Goal: Task Accomplishment & Management: Manage account settings

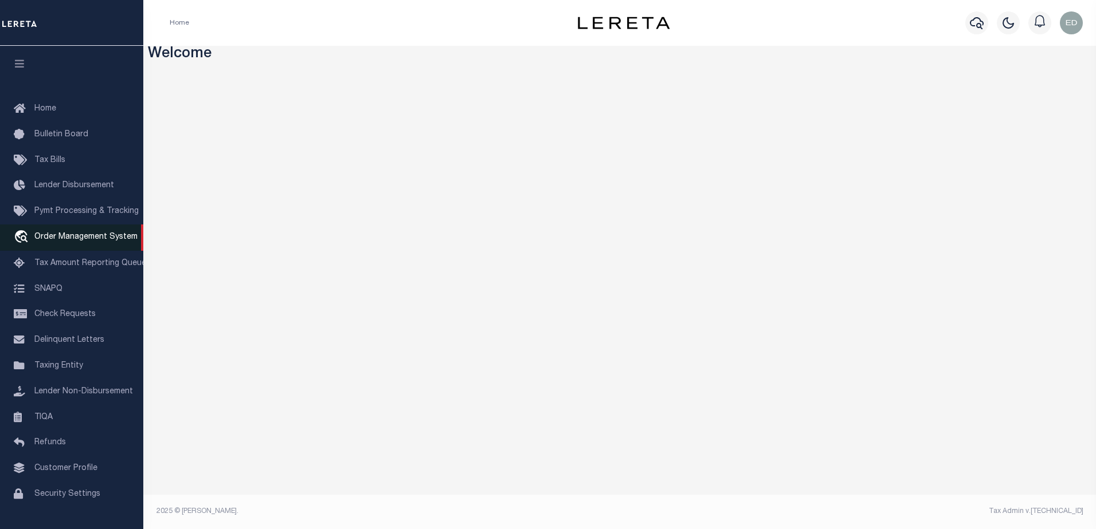
click at [76, 240] on span "Order Management System" at bounding box center [85, 237] width 103 height 8
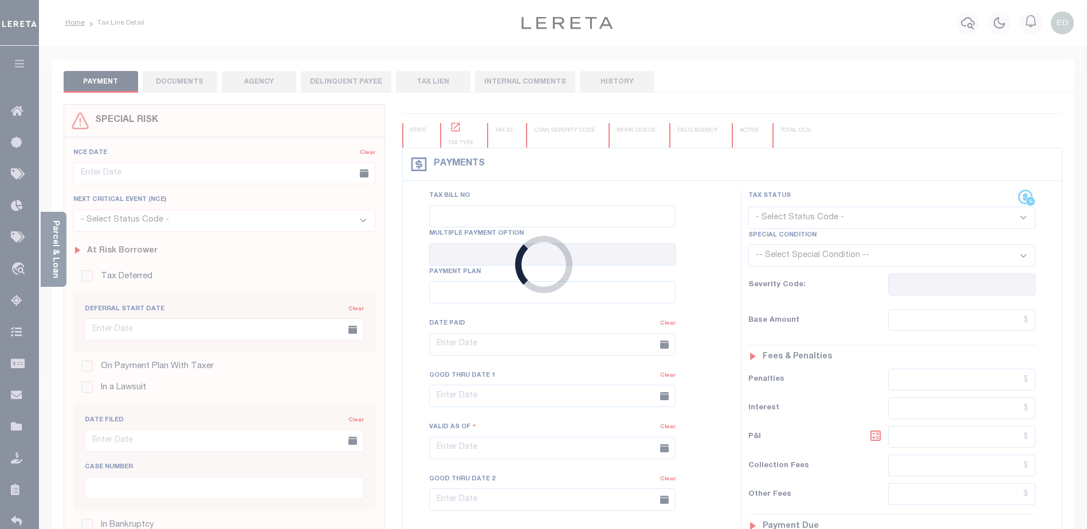
type input "08/31/2015"
type input "08/11/2015"
type input "$1,989.57"
type input "$1,918.27"
type input "$71.46"
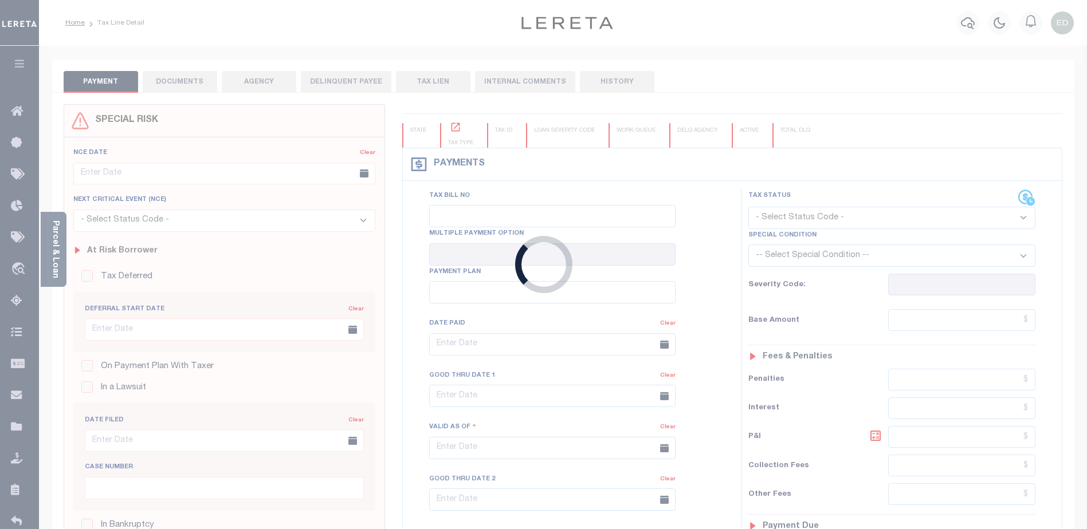
type input "$71.46"
select select "UNP"
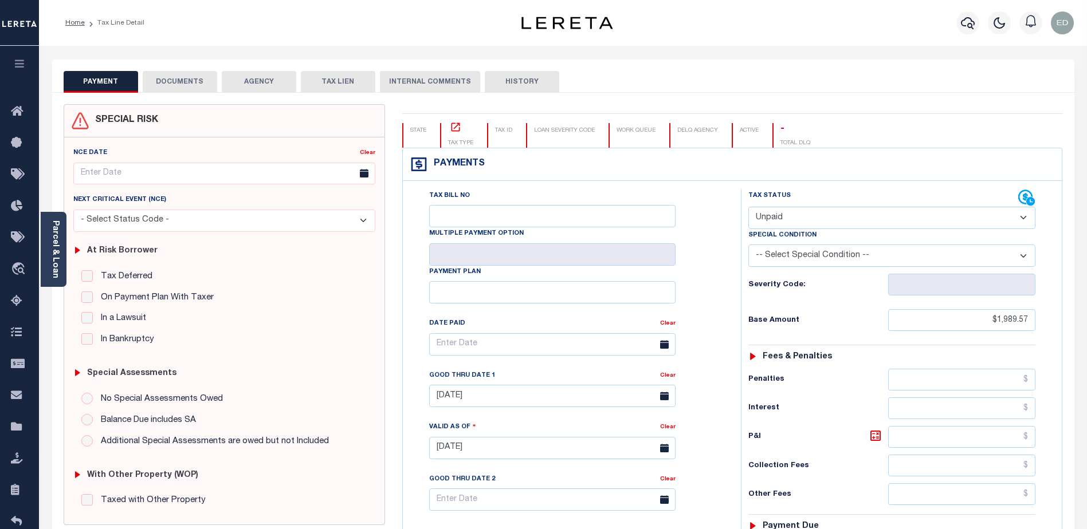
click at [192, 81] on button "DOCUMENTS" at bounding box center [180, 82] width 74 height 22
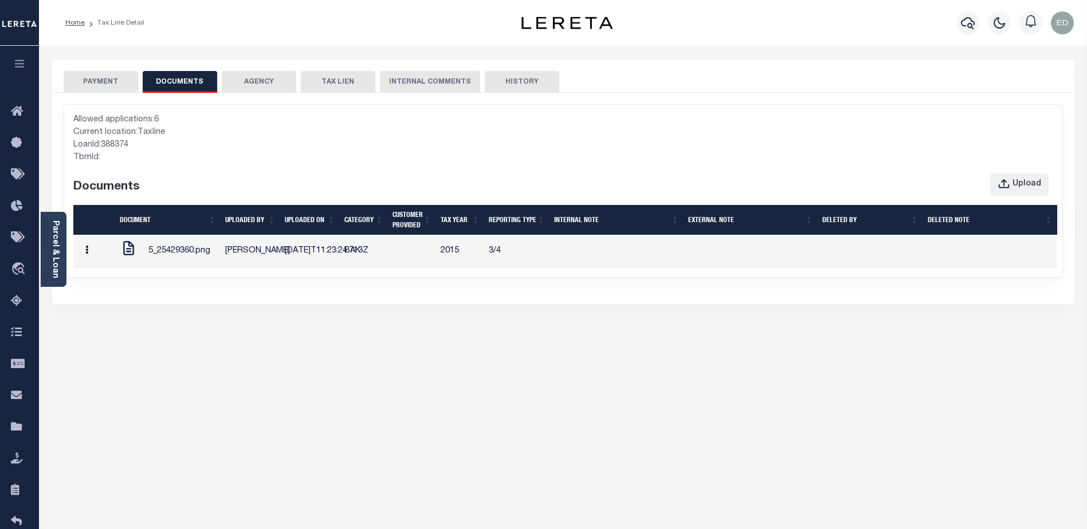
click at [84, 258] on button "button" at bounding box center [87, 252] width 18 height 22
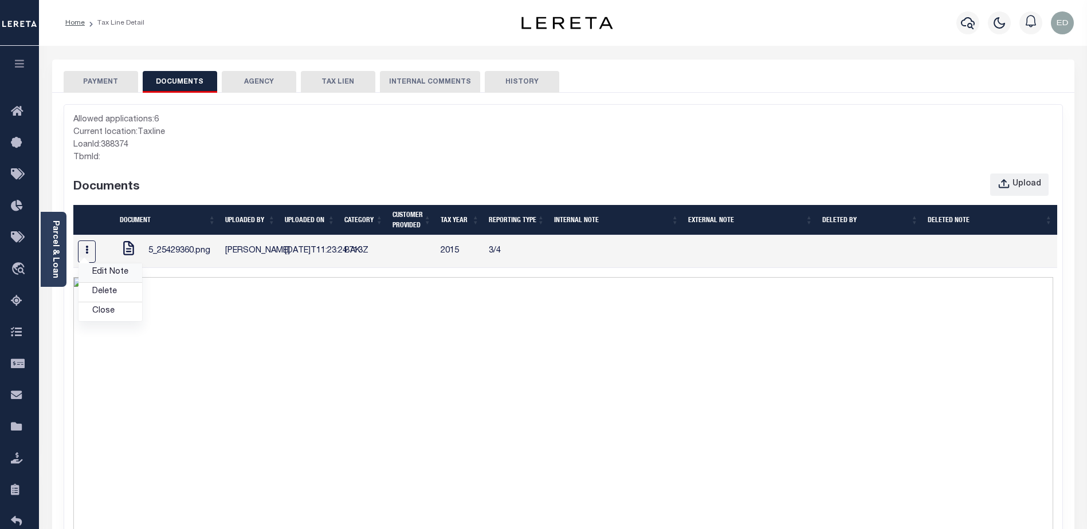
click at [111, 280] on link "Edit Note" at bounding box center [110, 273] width 64 height 19
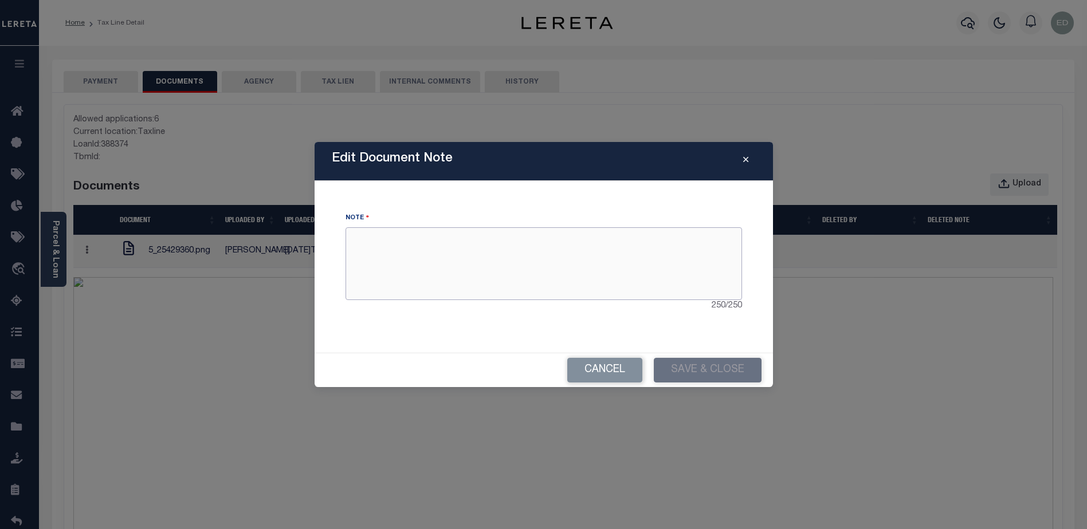
click at [490, 260] on textarea at bounding box center [544, 263] width 397 height 72
type textarea "sssss"
click at [706, 373] on button "Save & Close" at bounding box center [708, 370] width 108 height 25
click at [676, 370] on button "Save & Close" at bounding box center [708, 370] width 108 height 25
click at [453, 191] on div "Edit Document Note Note sssss 245 / 250 Cancel Save & Close" at bounding box center [544, 264] width 458 height 245
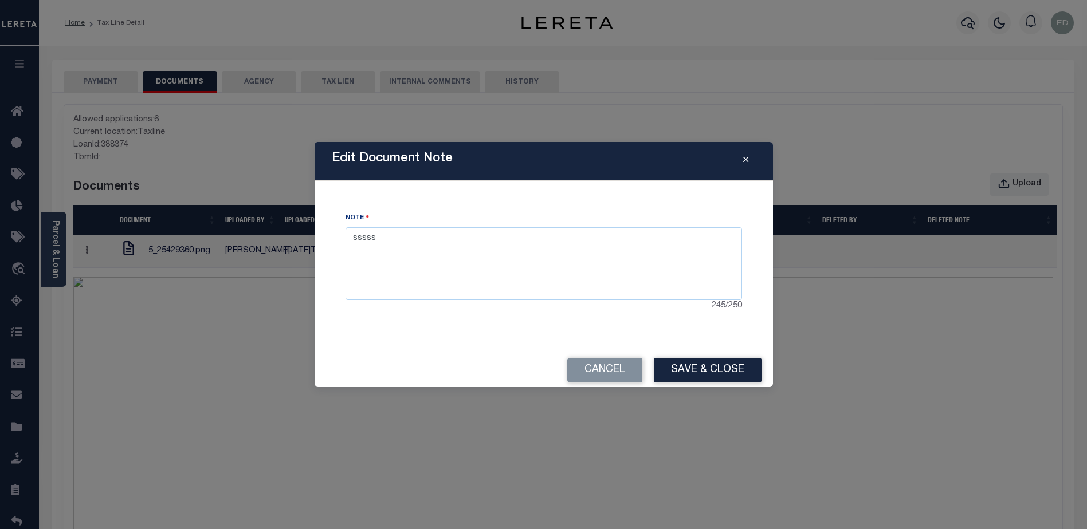
click at [748, 158] on button "Reported By" at bounding box center [746, 162] width 20 height 14
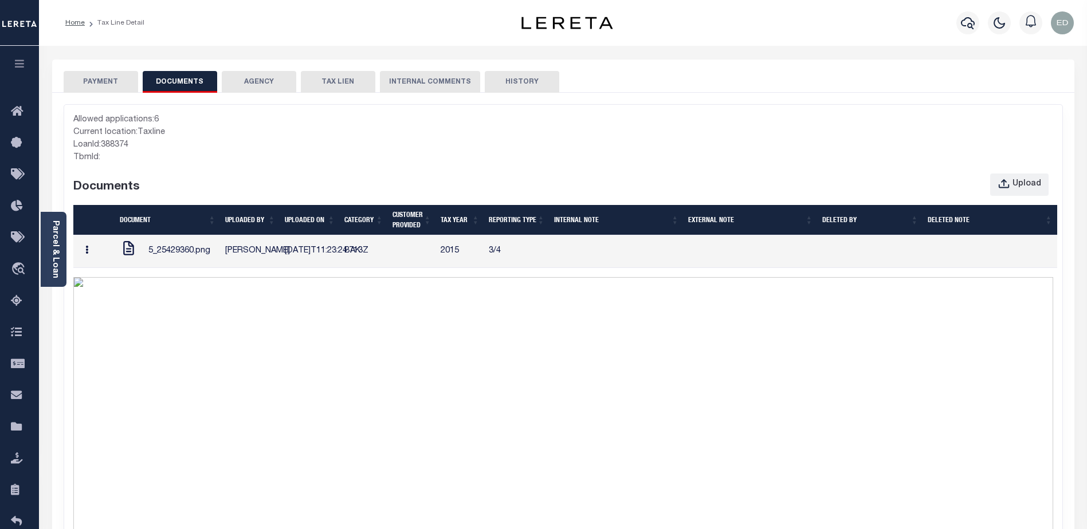
click at [91, 262] on button "button" at bounding box center [87, 252] width 18 height 22
click at [105, 277] on link "Edit Note" at bounding box center [110, 273] width 64 height 19
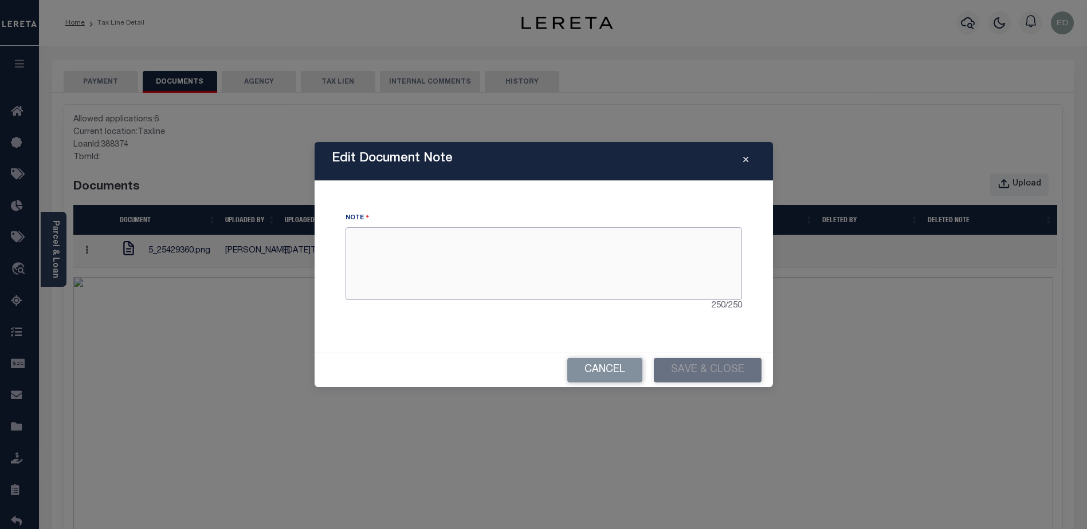
click at [578, 273] on textarea at bounding box center [544, 263] width 397 height 72
drag, startPoint x: 414, startPoint y: 249, endPoint x: 409, endPoint y: 253, distance: 7.3
type textarea "sss"
click at [598, 362] on button "Cancel" at bounding box center [604, 370] width 75 height 25
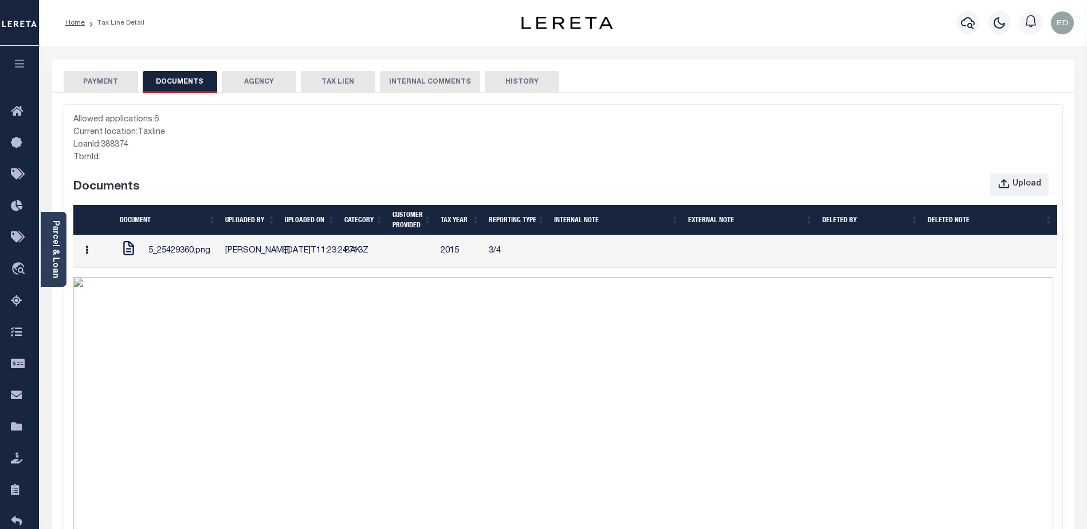
click at [86, 262] on button "button" at bounding box center [87, 252] width 18 height 22
click at [108, 281] on link "Edit Note" at bounding box center [110, 273] width 64 height 19
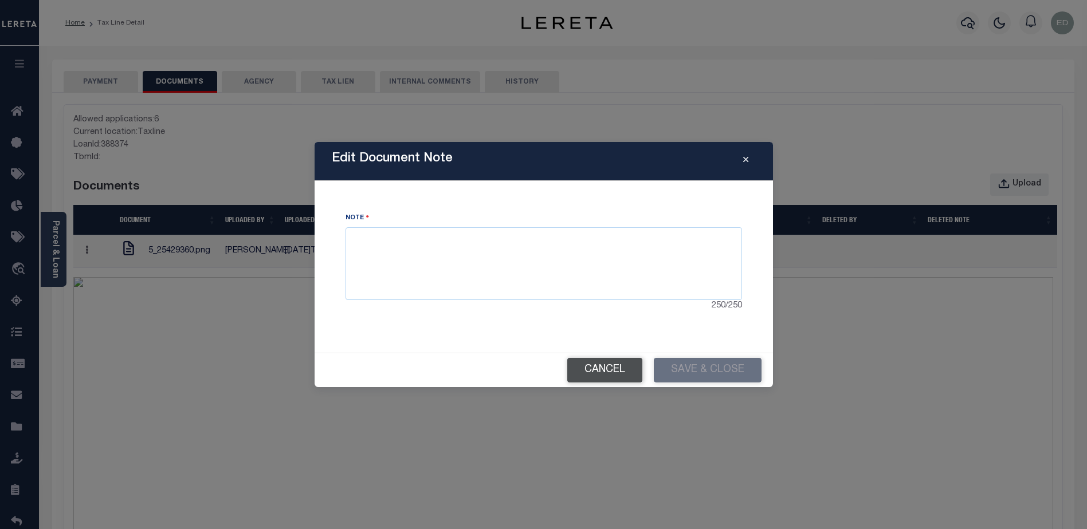
click at [611, 370] on button "Cancel" at bounding box center [604, 370] width 75 height 25
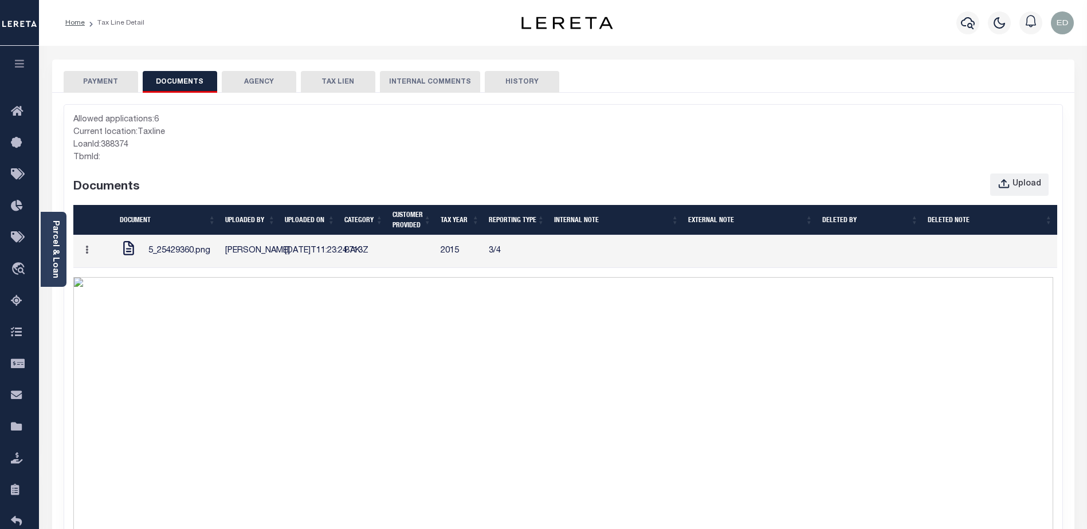
click at [159, 84] on button "DOCUMENTS" at bounding box center [180, 82] width 74 height 22
click at [125, 84] on button "PAYMENT" at bounding box center [101, 82] width 74 height 22
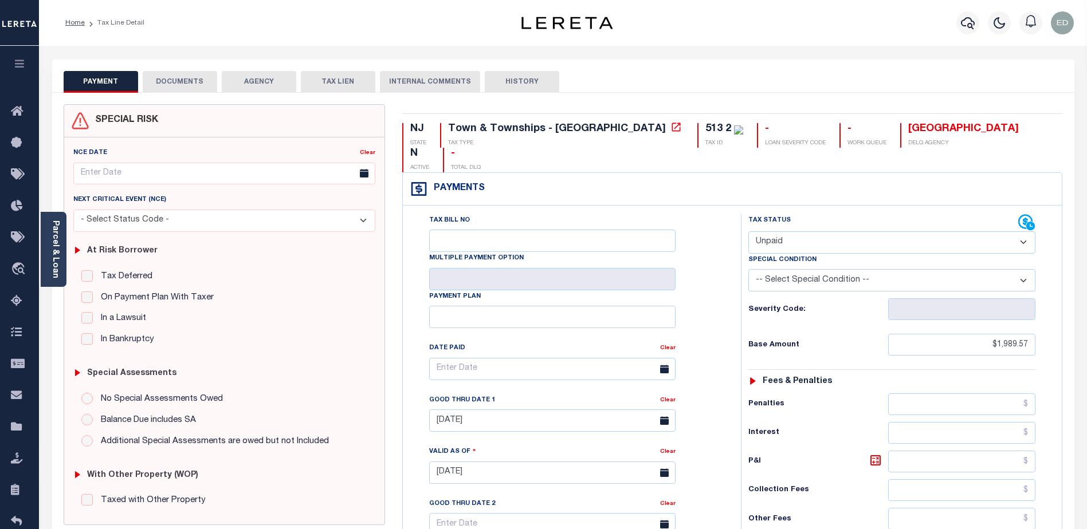
click at [171, 80] on button "DOCUMENTS" at bounding box center [180, 82] width 74 height 22
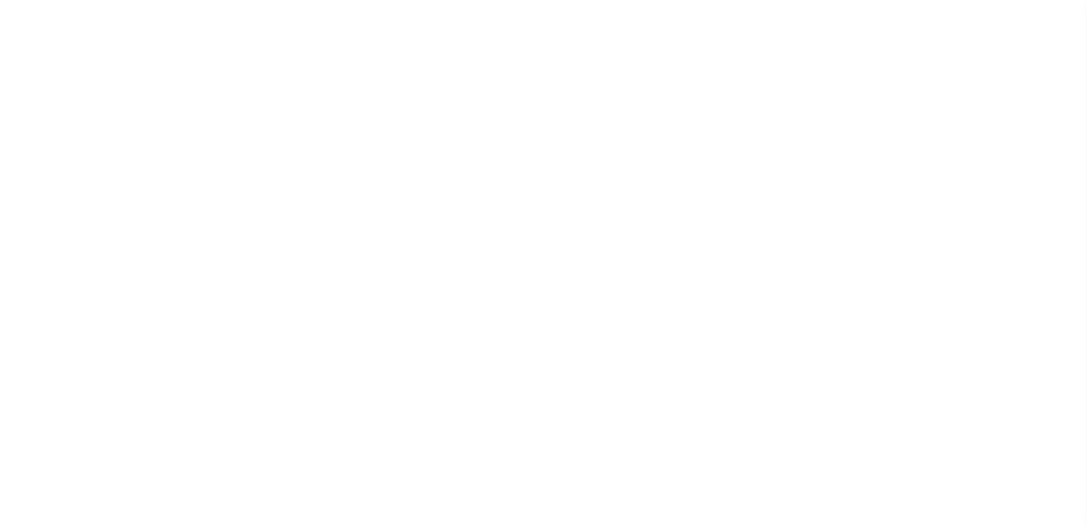
select select "UNP"
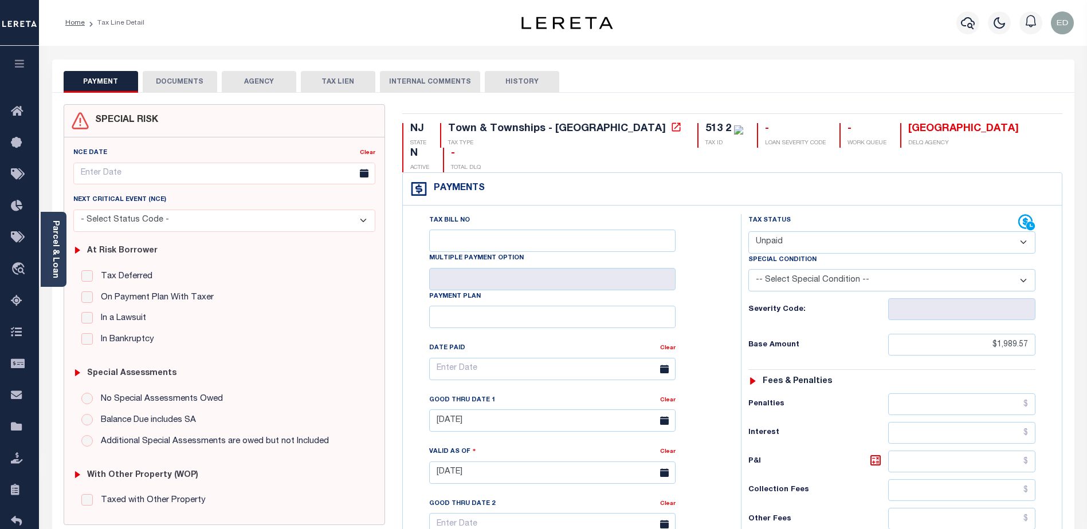
click at [171, 77] on button "DOCUMENTS" at bounding box center [180, 82] width 74 height 22
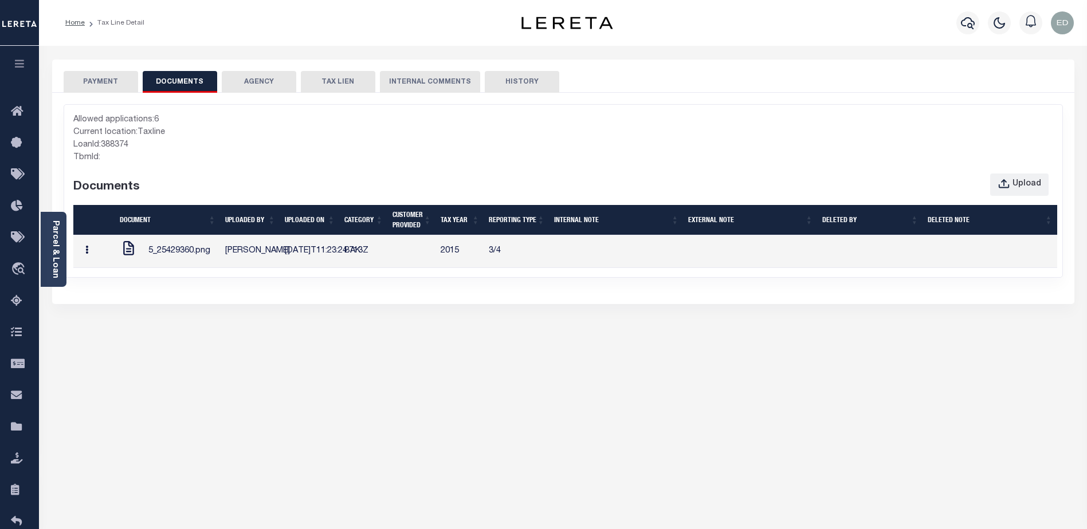
click at [92, 259] on button "button" at bounding box center [87, 252] width 18 height 22
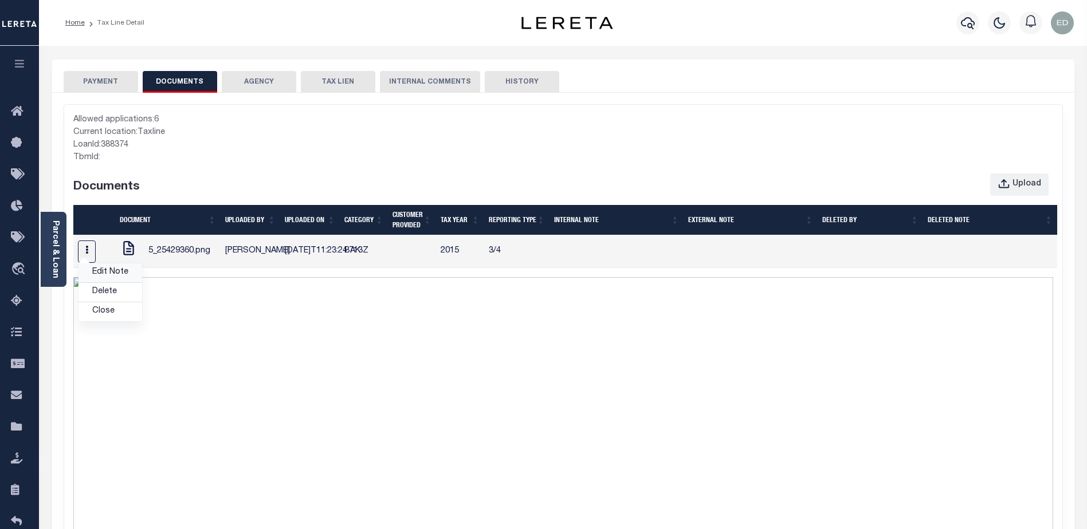
click at [105, 281] on link "Edit Note" at bounding box center [110, 273] width 64 height 19
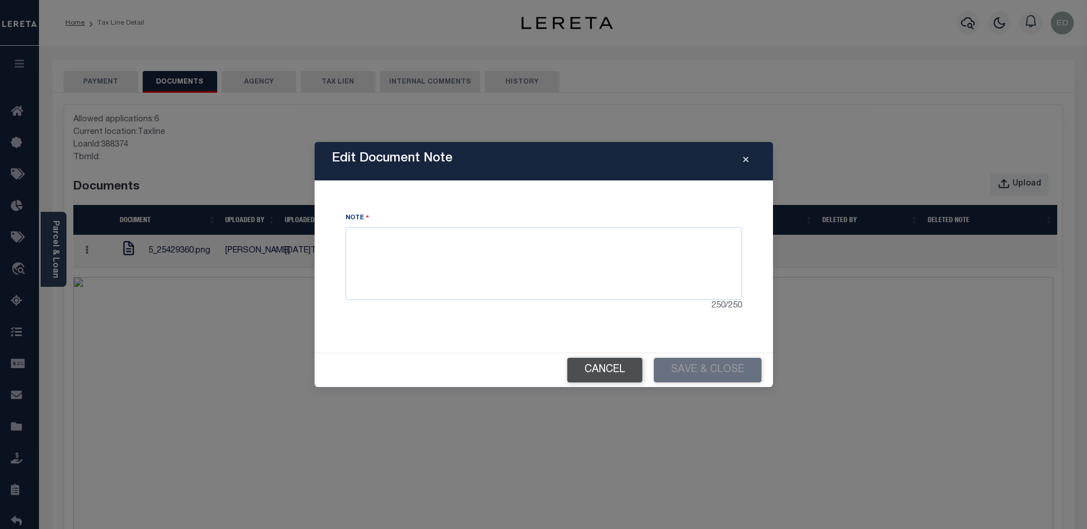
click at [627, 373] on button "Cancel" at bounding box center [604, 370] width 75 height 25
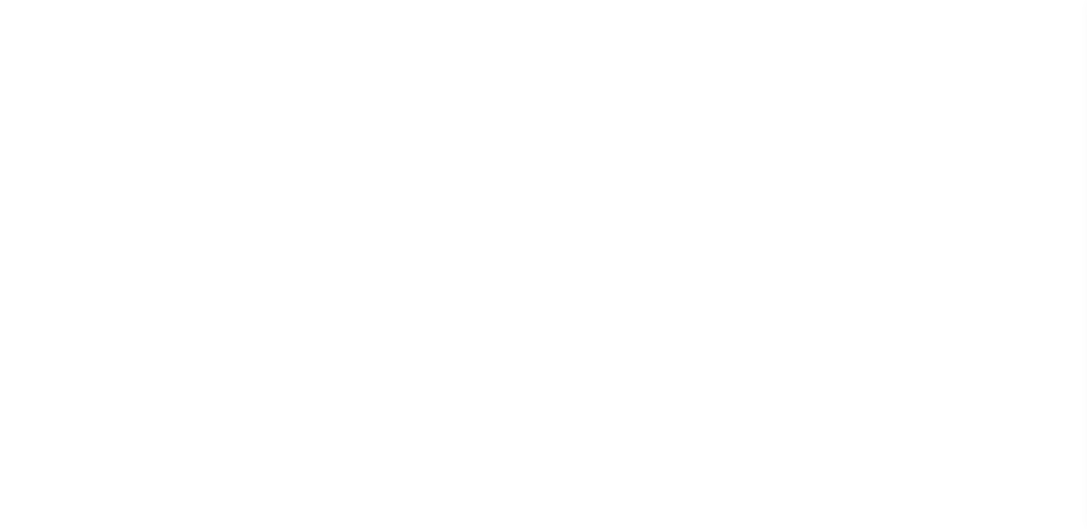
select select "UNP"
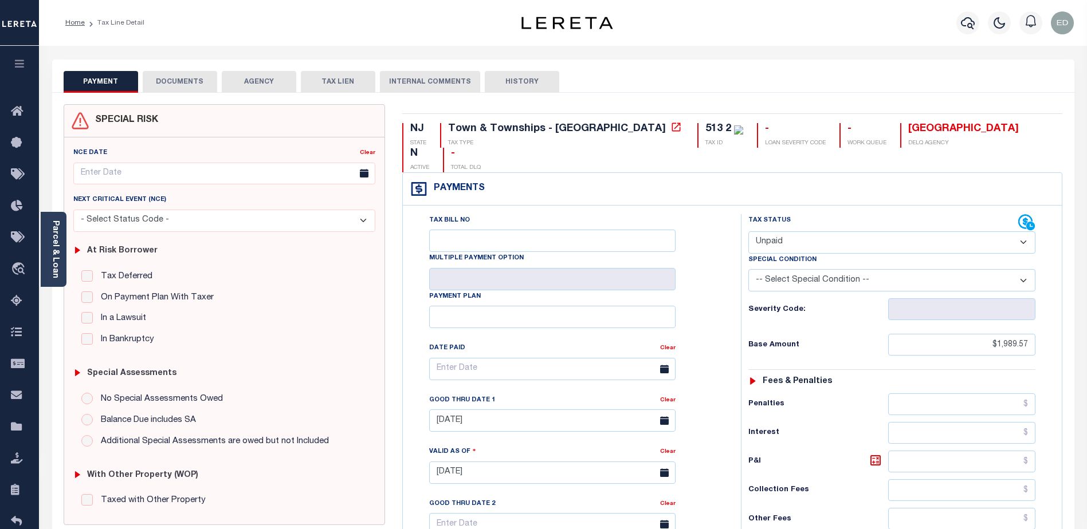
click at [185, 77] on button "DOCUMENTS" at bounding box center [180, 82] width 74 height 22
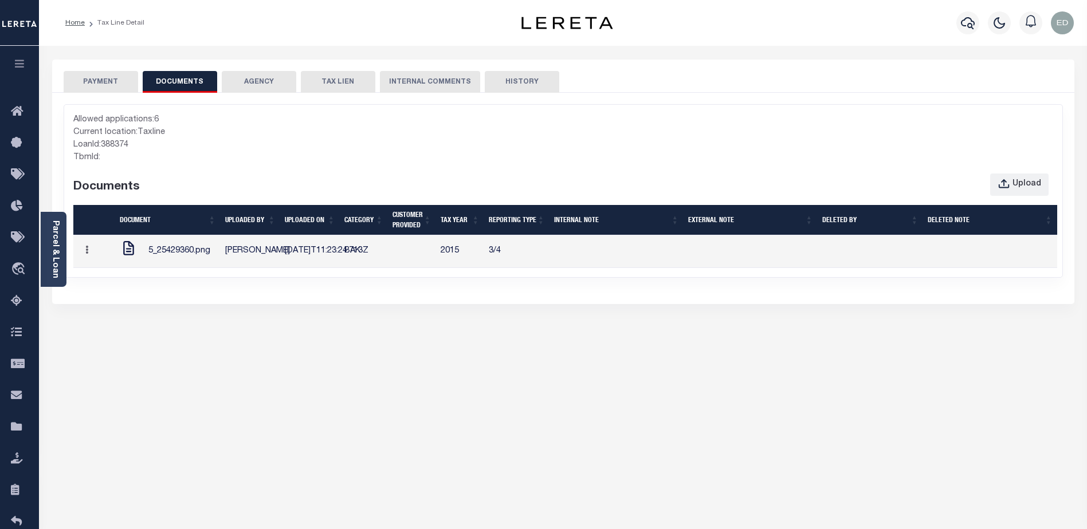
click at [99, 80] on button "PAYMENT" at bounding box center [101, 82] width 74 height 22
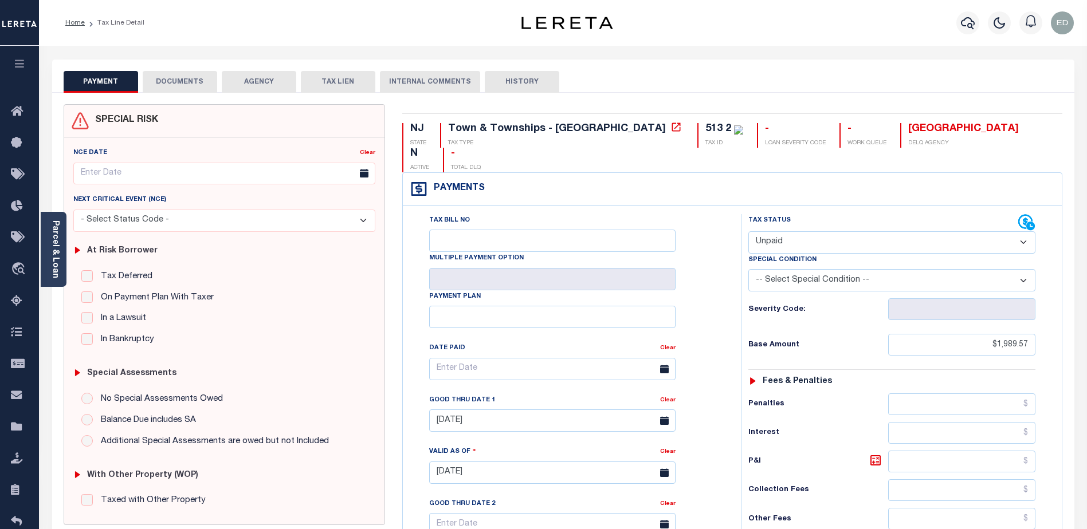
click at [164, 81] on button "DOCUMENTS" at bounding box center [180, 82] width 74 height 22
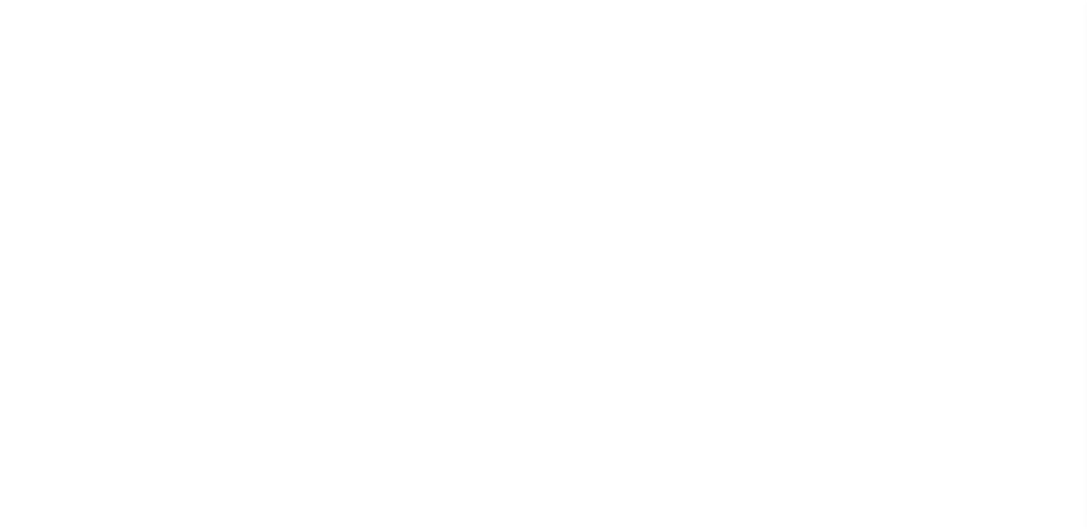
type input "[DATE]"
type input "$1,989.57"
type input "$1,918.27"
type input "$71.46"
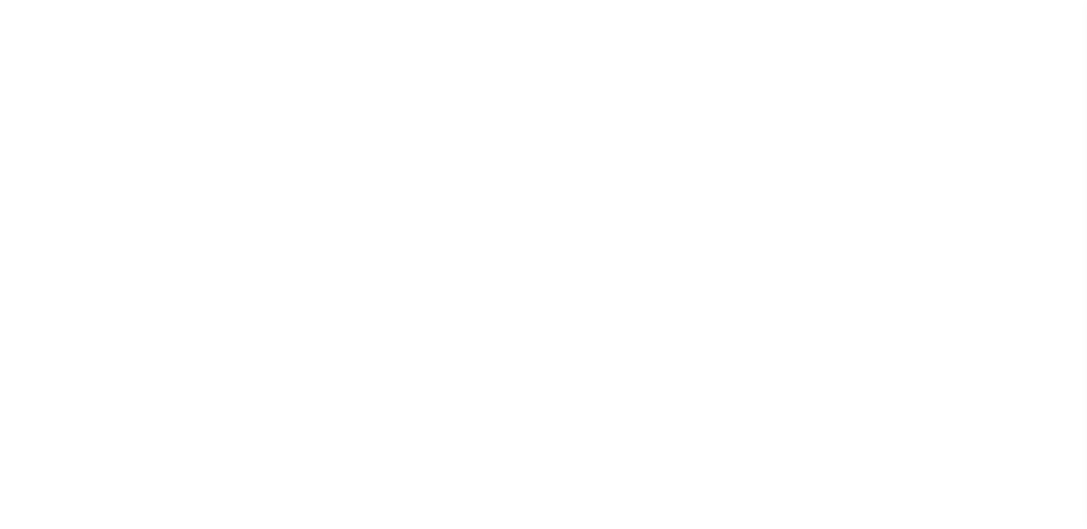
type input "$71.46"
select select "UNP"
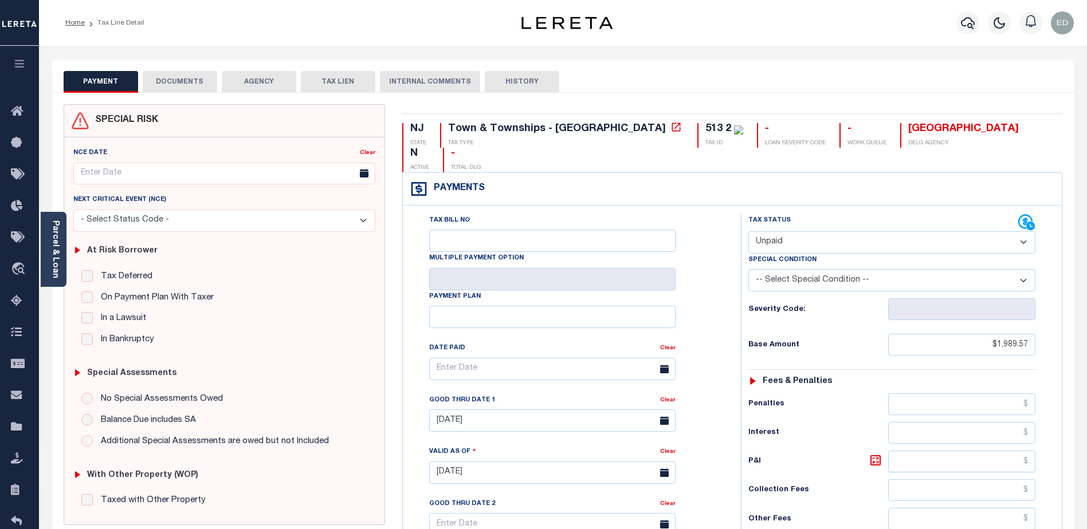
click at [191, 84] on button "DOCUMENTS" at bounding box center [180, 82] width 74 height 22
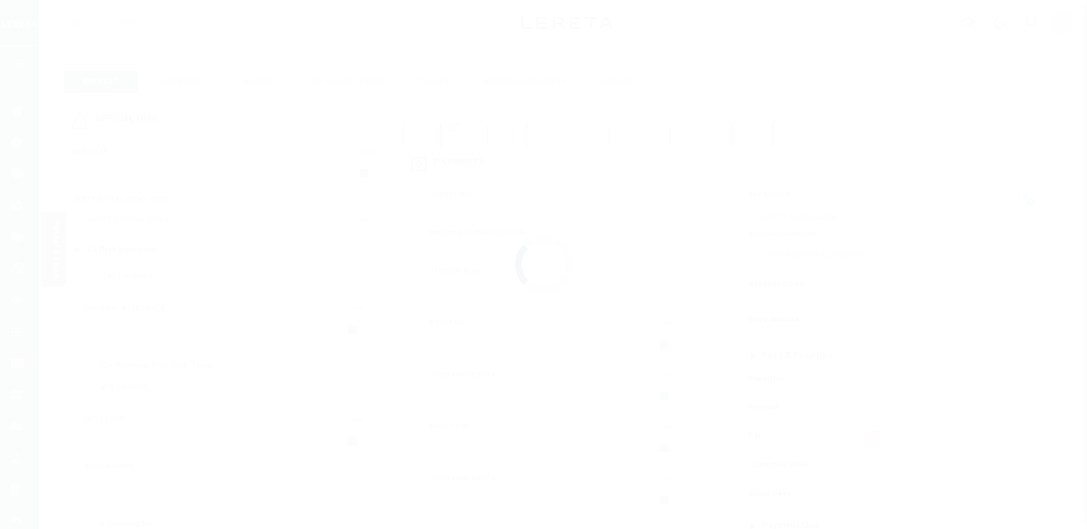
type input "08/31/2015"
type input "08/11/2015"
type input "$1,989.57"
type input "$1,918.27"
type input "$71.46"
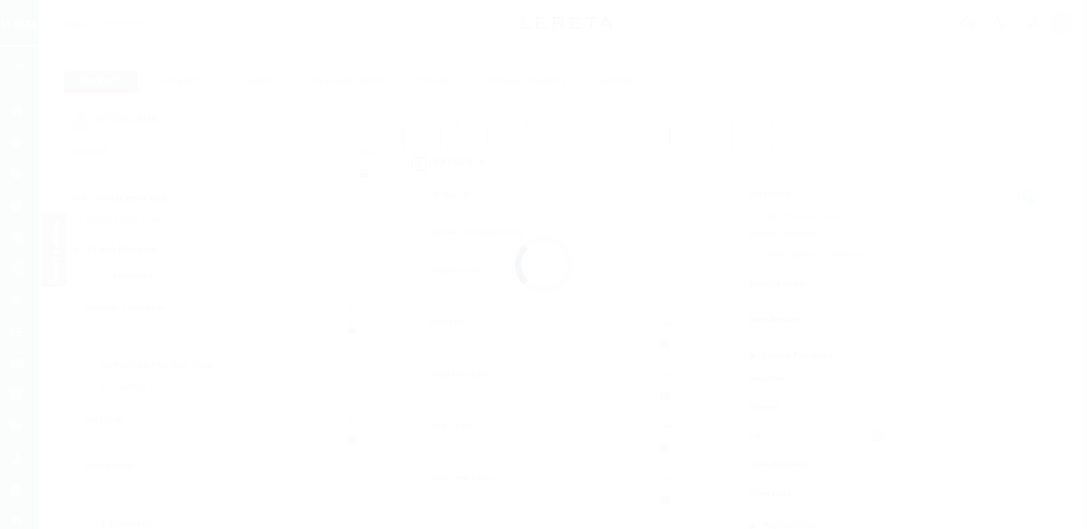
type input "$71.46"
select select "UNP"
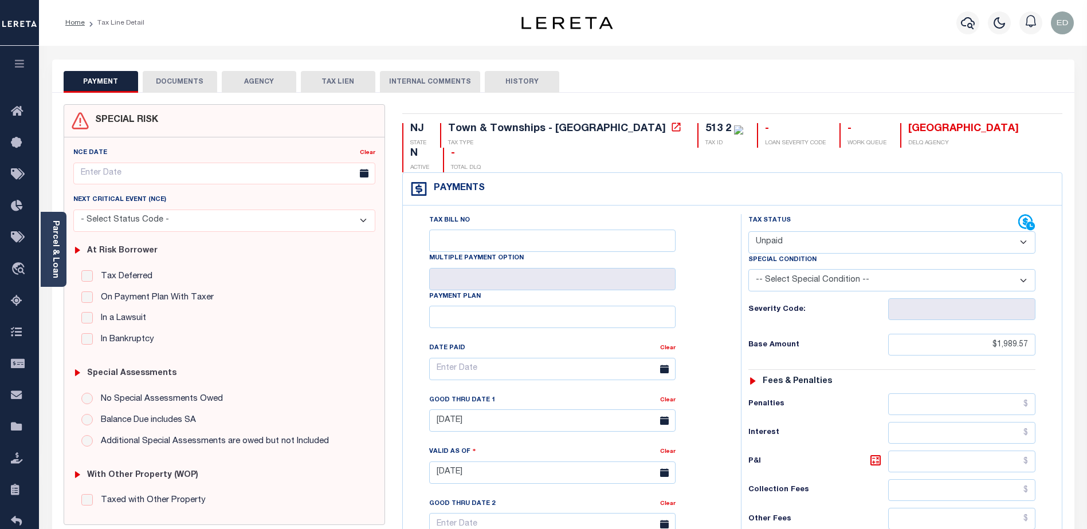
click at [173, 85] on button "DOCUMENTS" at bounding box center [180, 82] width 74 height 22
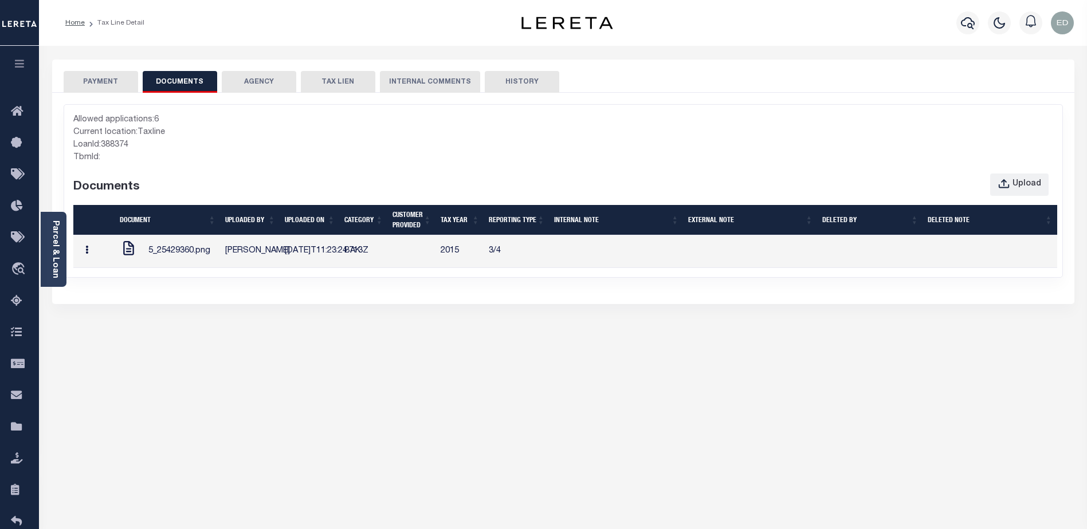
click at [87, 254] on icon "button" at bounding box center [86, 250] width 3 height 9
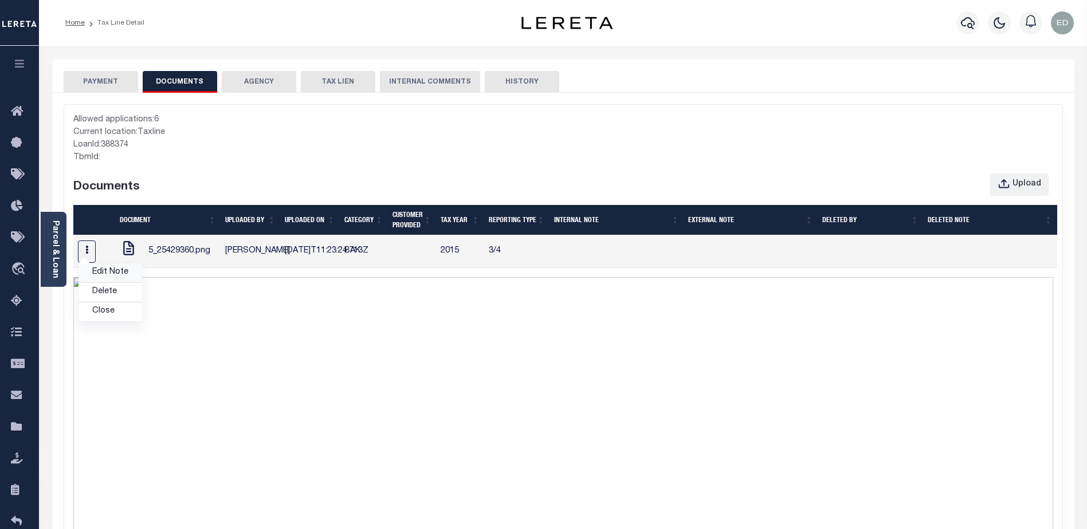
click at [101, 278] on link "Edit Note" at bounding box center [110, 273] width 64 height 19
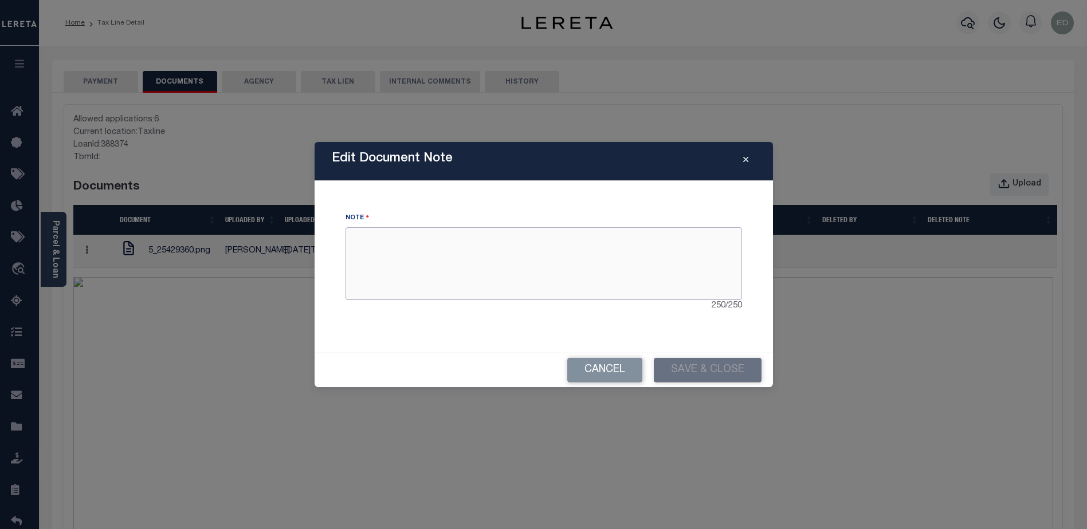
click at [512, 264] on textarea at bounding box center [544, 263] width 397 height 72
type textarea "sssss"
click at [696, 359] on button "Save & Close" at bounding box center [708, 370] width 108 height 25
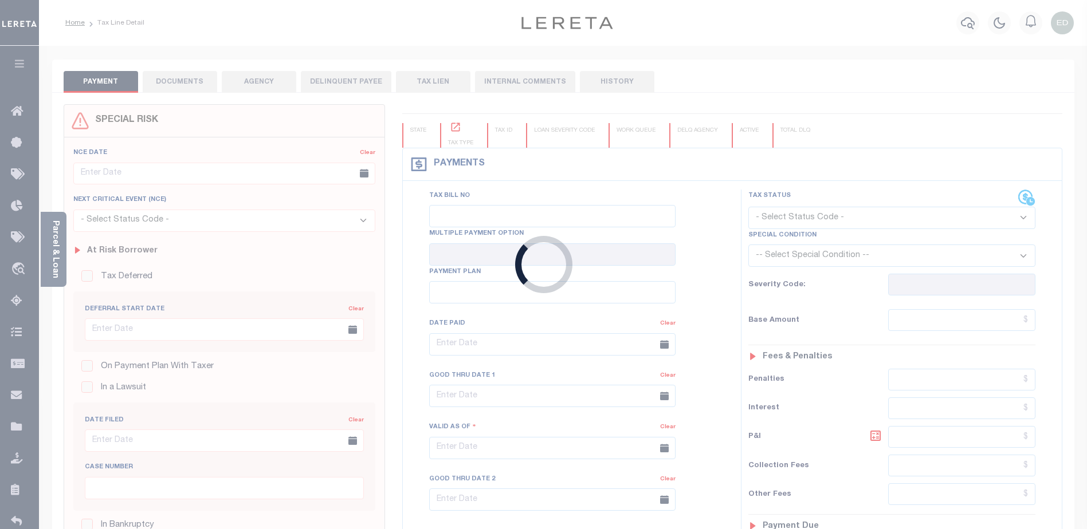
type input "[DATE]"
type input "$1,989.57"
type input "$1,918.27"
type input "$71.46"
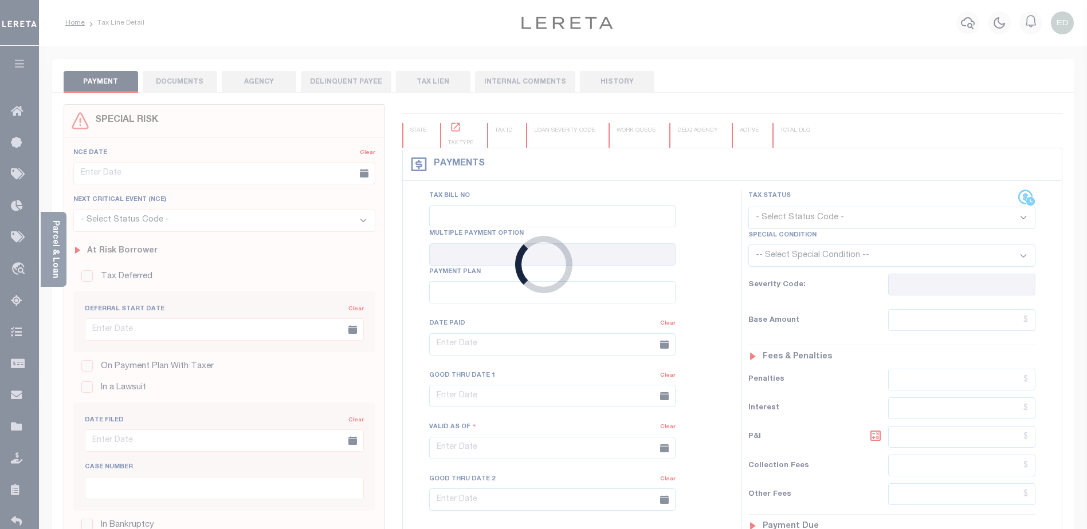
type input "$71.46"
select select "UNP"
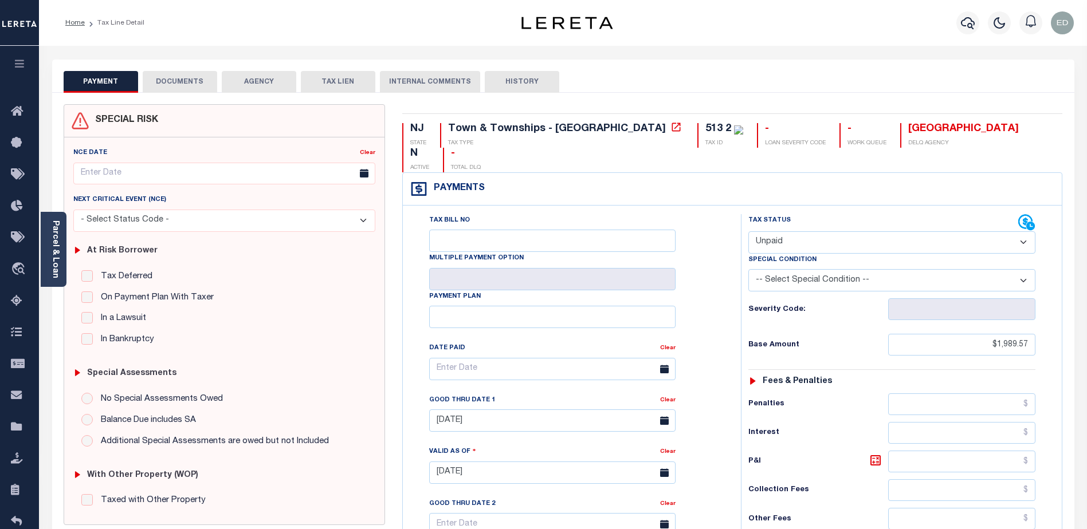
click at [183, 78] on button "DOCUMENTS" at bounding box center [180, 82] width 74 height 22
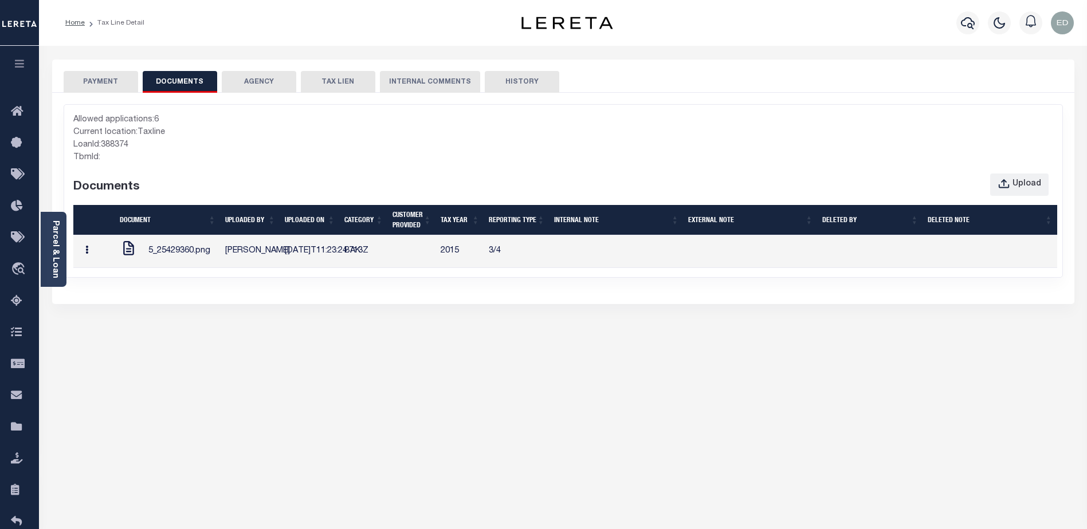
click at [82, 258] on button "button" at bounding box center [87, 252] width 18 height 22
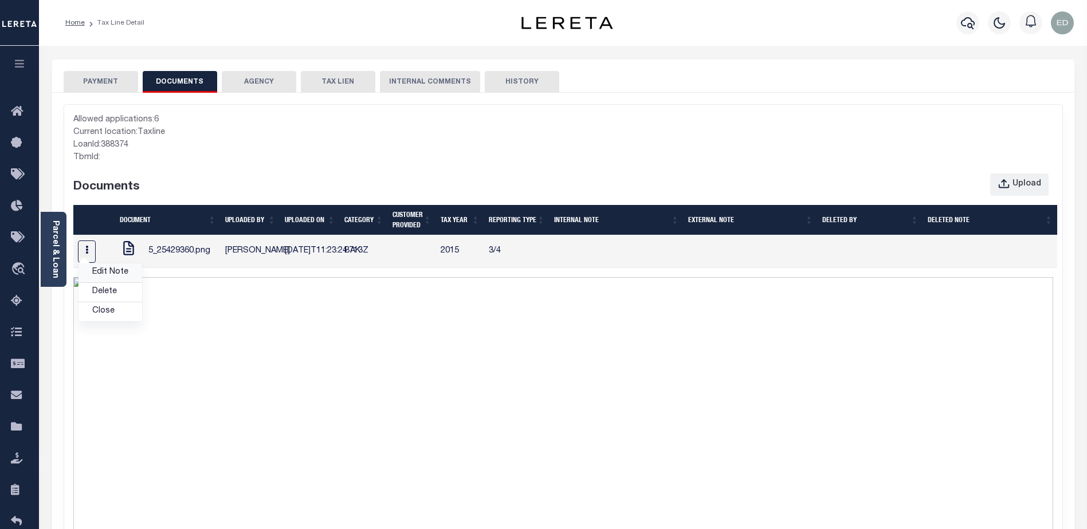
click at [98, 280] on link "Edit Note" at bounding box center [110, 273] width 64 height 19
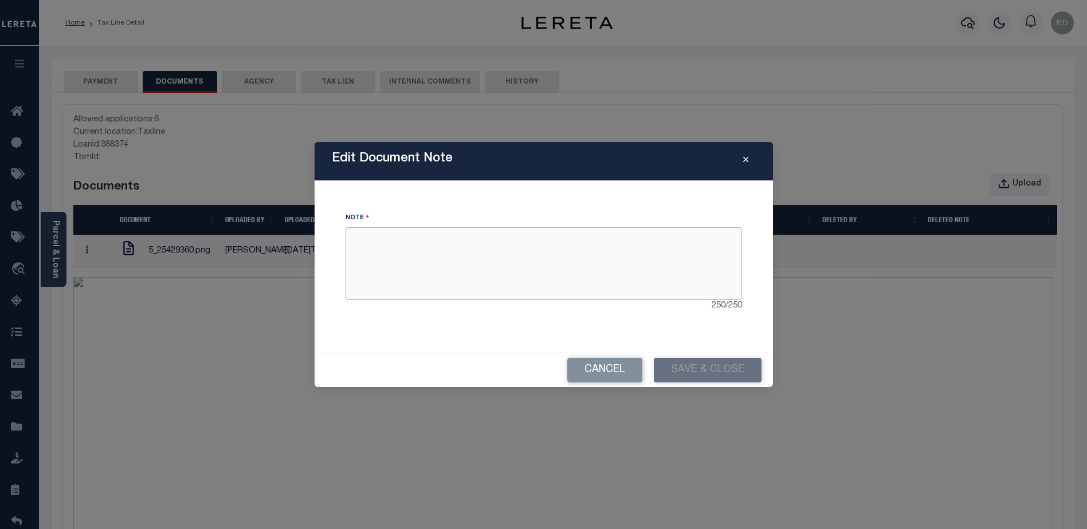
click at [485, 244] on textarea at bounding box center [544, 263] width 397 height 72
type textarea "ssss"
click at [701, 367] on button "Save & Close" at bounding box center [708, 370] width 108 height 25
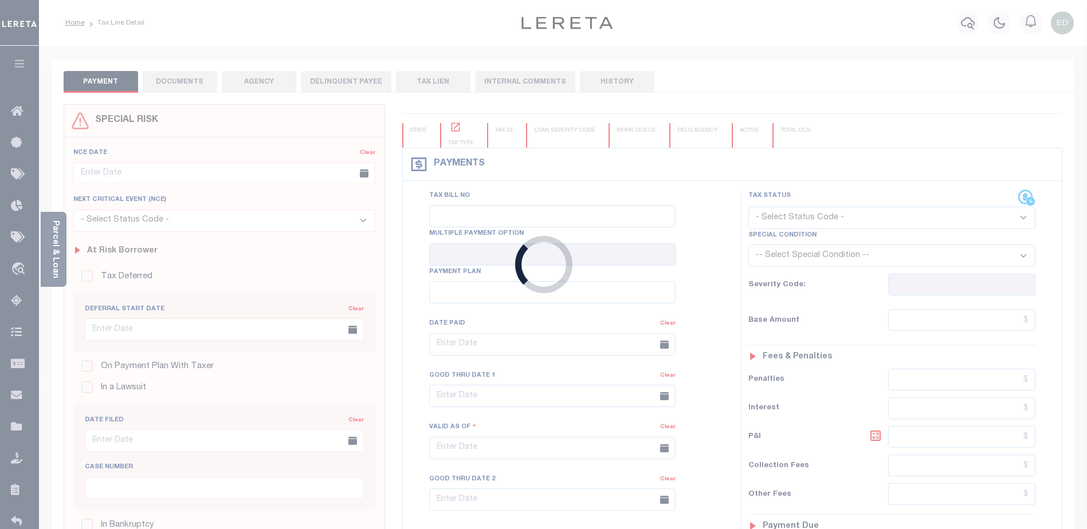
type input "[DATE]"
type input "$1,989.57"
type input "$1,918.27"
type input "$71.46"
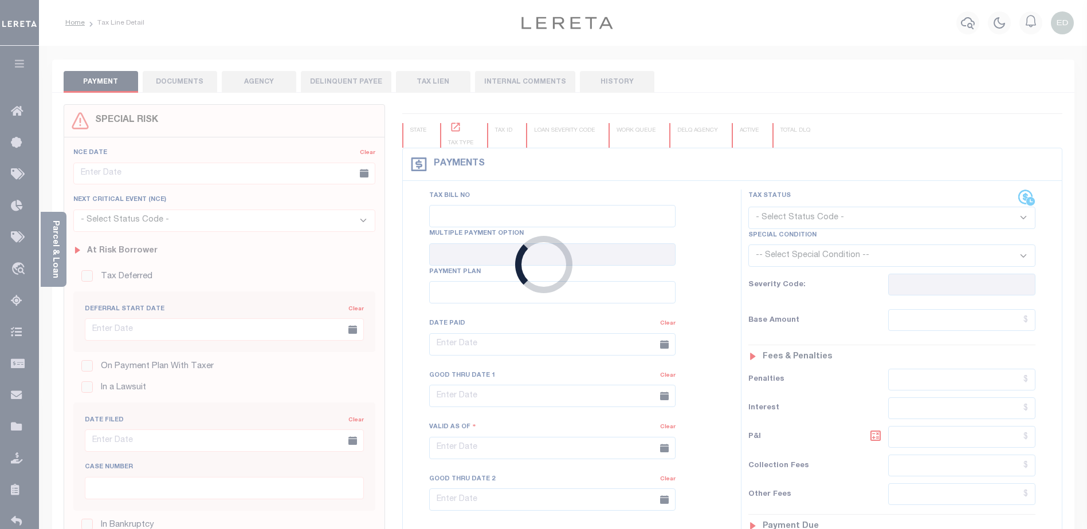
type input "$71.46"
select select "UNP"
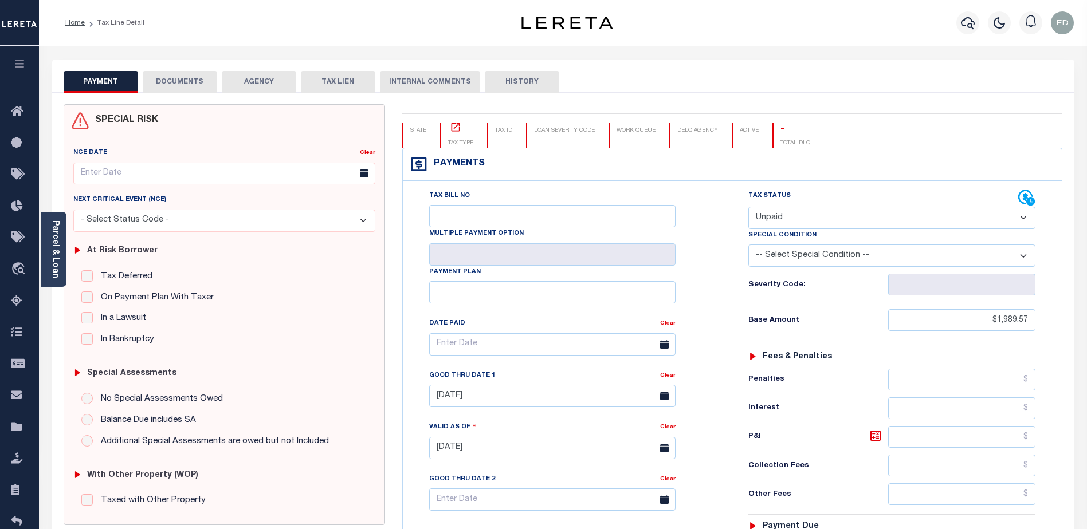
click at [173, 78] on button "DOCUMENTS" at bounding box center [180, 82] width 74 height 22
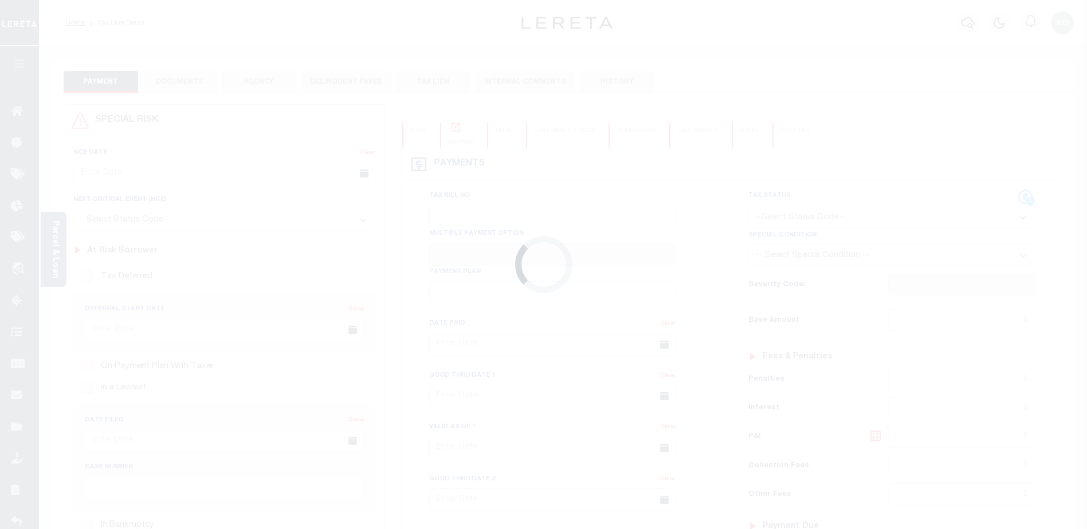
type input "[DATE]"
type input "$1,989.57"
type input "$1,918.27"
type input "$71.46"
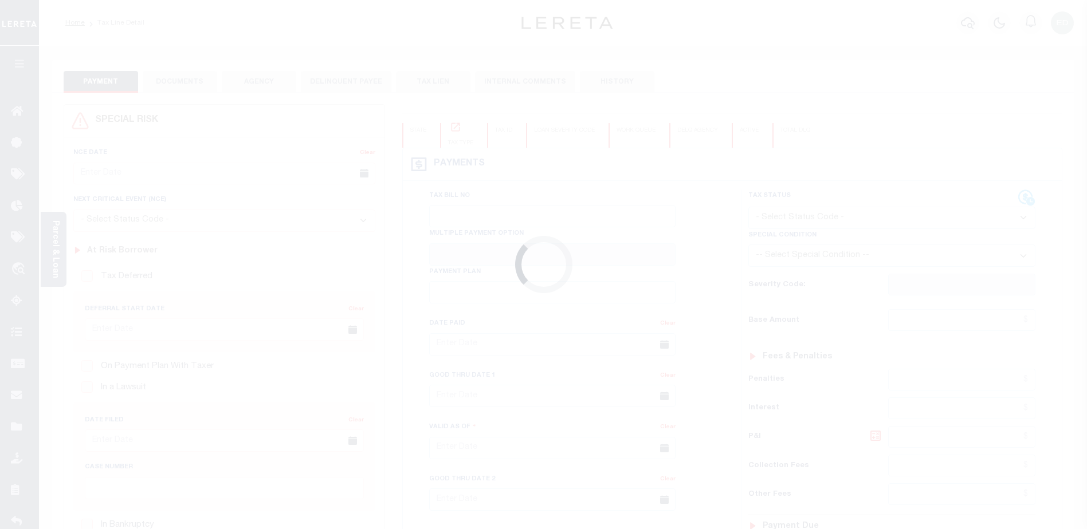
type input "$71.46"
select select "UNP"
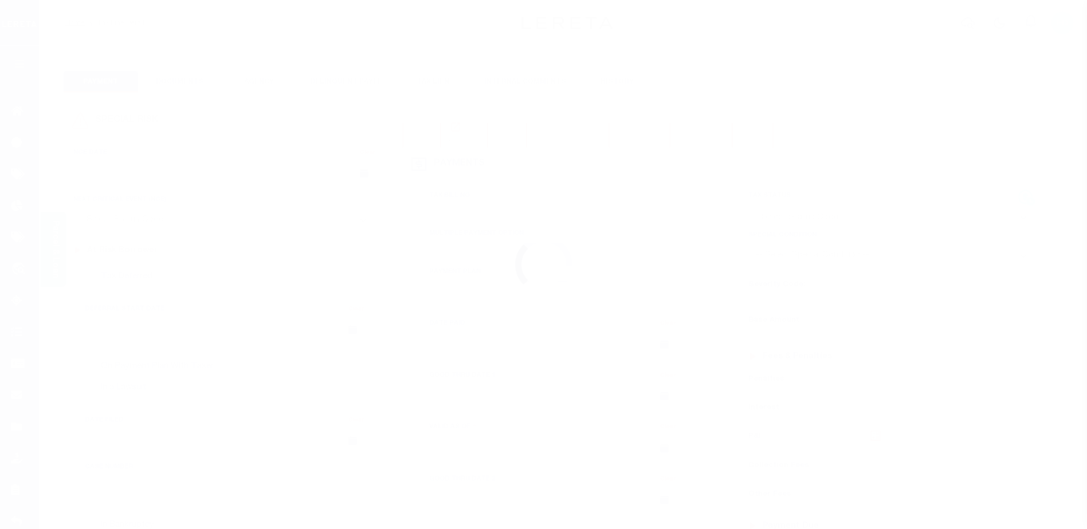
type input "[DATE]"
type input "$1,989.57"
type input "$1,918.27"
type input "$71.46"
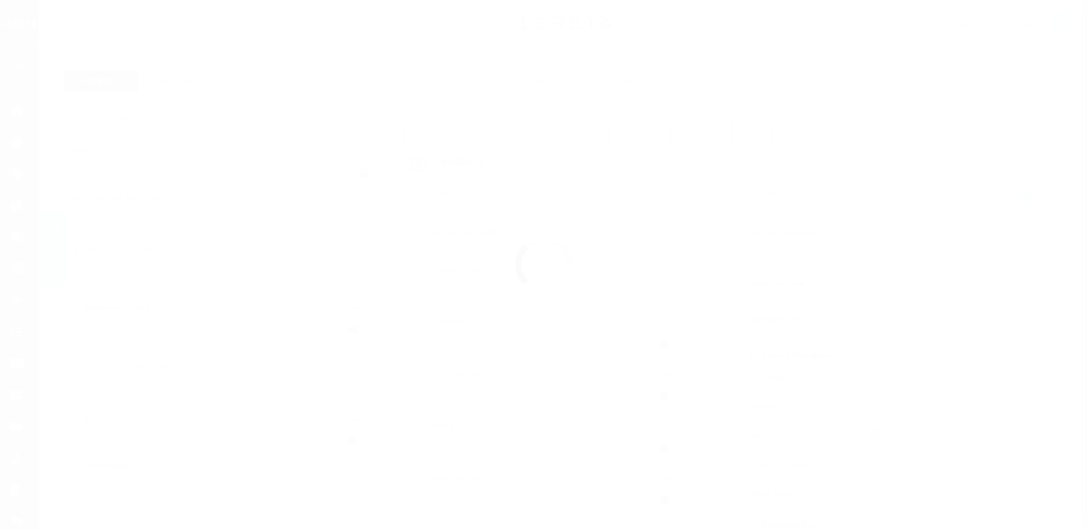
type input "$71.46"
select select "UNP"
type input "08/31/2015"
type input "08/11/2015"
type input "$1,989.57"
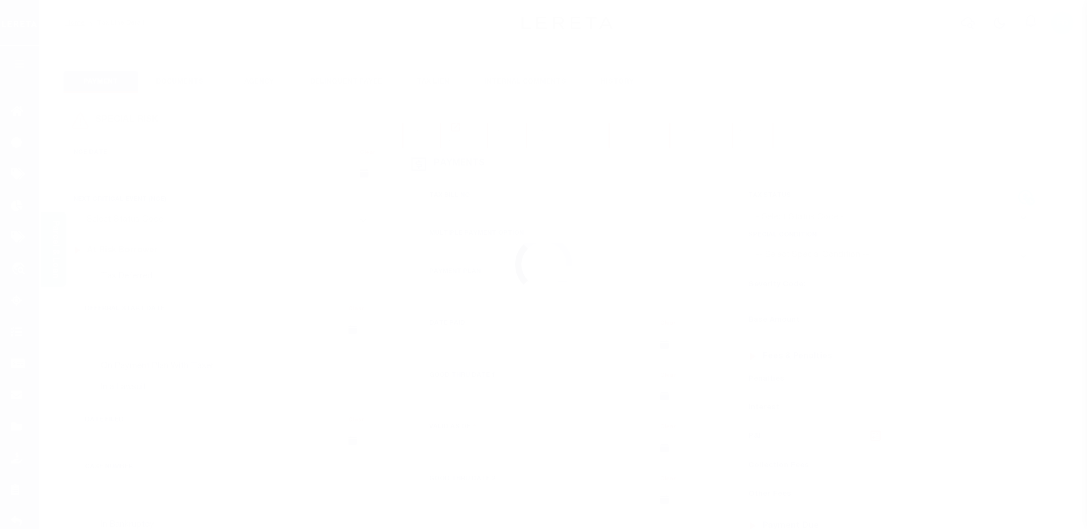
type input "$1,918.27"
type input "$71.46"
select select "UNP"
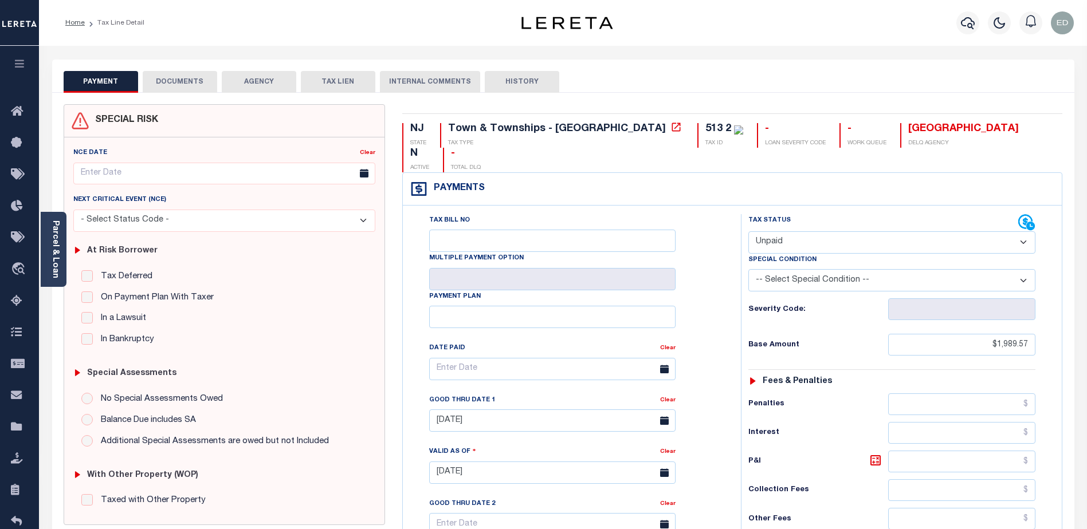
click at [178, 83] on button "DOCUMENTS" at bounding box center [180, 82] width 74 height 22
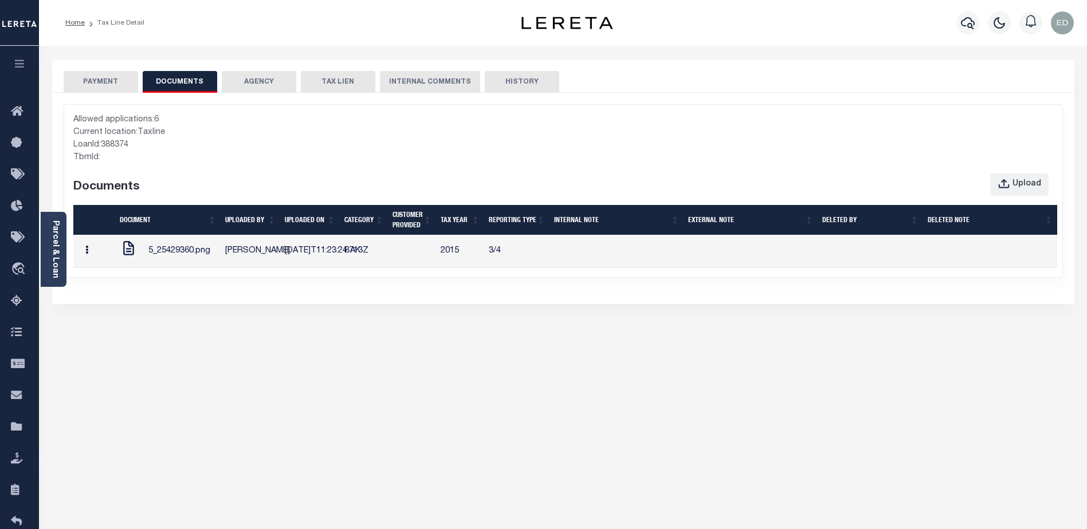
click at [93, 263] on button "button" at bounding box center [87, 252] width 18 height 22
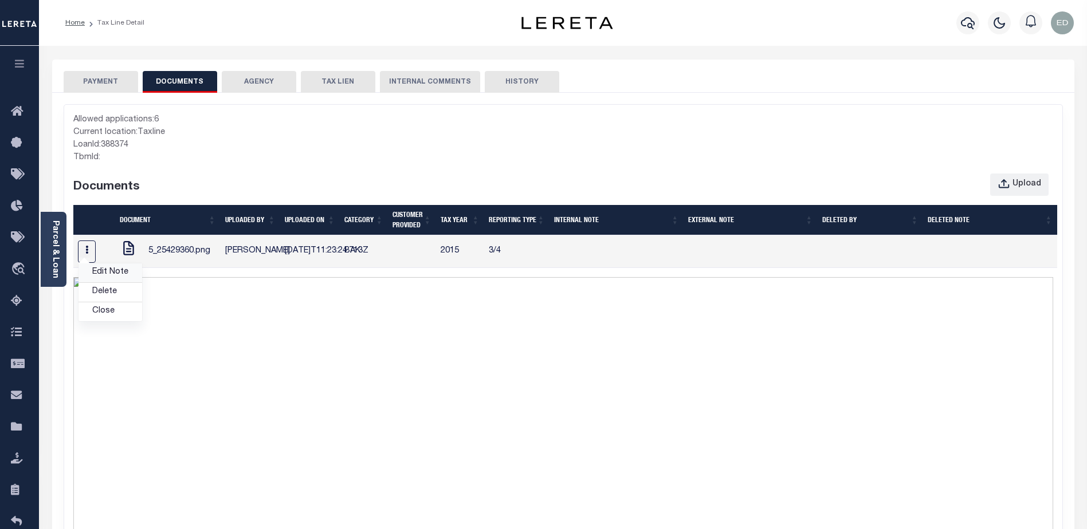
click at [111, 281] on link "Edit Note" at bounding box center [110, 273] width 64 height 19
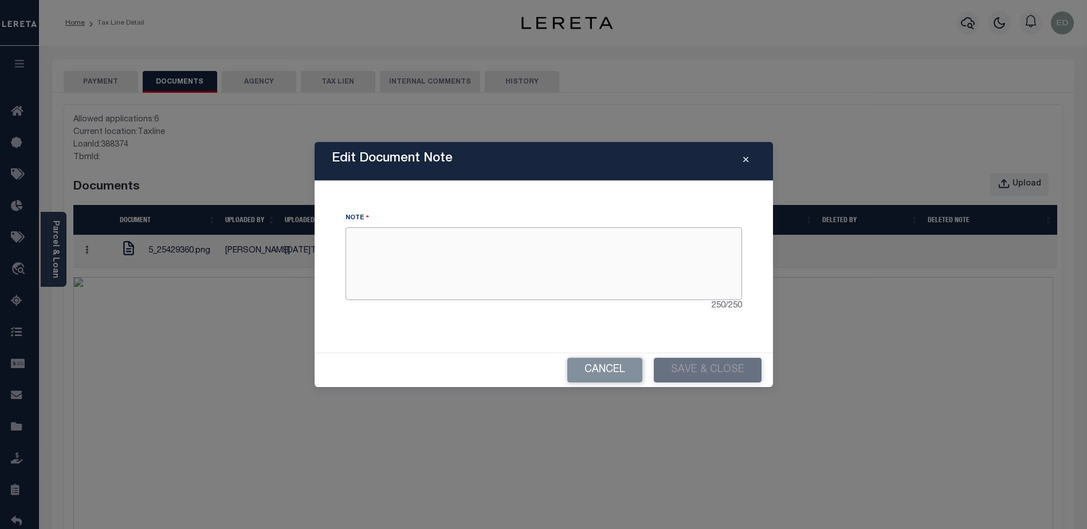
click at [594, 257] on textarea at bounding box center [544, 263] width 397 height 72
type textarea "ssss"
click at [662, 378] on button "Save & Close" at bounding box center [708, 370] width 108 height 25
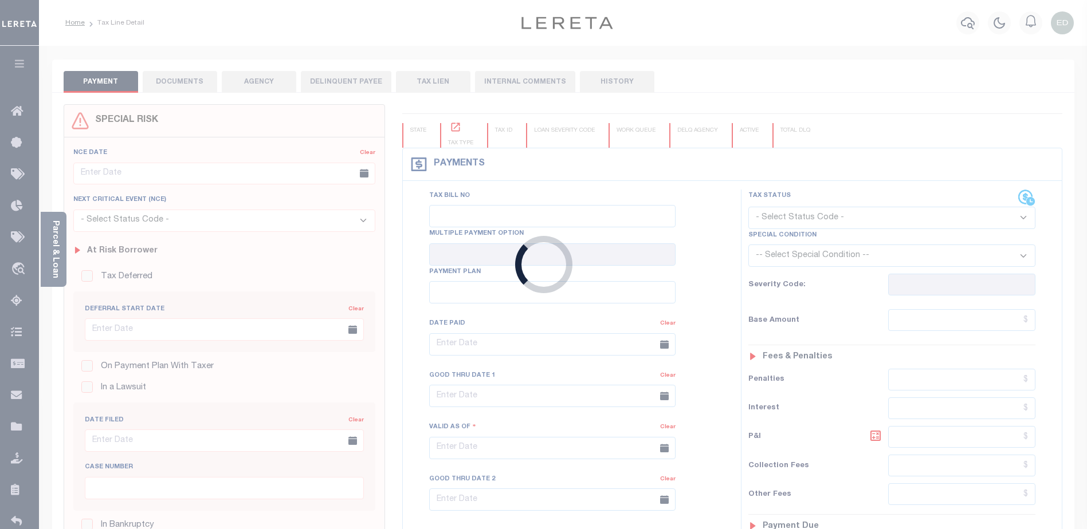
type input "[DATE]"
type input "$1,989.57"
type input "$1,918.27"
type input "$71.46"
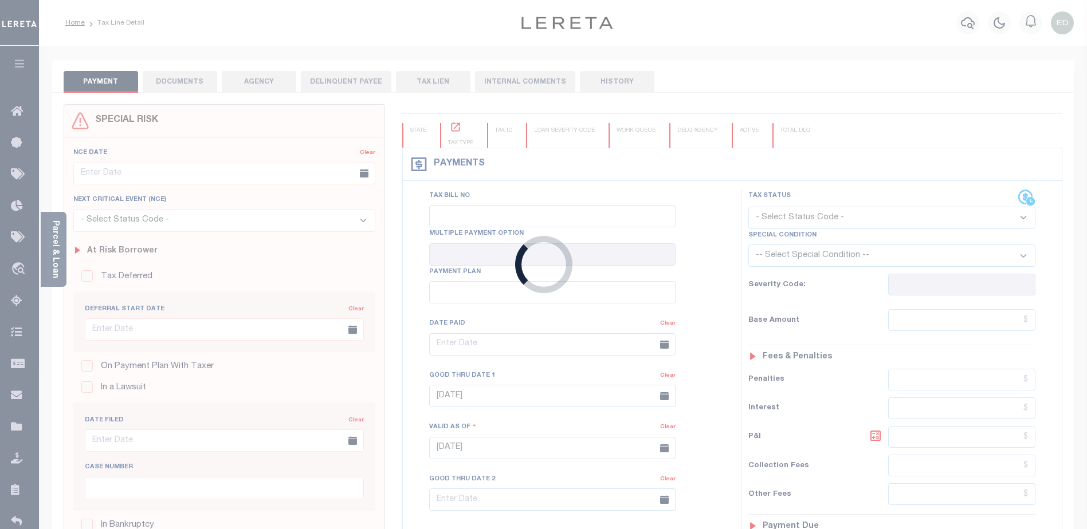
type input "$71.46"
select select "UNP"
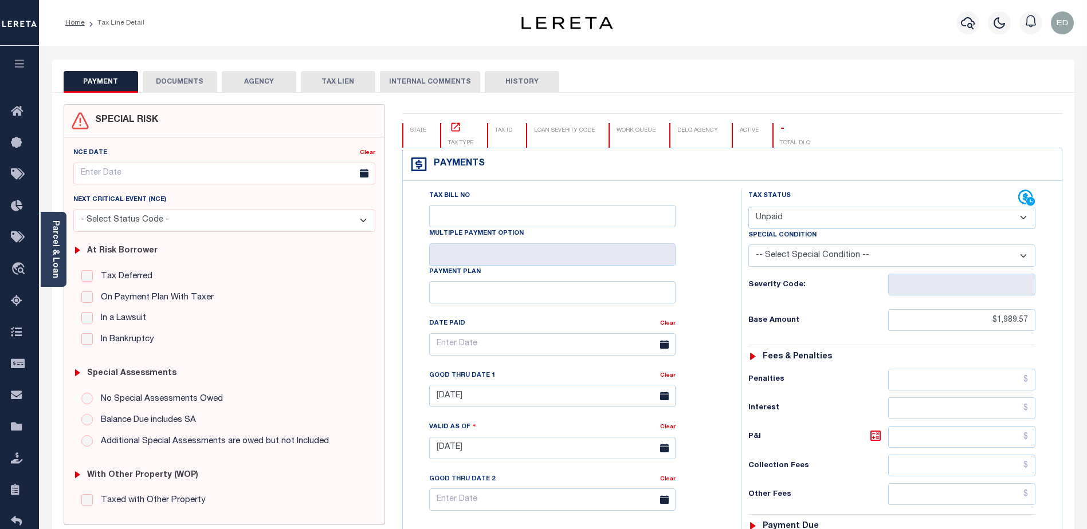
click at [179, 81] on button "DOCUMENTS" at bounding box center [180, 82] width 74 height 22
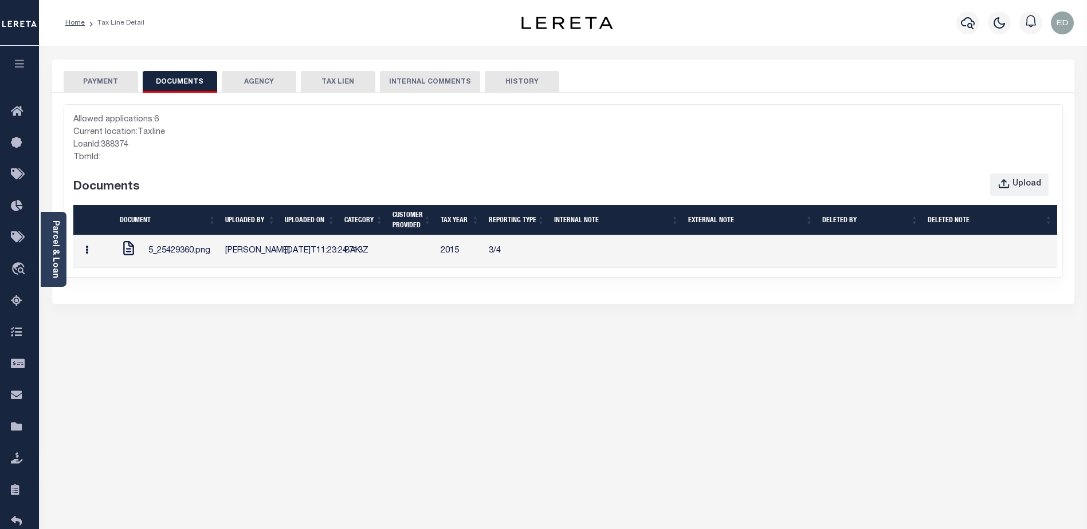
click at [93, 257] on button "button" at bounding box center [87, 252] width 18 height 22
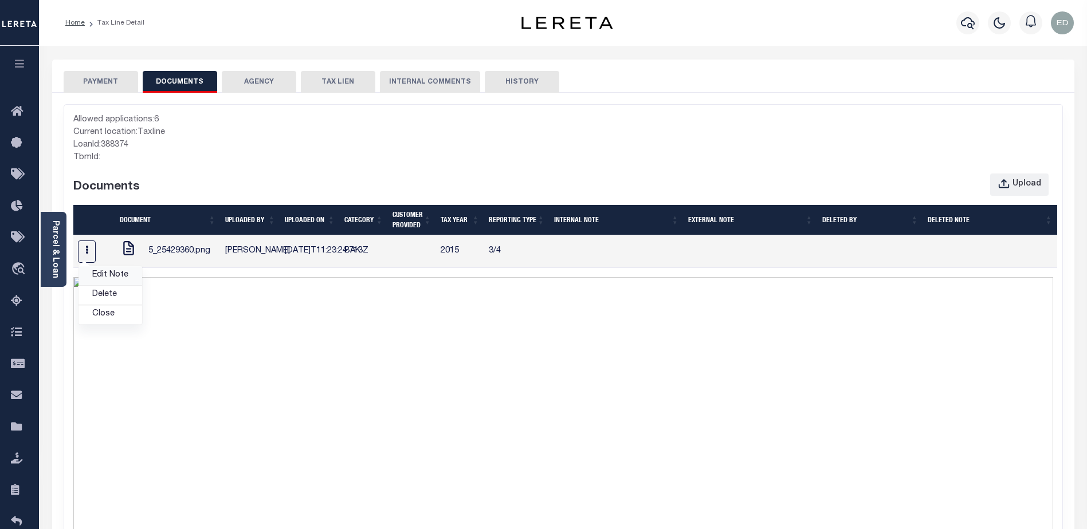
click at [110, 280] on link "Edit Note" at bounding box center [110, 273] width 64 height 19
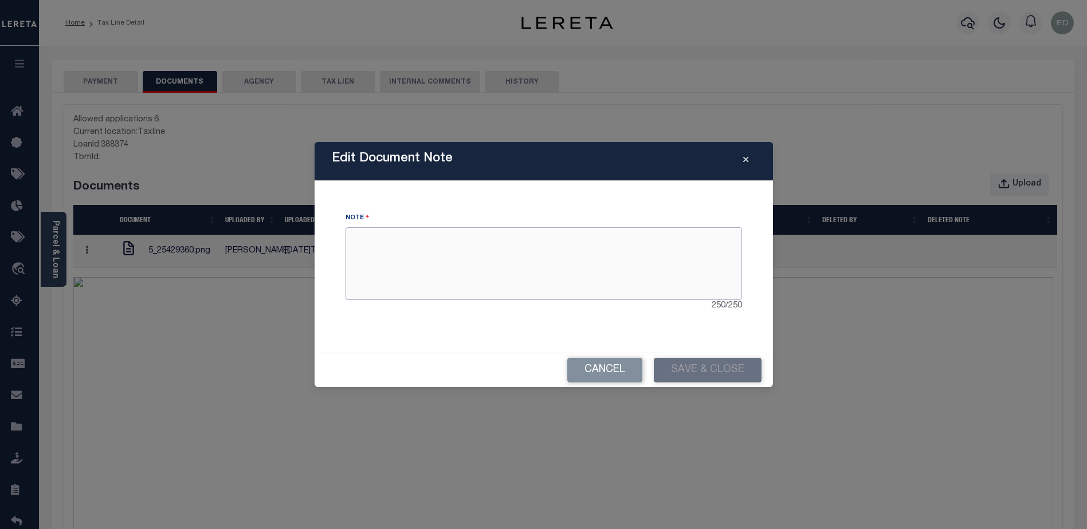
click at [549, 261] on textarea at bounding box center [544, 263] width 397 height 72
click at [748, 159] on button "Reported By" at bounding box center [746, 162] width 20 height 14
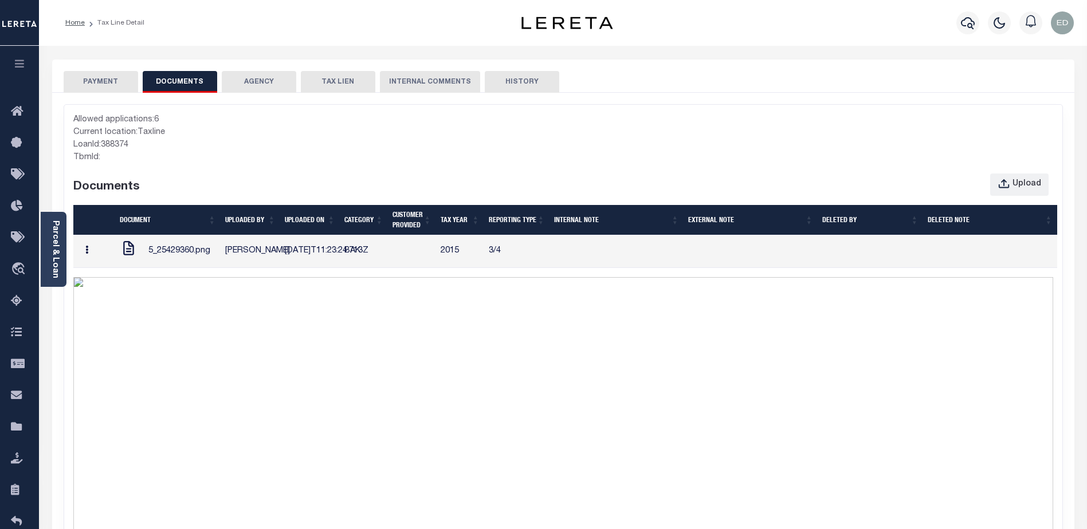
click at [93, 256] on button "button" at bounding box center [87, 252] width 18 height 22
click at [107, 282] on link "Edit Note" at bounding box center [110, 273] width 64 height 19
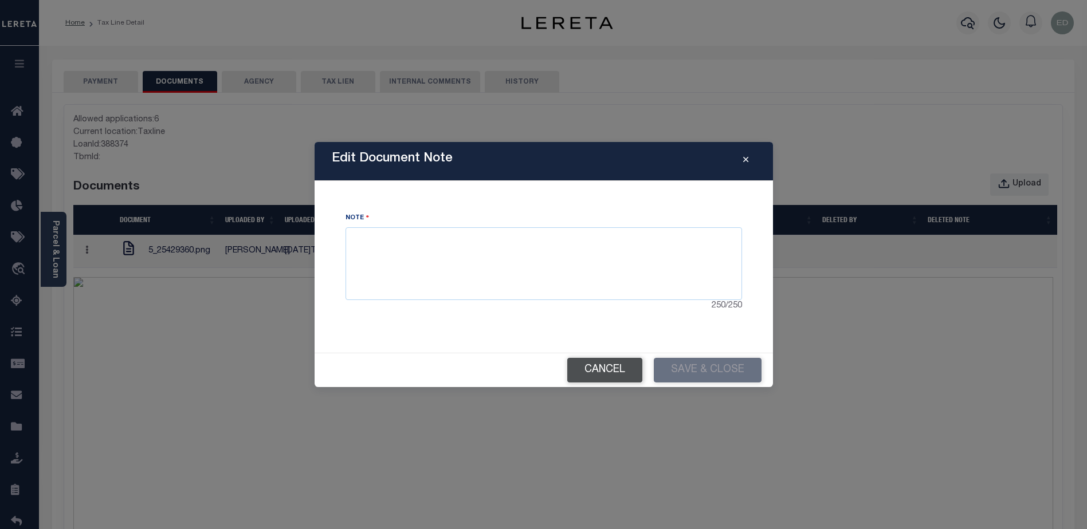
click at [631, 360] on button "Cancel" at bounding box center [604, 370] width 75 height 25
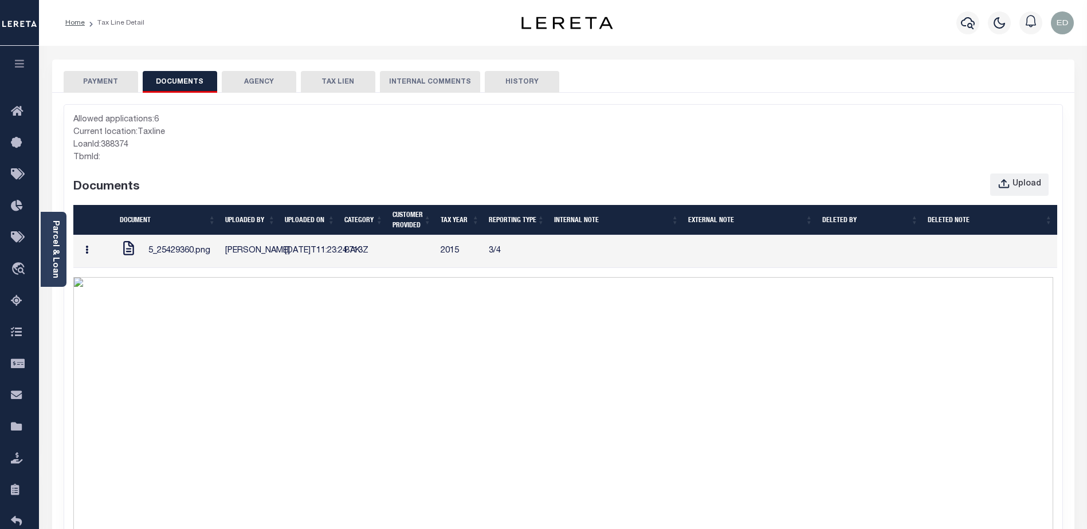
click at [95, 259] on button "button" at bounding box center [87, 252] width 18 height 22
click at [107, 282] on link "Edit Note" at bounding box center [110, 273] width 64 height 19
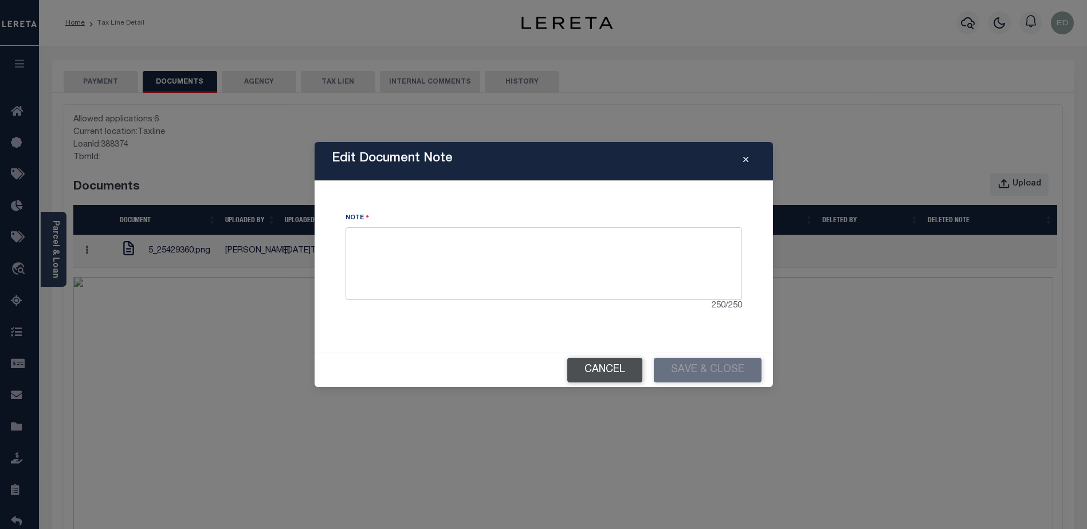
click at [595, 370] on button "Cancel" at bounding box center [604, 370] width 75 height 25
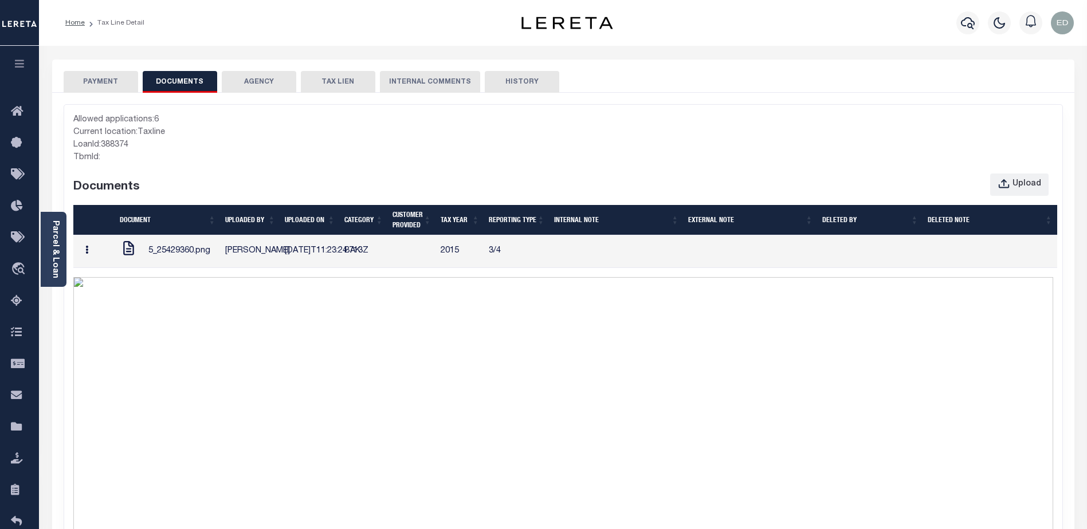
click at [91, 262] on button "button" at bounding box center [87, 252] width 18 height 22
click at [111, 282] on link "Edit Note" at bounding box center [110, 273] width 64 height 19
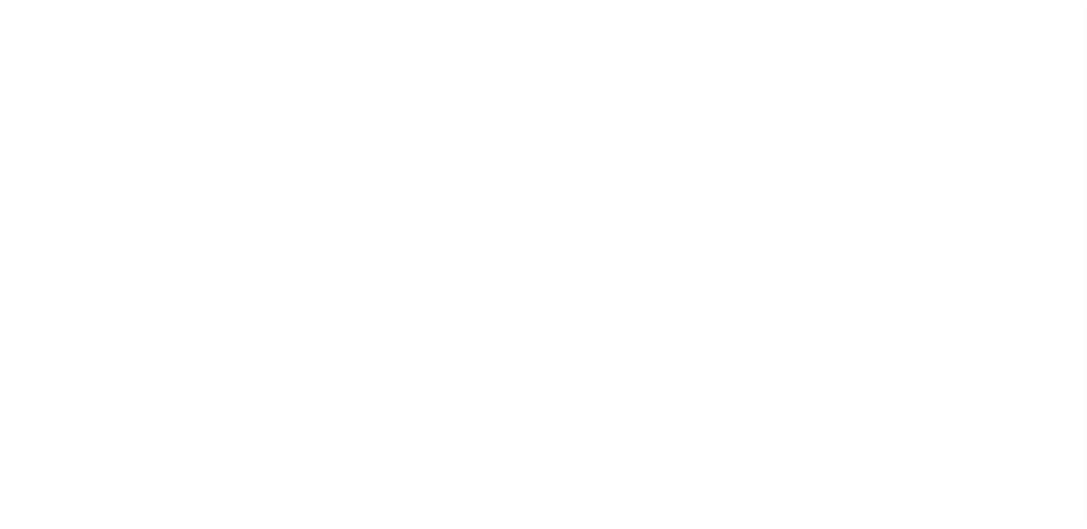
select select "UNP"
type input "[DATE]"
type input "$1,989.57"
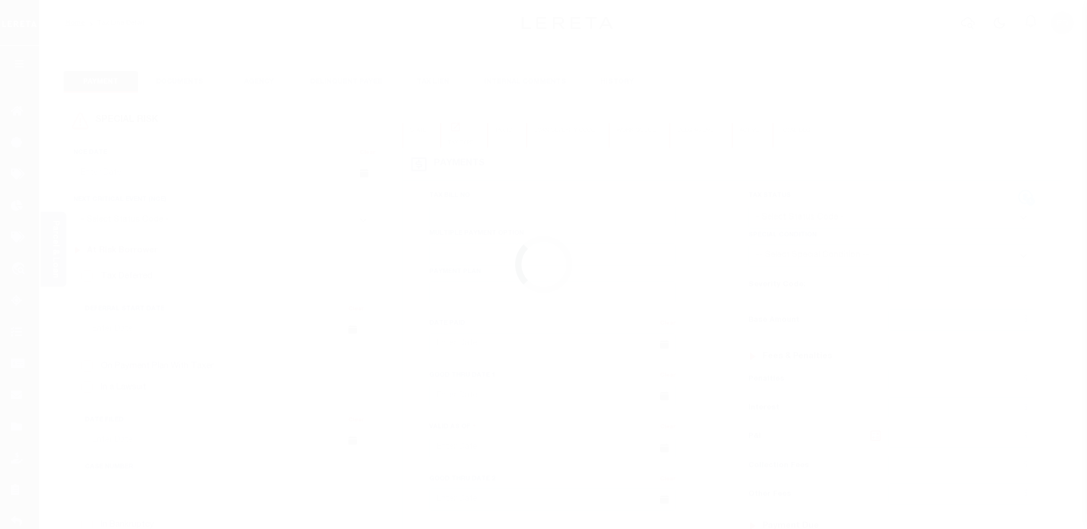
type input "$1,918.27"
type input "$71.46"
select select "UNP"
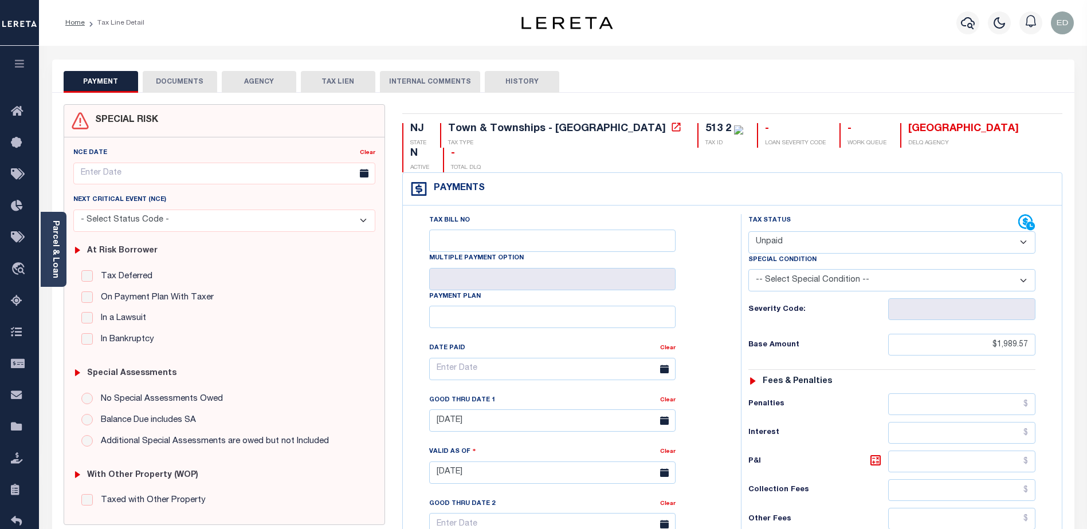
click at [186, 85] on button "DOCUMENTS" at bounding box center [180, 82] width 74 height 22
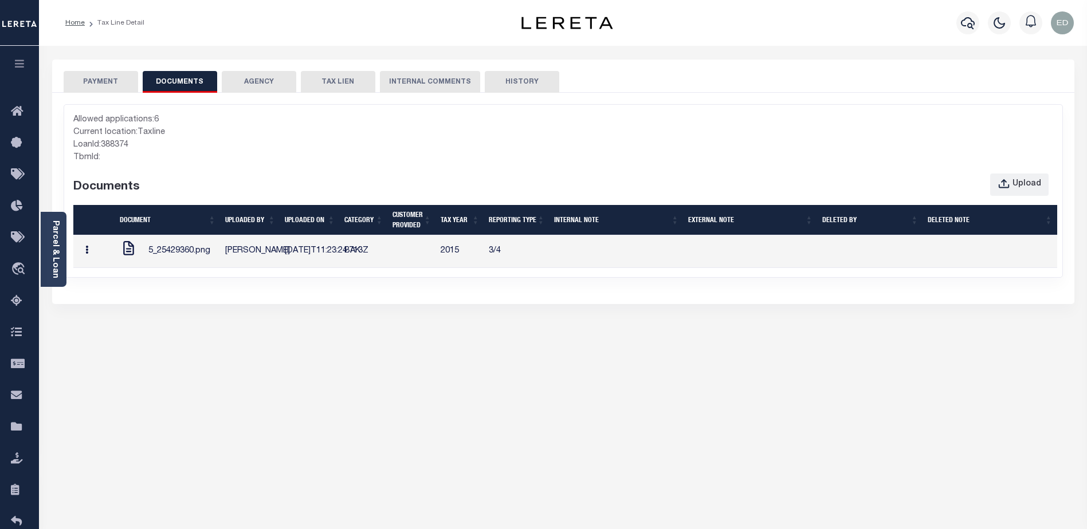
click at [87, 254] on icon "button" at bounding box center [86, 250] width 3 height 9
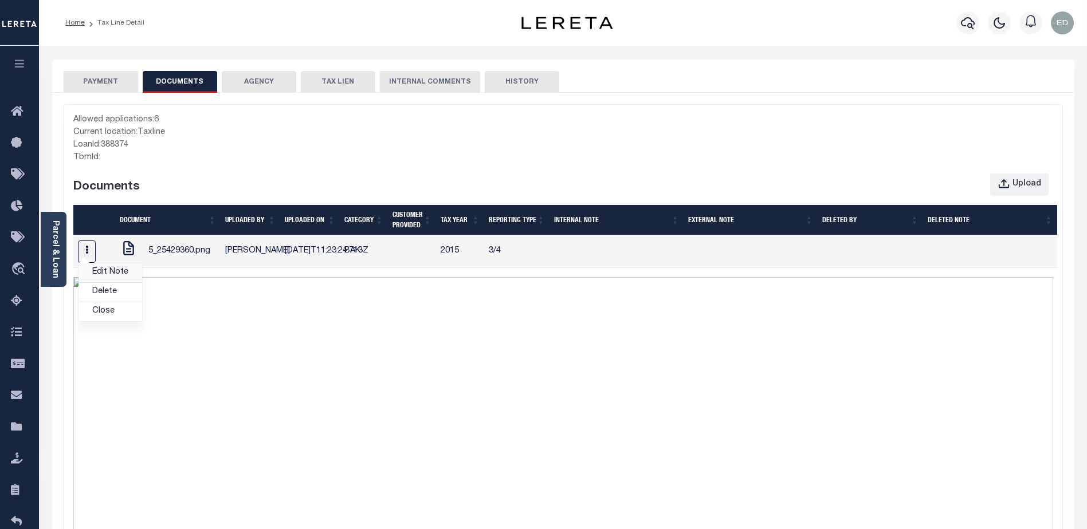
click at [105, 281] on link "Edit Note" at bounding box center [110, 273] width 64 height 19
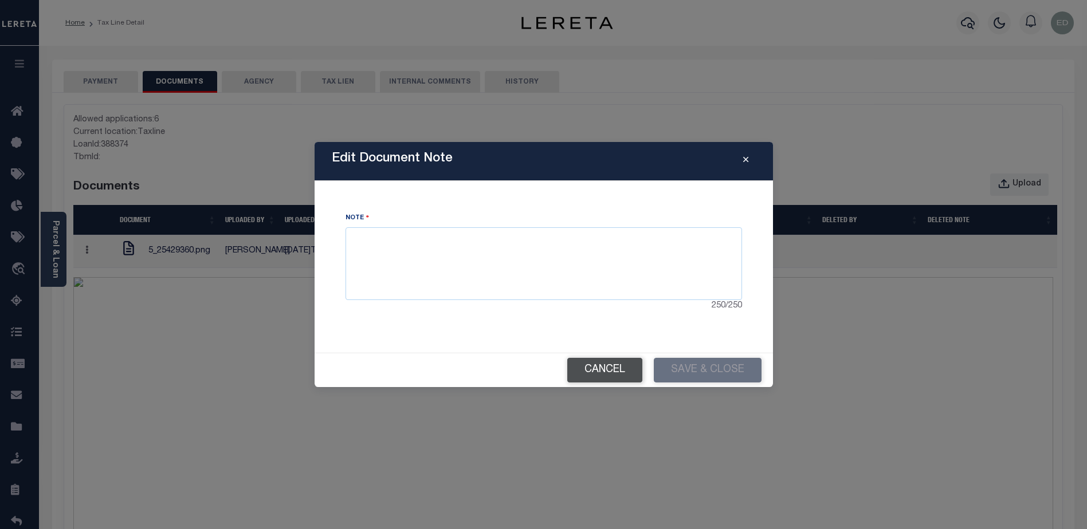
click at [607, 366] on button "Cancel" at bounding box center [604, 370] width 75 height 25
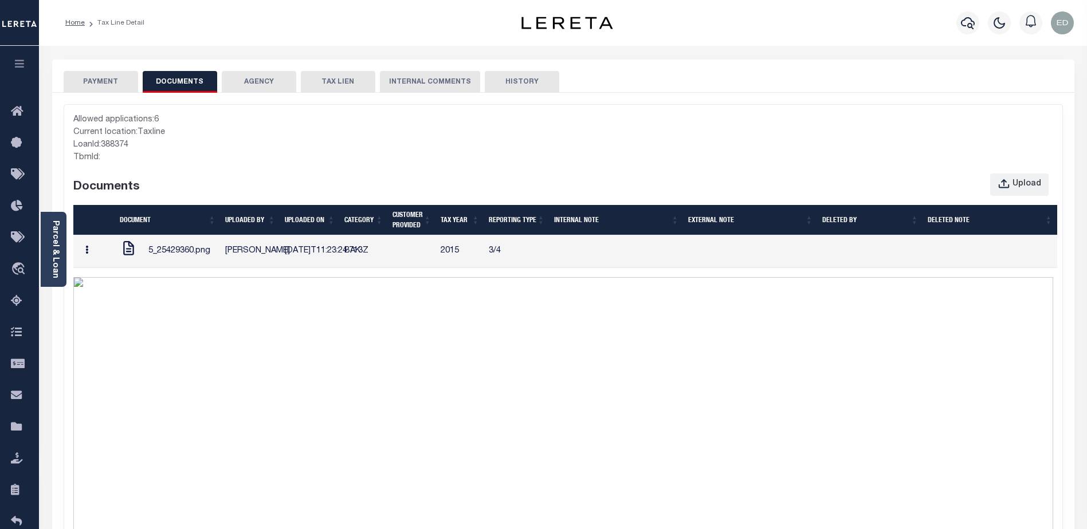
click at [92, 260] on button "button" at bounding box center [87, 252] width 18 height 22
click at [114, 282] on link "Edit Note" at bounding box center [110, 273] width 64 height 19
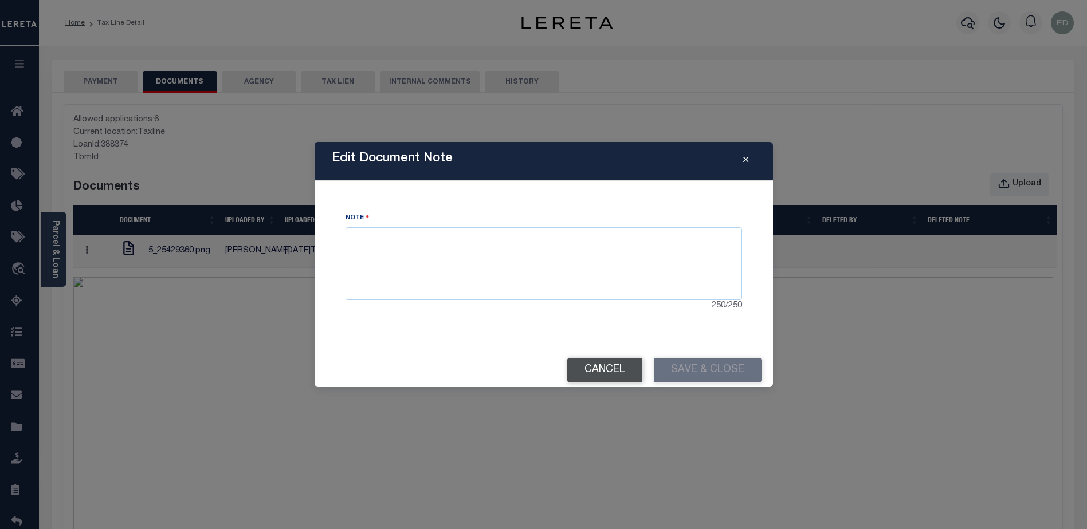
click at [601, 367] on button "Cancel" at bounding box center [604, 370] width 75 height 25
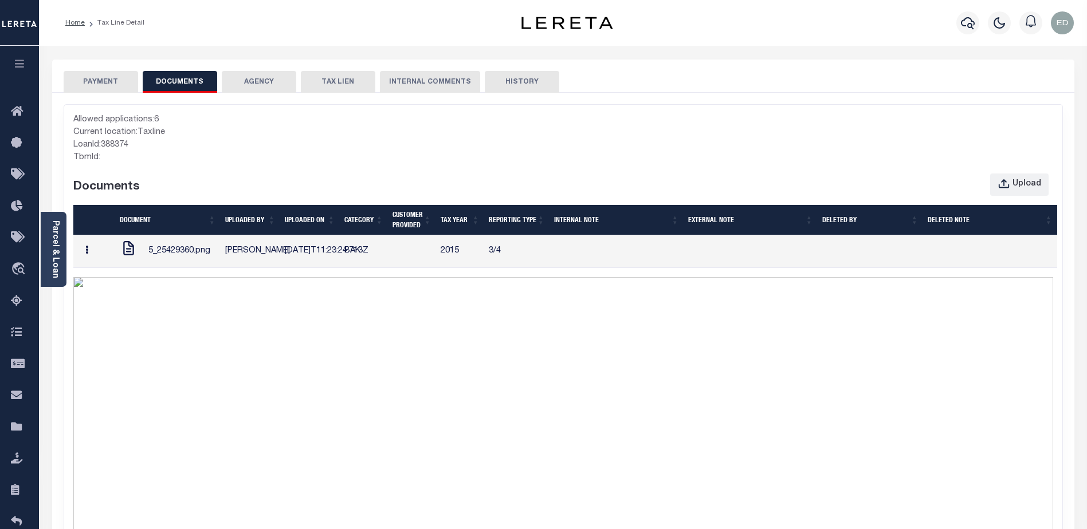
click at [87, 254] on icon "button" at bounding box center [86, 250] width 3 height 9
click at [115, 281] on link "Edit Note" at bounding box center [110, 273] width 64 height 19
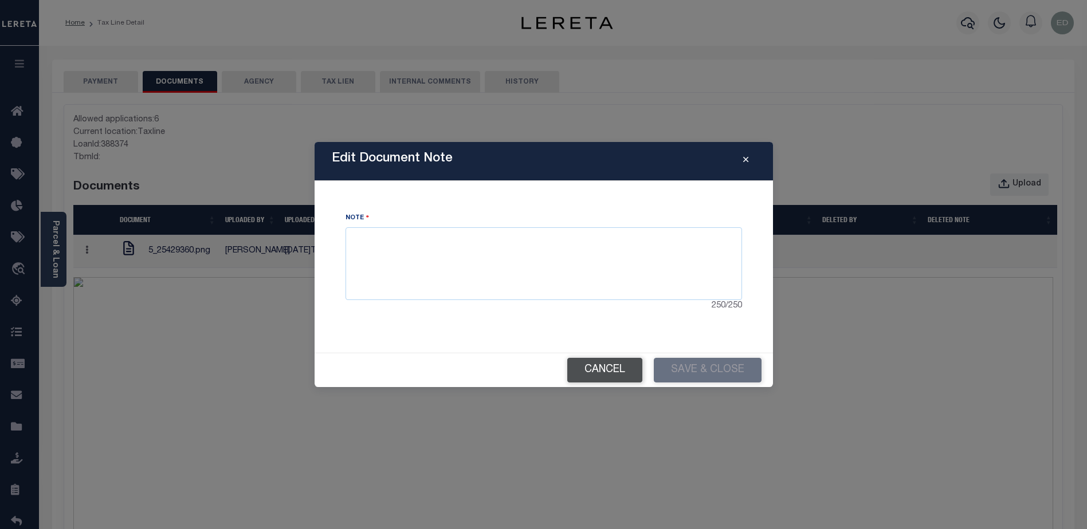
click at [615, 378] on button "Cancel" at bounding box center [604, 370] width 75 height 25
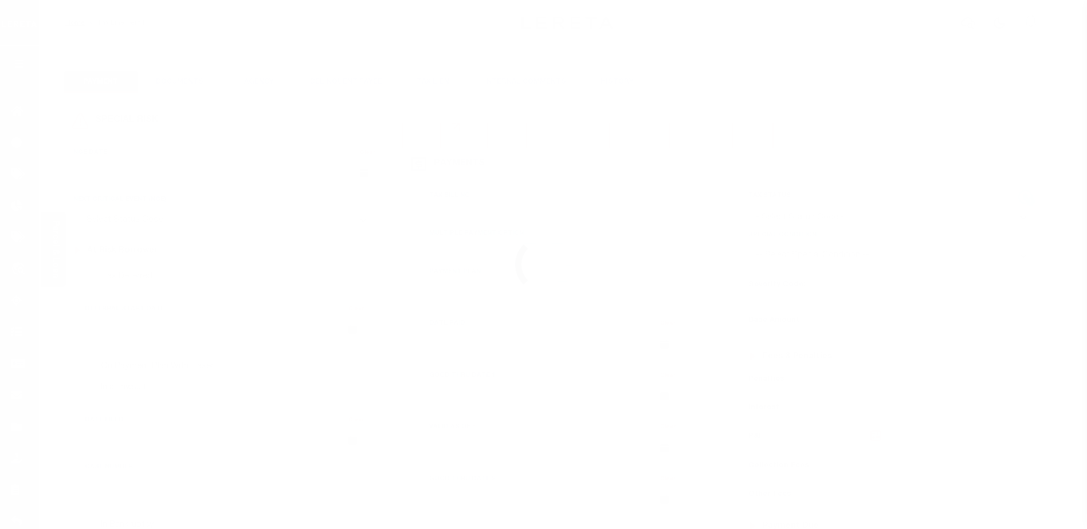
type input "[DATE]"
type input "$1,989.57"
type input "$1,918.27"
type input "$71.46"
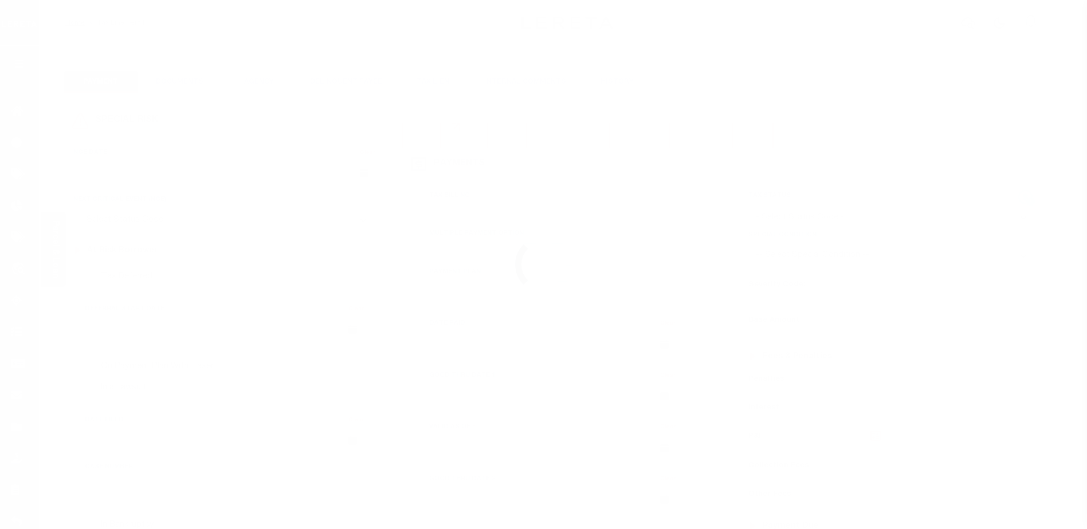
type input "$71.46"
select select "UNP"
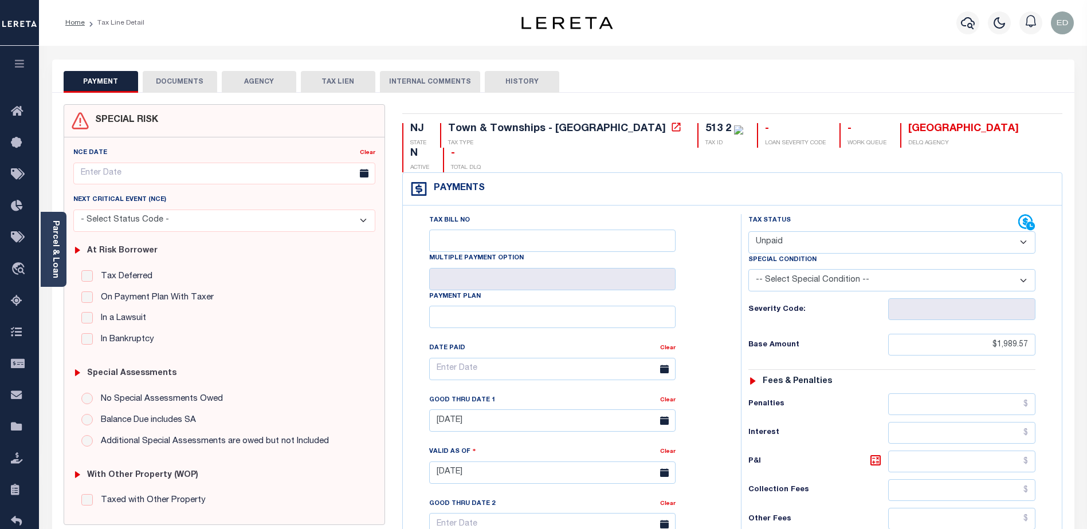
click at [174, 82] on button "DOCUMENTS" at bounding box center [180, 82] width 74 height 22
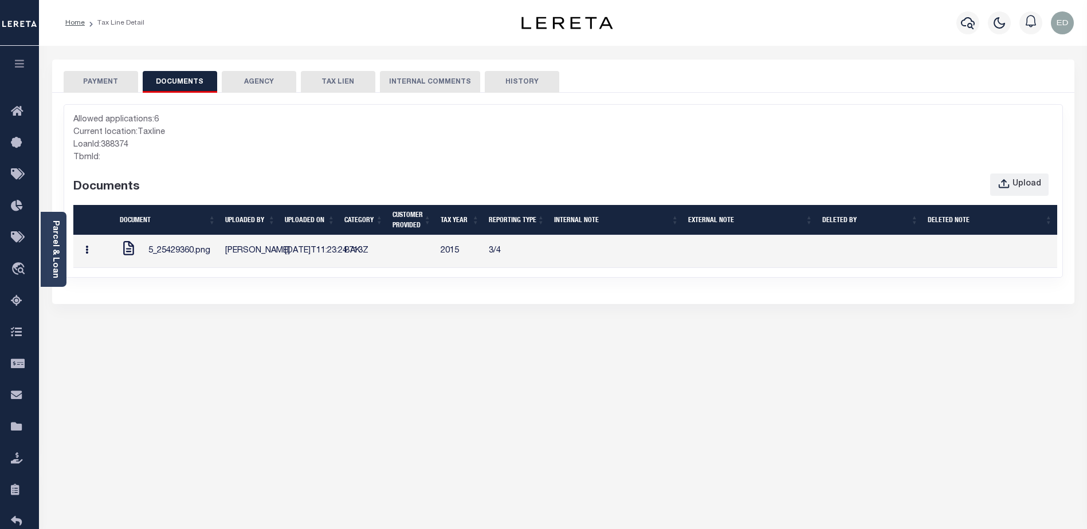
click at [87, 254] on icon "button" at bounding box center [86, 250] width 3 height 9
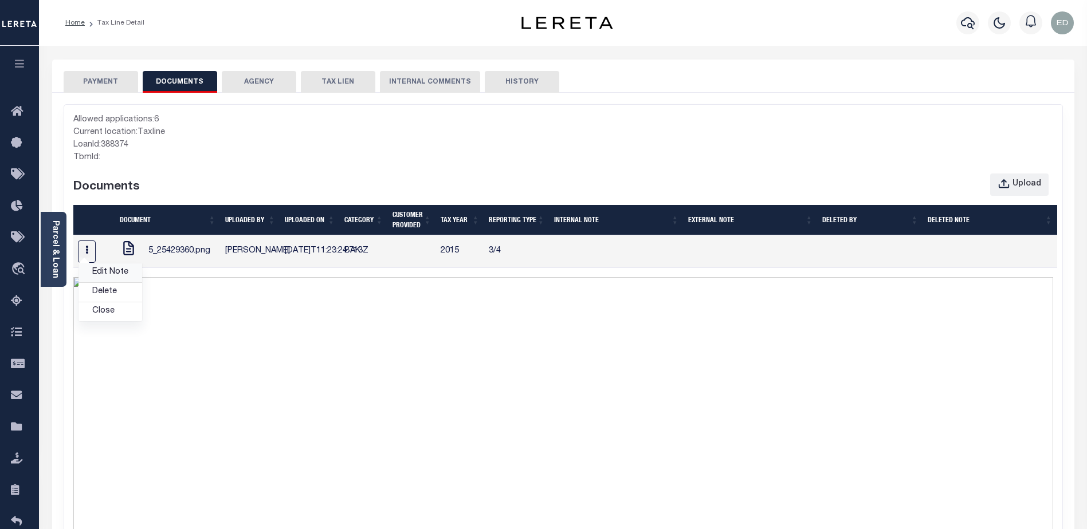
click at [116, 282] on link "Edit Note" at bounding box center [110, 273] width 64 height 19
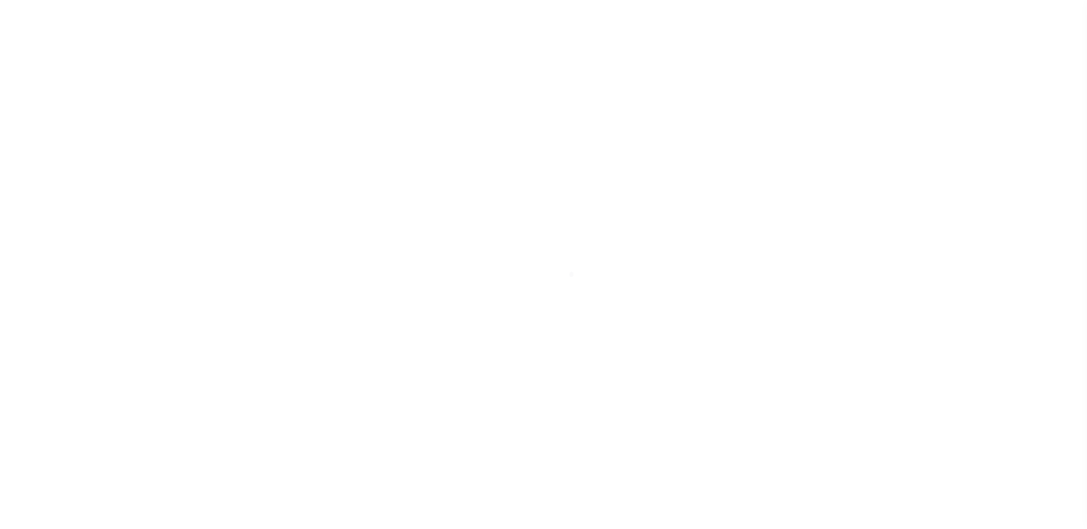
type input "[DATE]"
type input "$1,989.57"
type input "$1,918.27"
type input "$71.46"
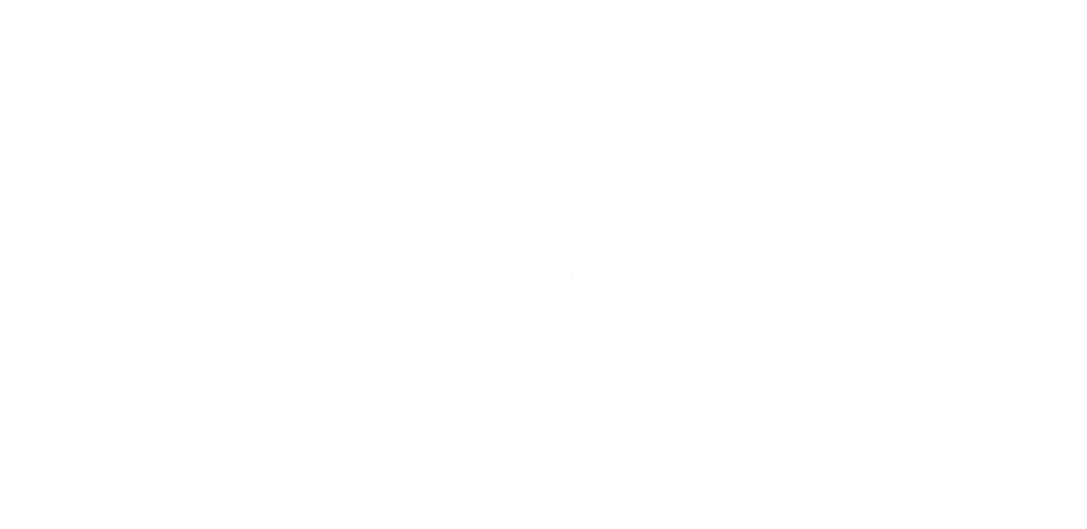
type input "$71.46"
select select "UNP"
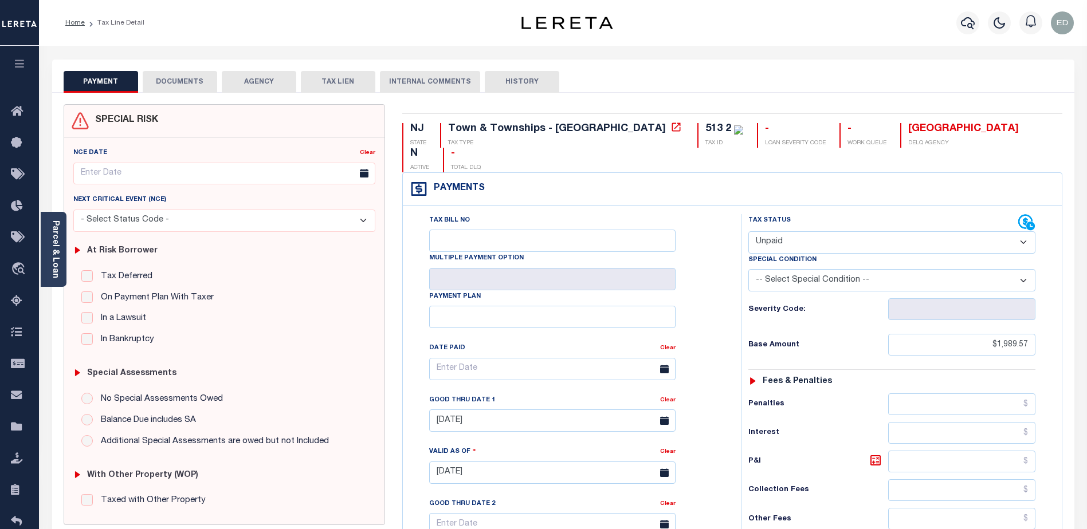
click at [188, 85] on button "DOCUMENTS" at bounding box center [180, 82] width 74 height 22
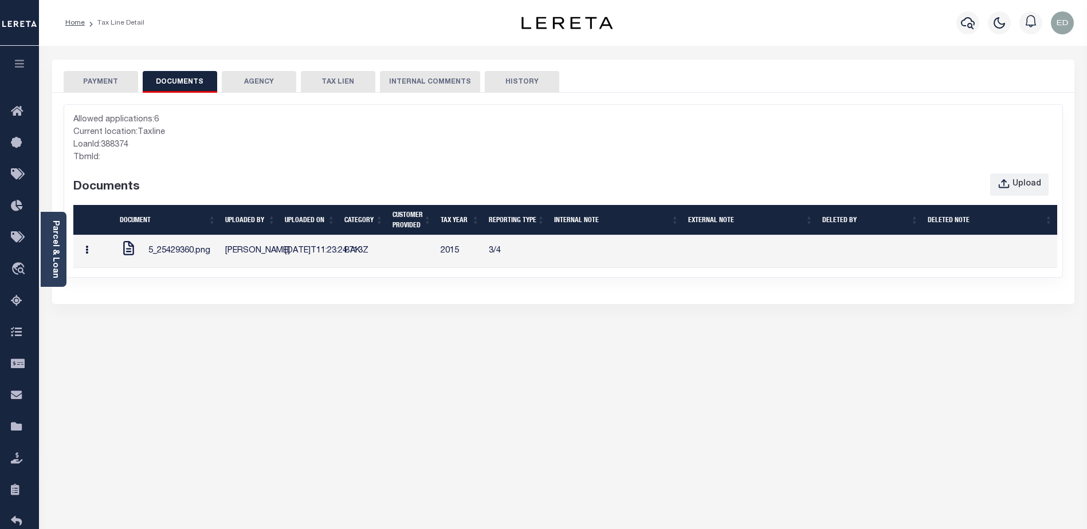
click at [96, 260] on button "button" at bounding box center [87, 252] width 18 height 22
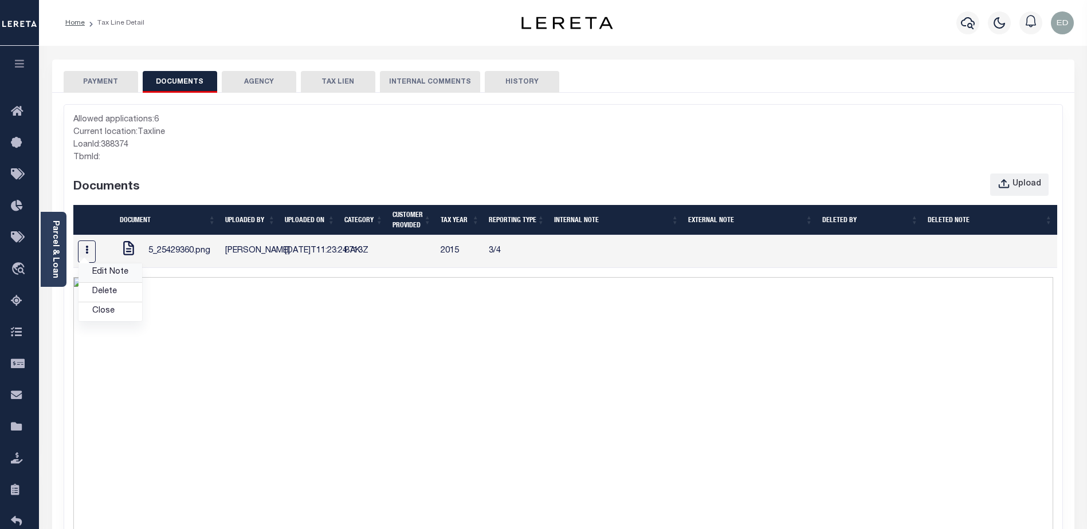
click at [111, 282] on link "Edit Note" at bounding box center [110, 273] width 64 height 19
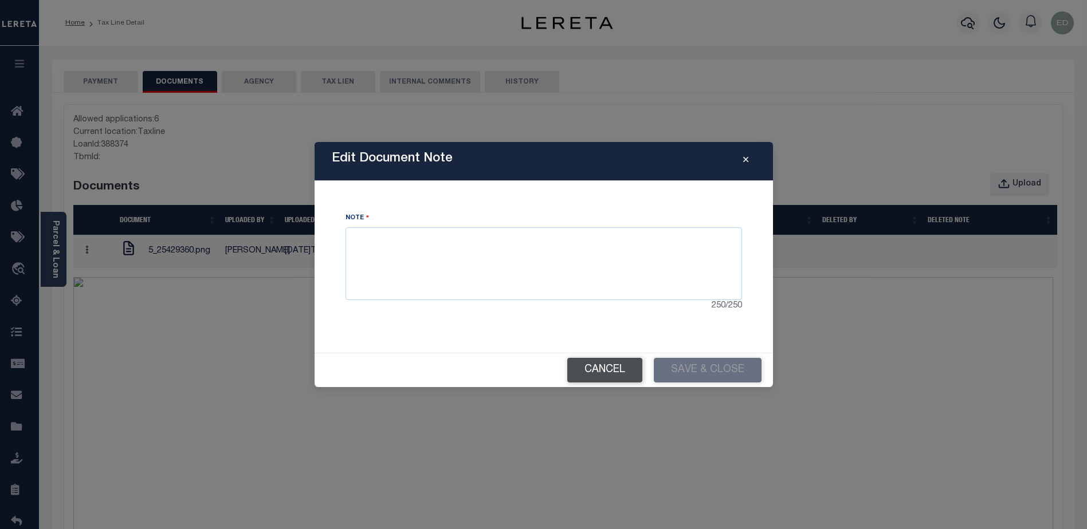
click at [592, 363] on button "Cancel" at bounding box center [604, 370] width 75 height 25
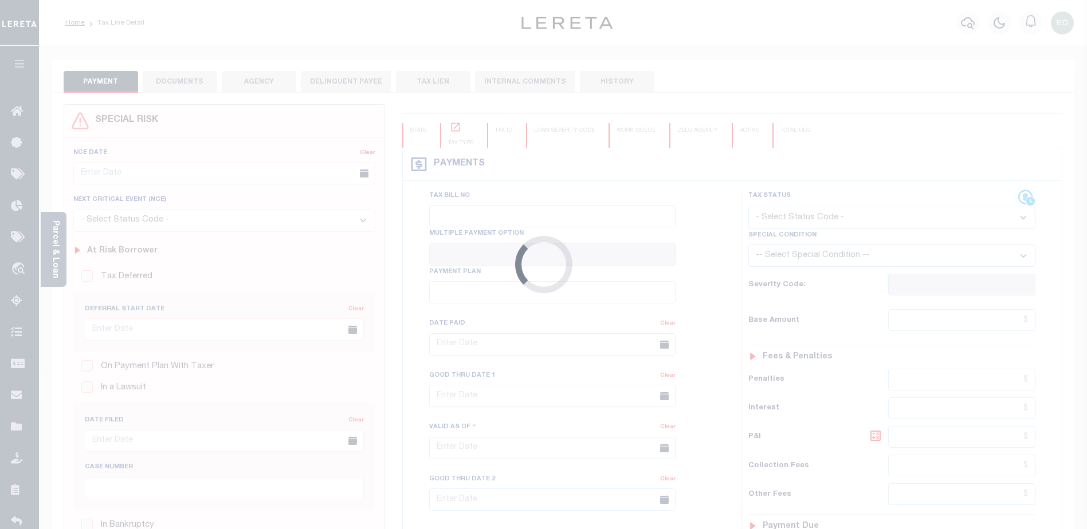
type input "[DATE]"
type input "$1,989.57"
type input "$1,918.27"
type input "$71.46"
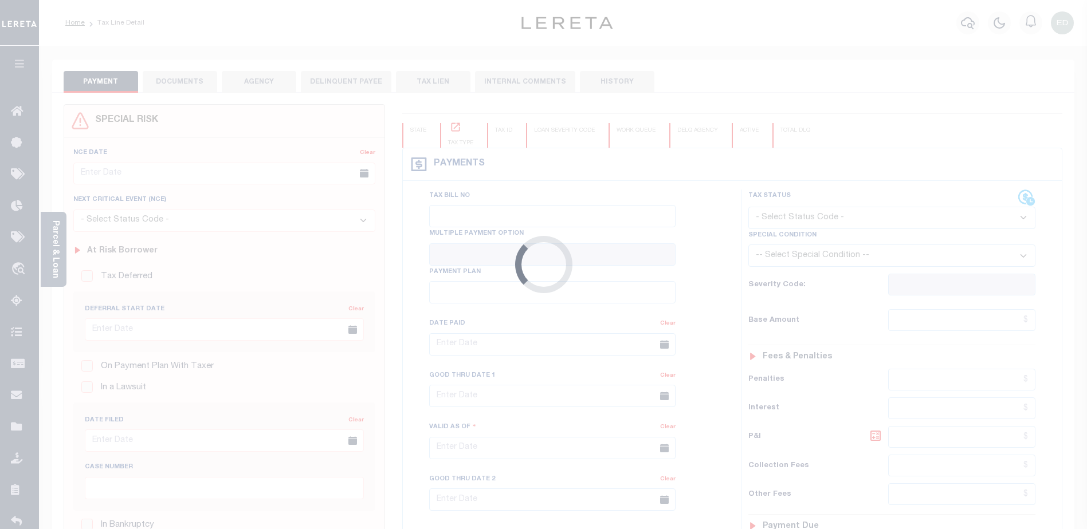
type input "$71.46"
select select "UNP"
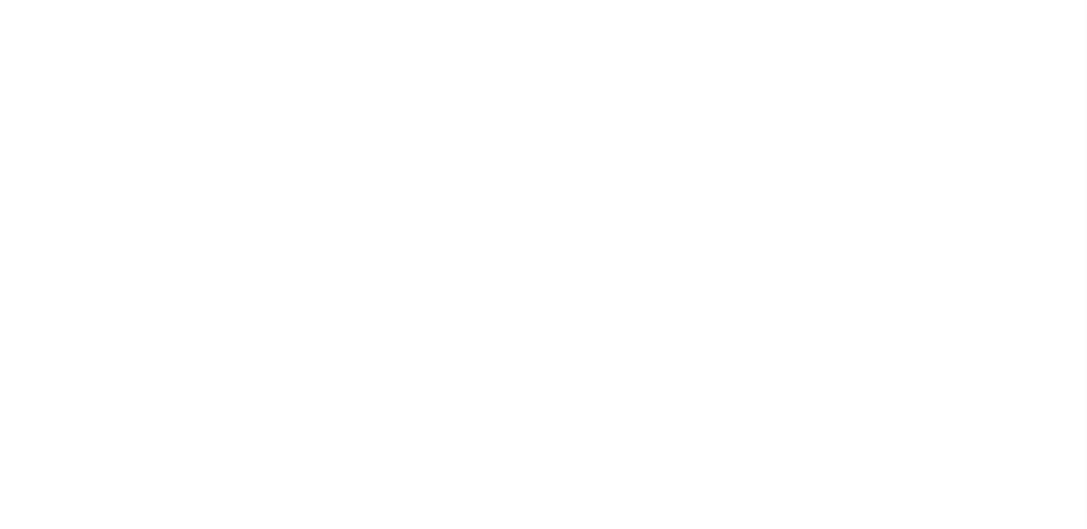
select select "UNP"
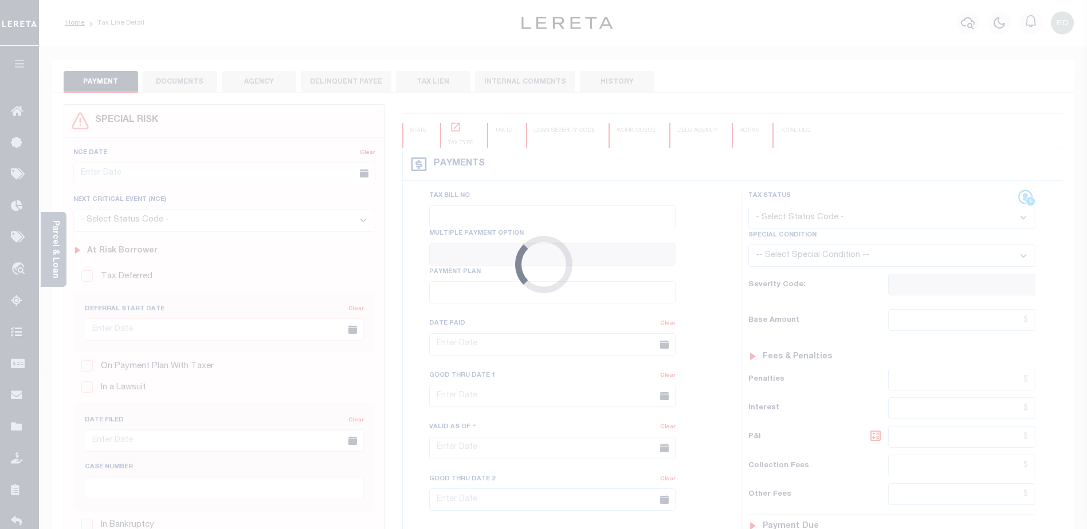
type input "[DATE]"
type input "$1,989.57"
type input "$1,918.27"
type input "$71.46"
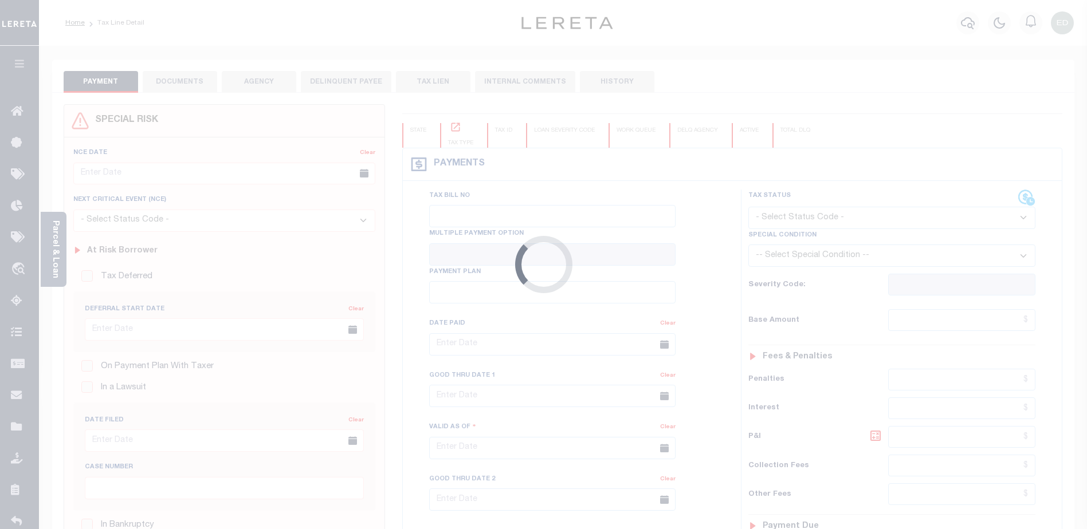
type input "$71.46"
select select "UNP"
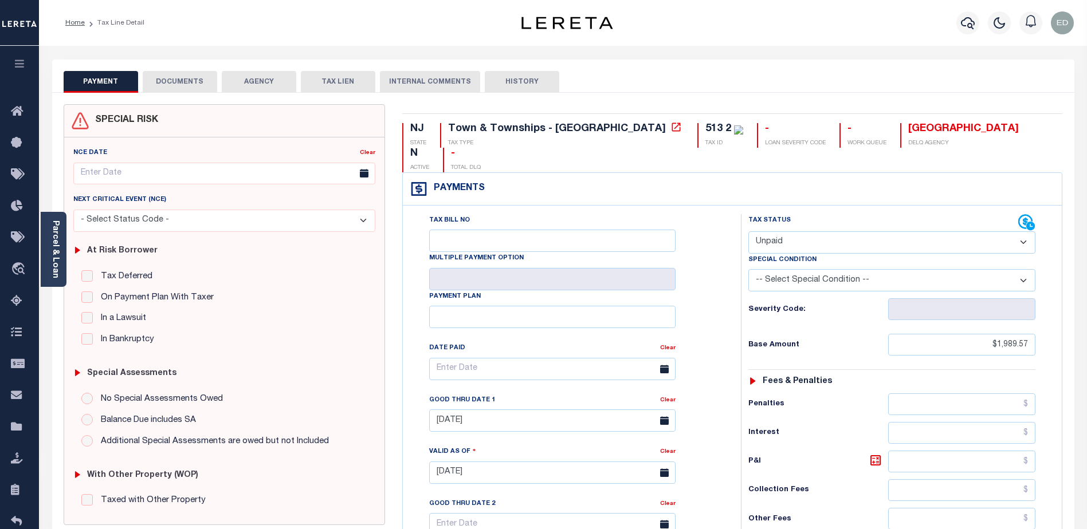
click at [198, 74] on button "DOCUMENTS" at bounding box center [180, 82] width 74 height 22
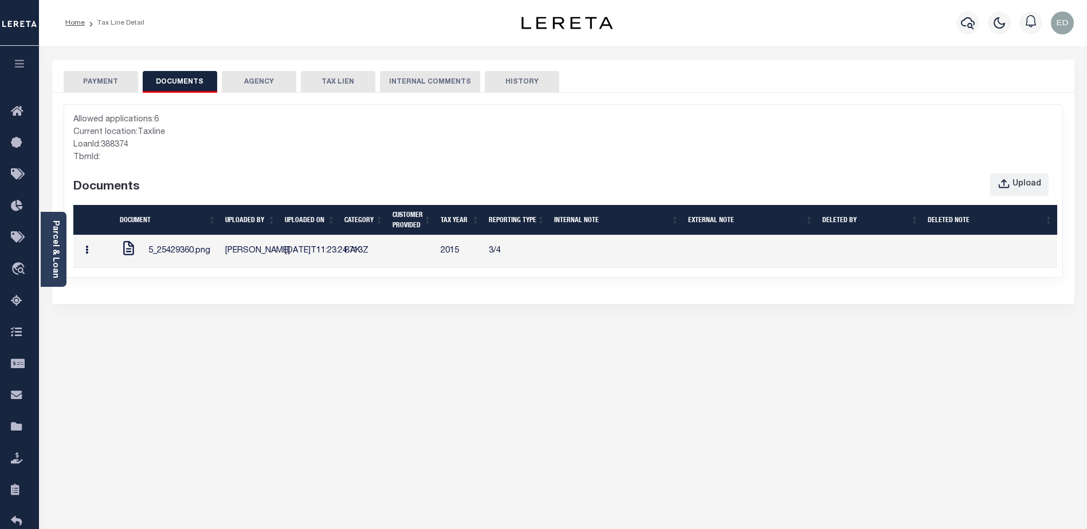
click at [95, 254] on button "button" at bounding box center [87, 252] width 18 height 22
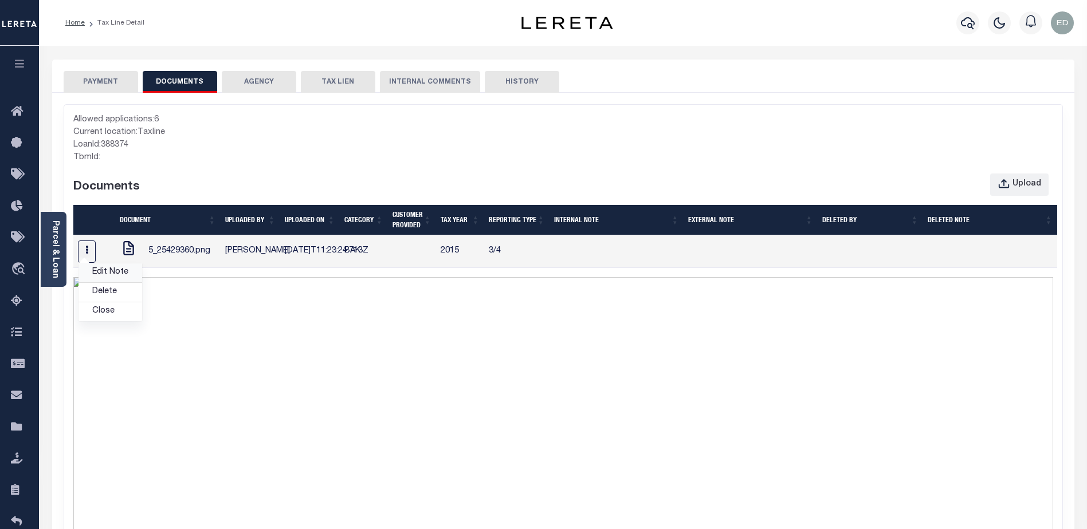
click at [108, 281] on link "Edit Note" at bounding box center [110, 273] width 64 height 19
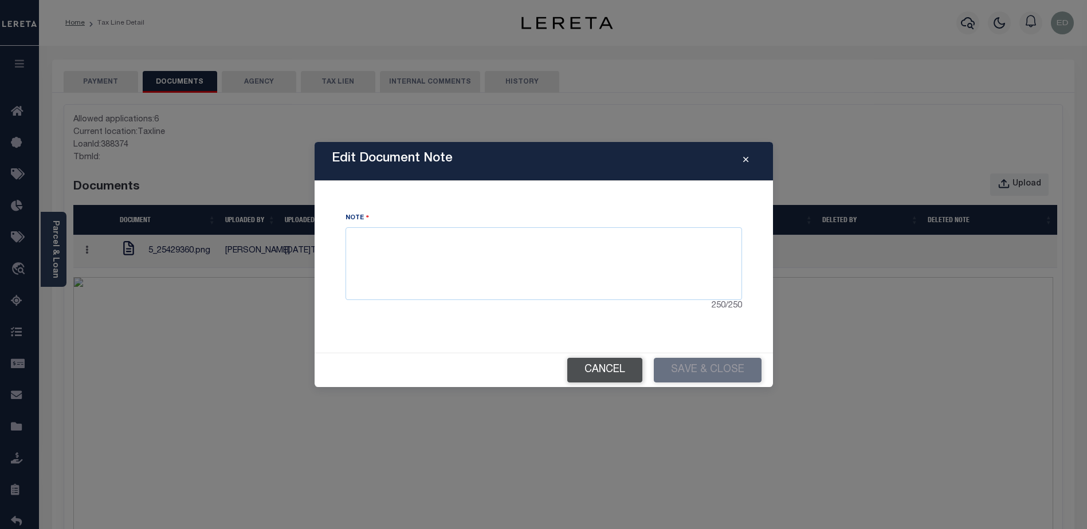
drag, startPoint x: 631, startPoint y: 376, endPoint x: 436, endPoint y: 7, distance: 417.3
click at [631, 376] on button "Cancel" at bounding box center [604, 370] width 75 height 25
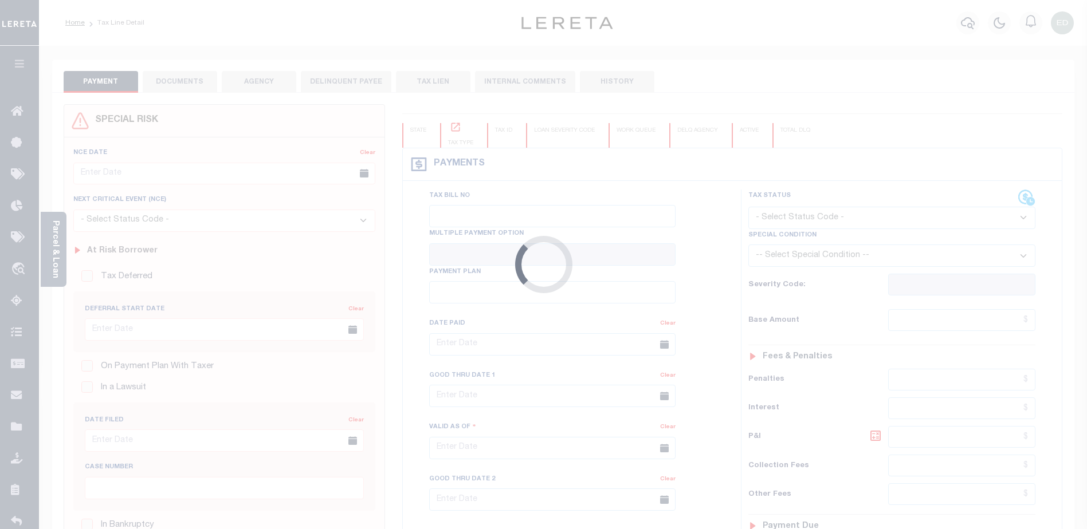
type input "[DATE]"
type input "$1,989.57"
type input "$1,918.27"
type input "$71.46"
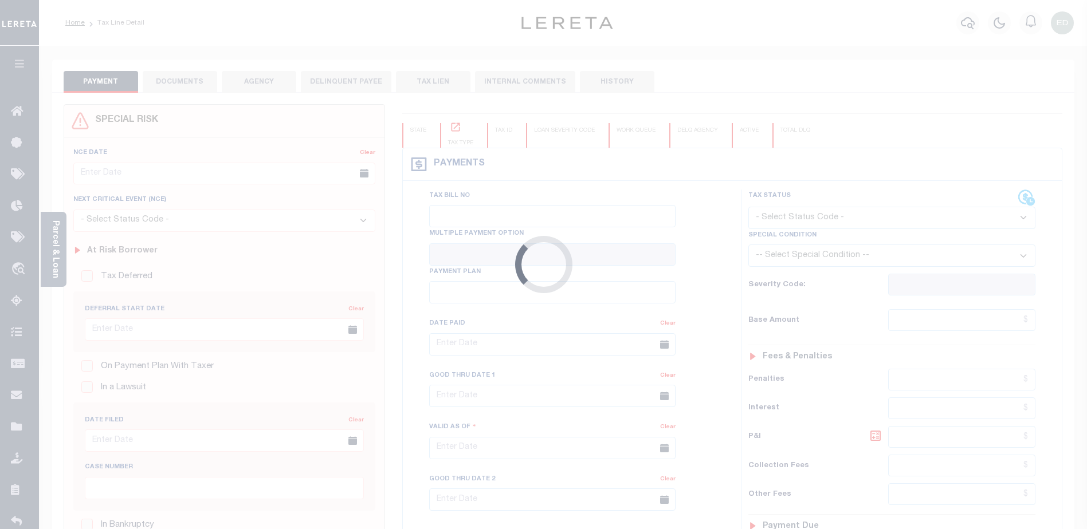
type input "$71.46"
select select "UNP"
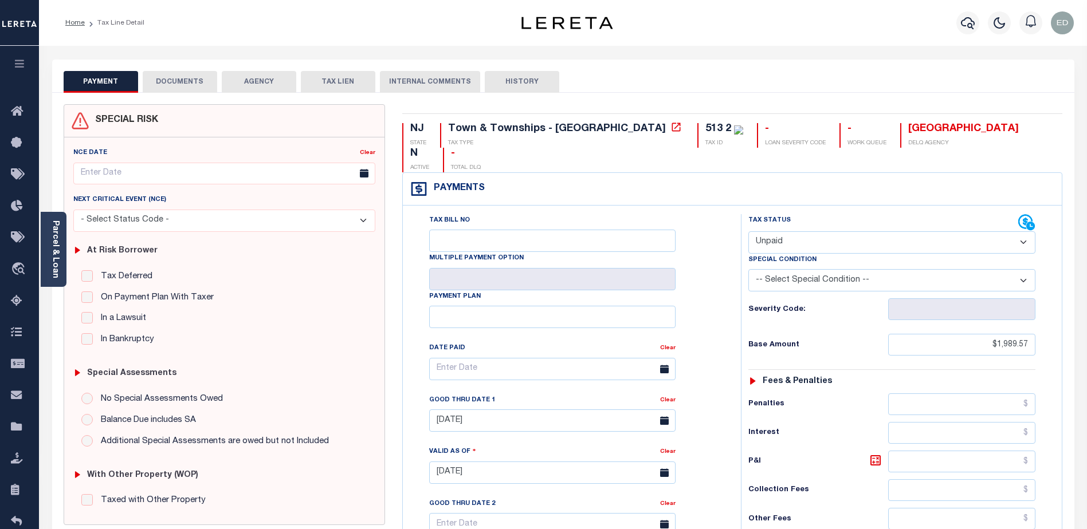
click at [192, 81] on button "DOCUMENTS" at bounding box center [180, 82] width 74 height 22
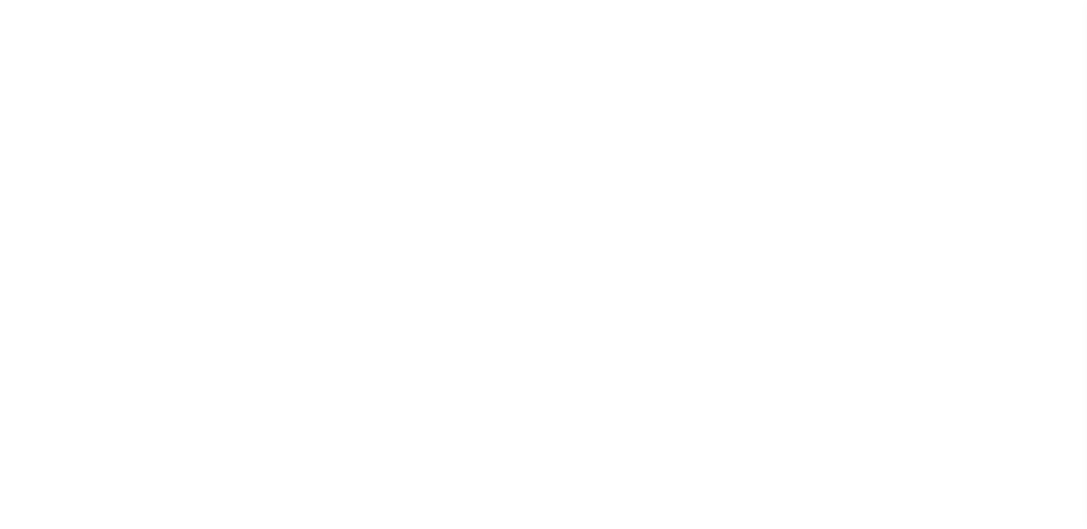
select select "UNP"
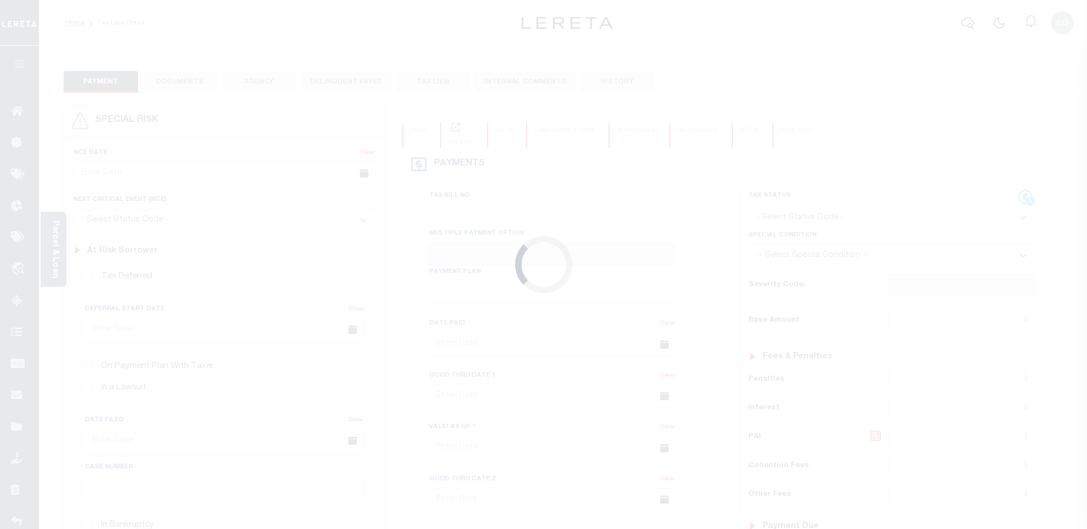
type input "[DATE]"
type input "$1,989.57"
type input "$1,918.27"
type input "$71.46"
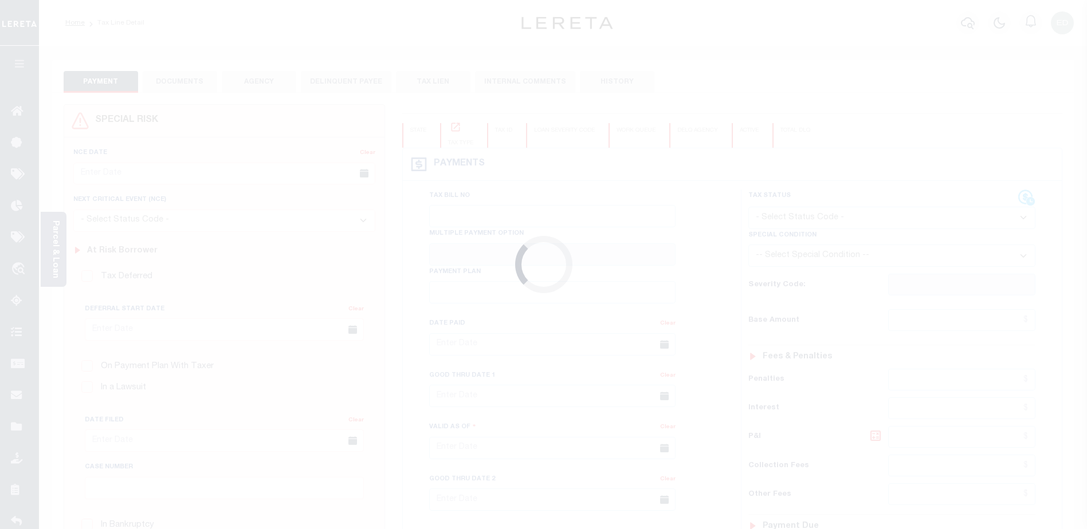
type input "$71.46"
select select "UNP"
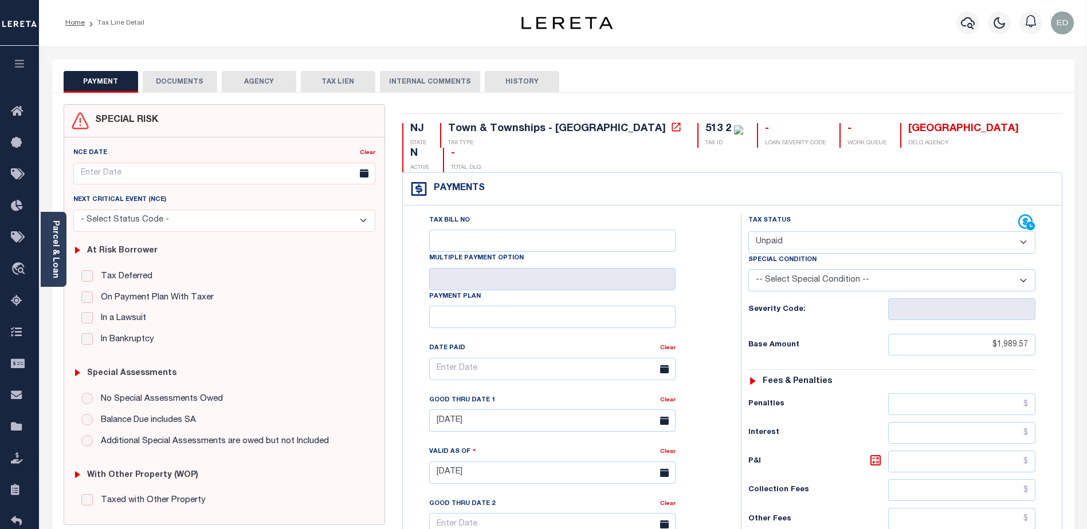
click at [172, 84] on button "DOCUMENTS" at bounding box center [180, 82] width 74 height 22
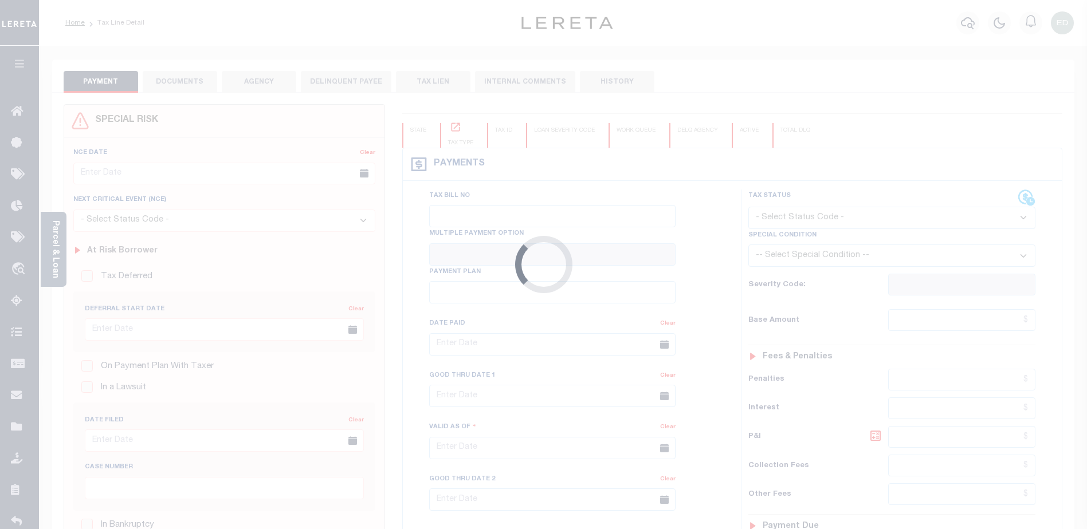
type input "[DATE]"
type input "$1,989.57"
type input "$1,918.27"
type input "$71.46"
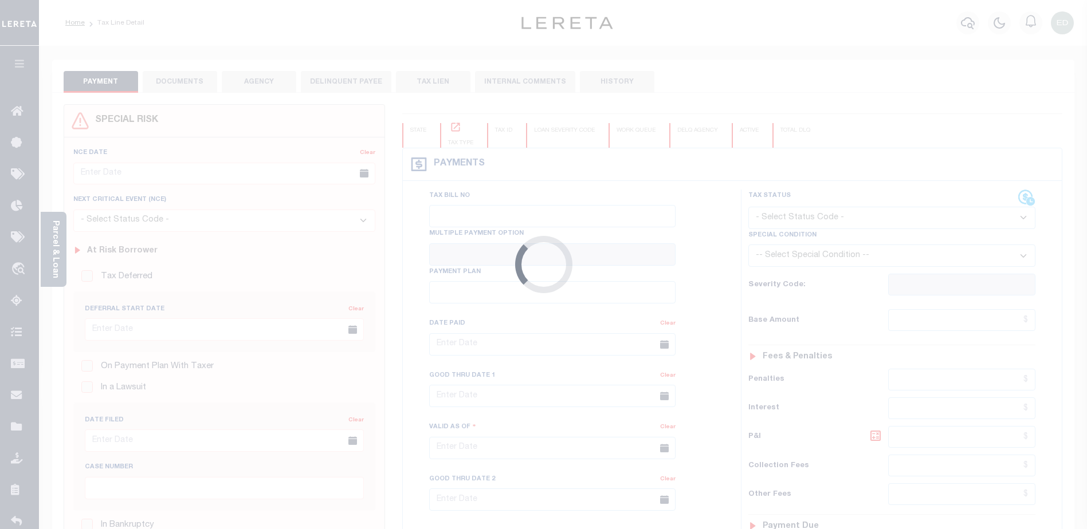
type input "$71.46"
select select "UNP"
type input "[DATE]"
type input "$1,989.57"
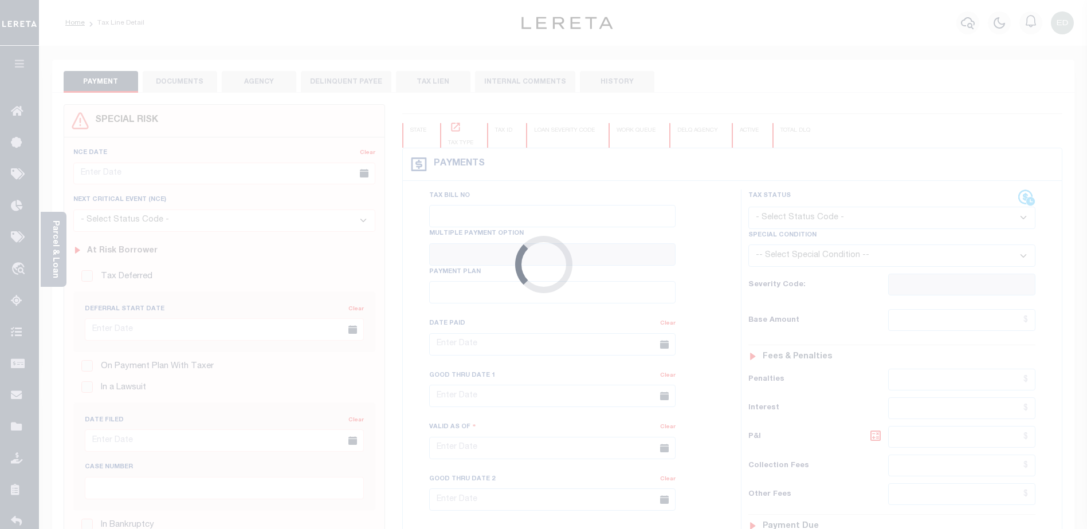
type input "$1,918.27"
type input "$71.46"
select select "UNP"
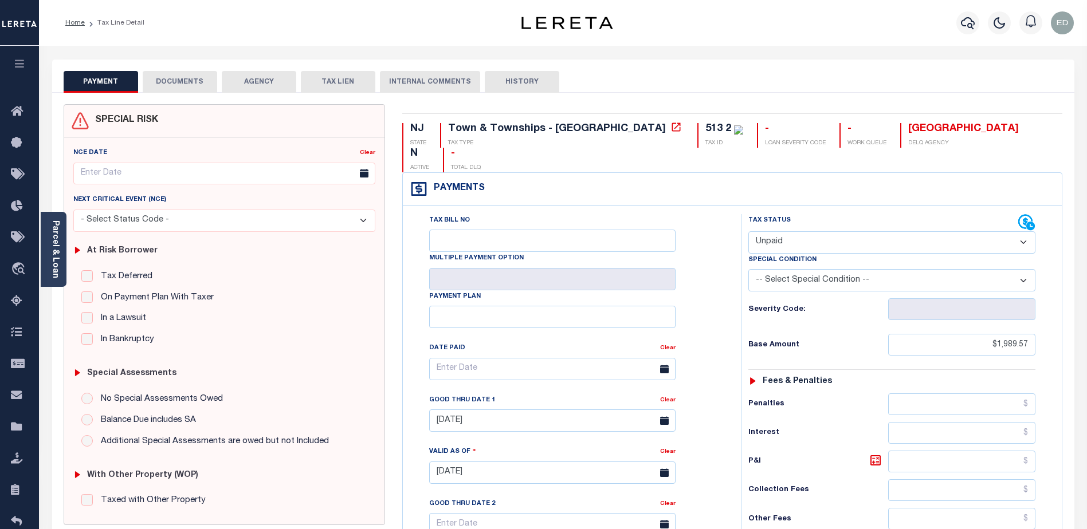
click at [175, 85] on button "DOCUMENTS" at bounding box center [180, 82] width 74 height 22
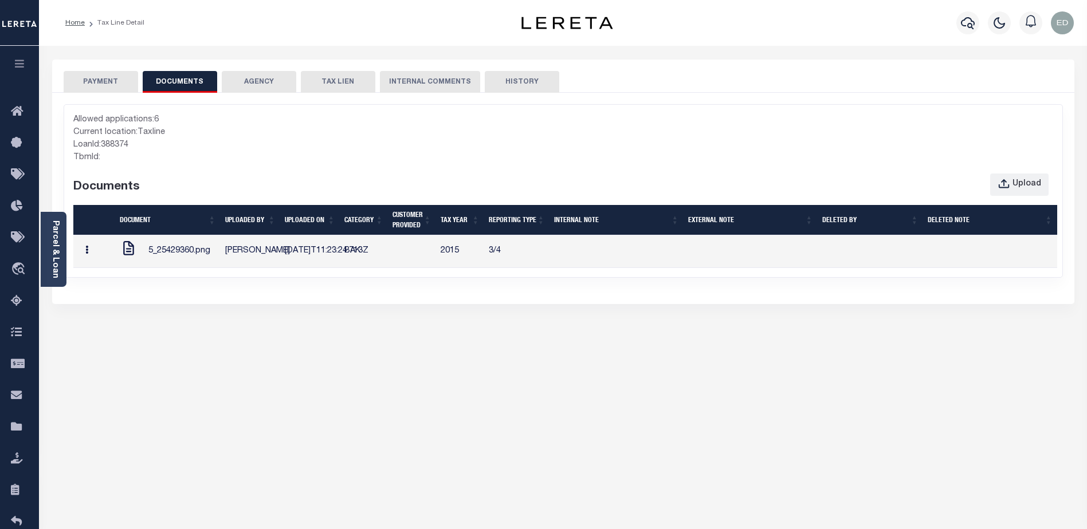
click at [87, 256] on button "button" at bounding box center [87, 252] width 18 height 22
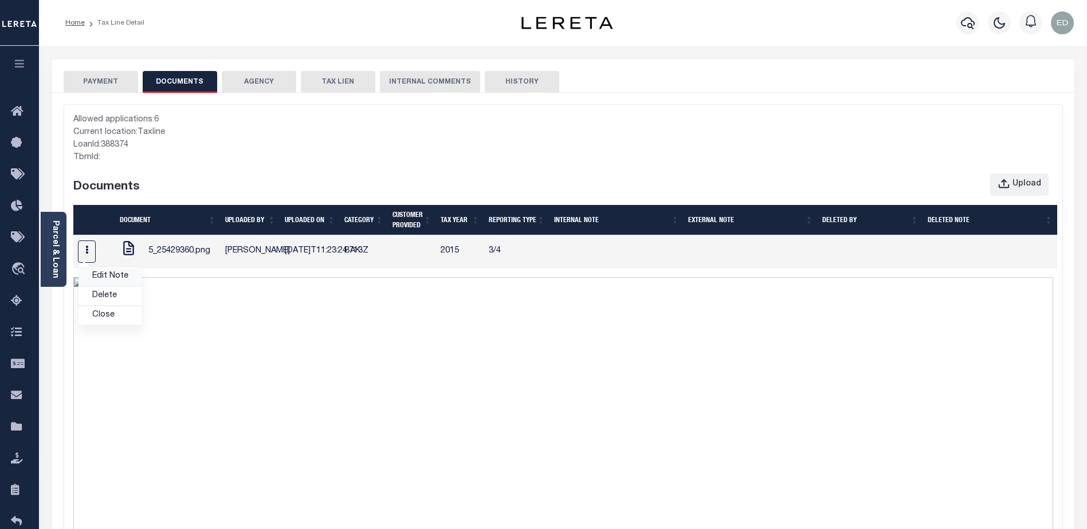
click at [108, 281] on link "Edit Note" at bounding box center [110, 273] width 64 height 19
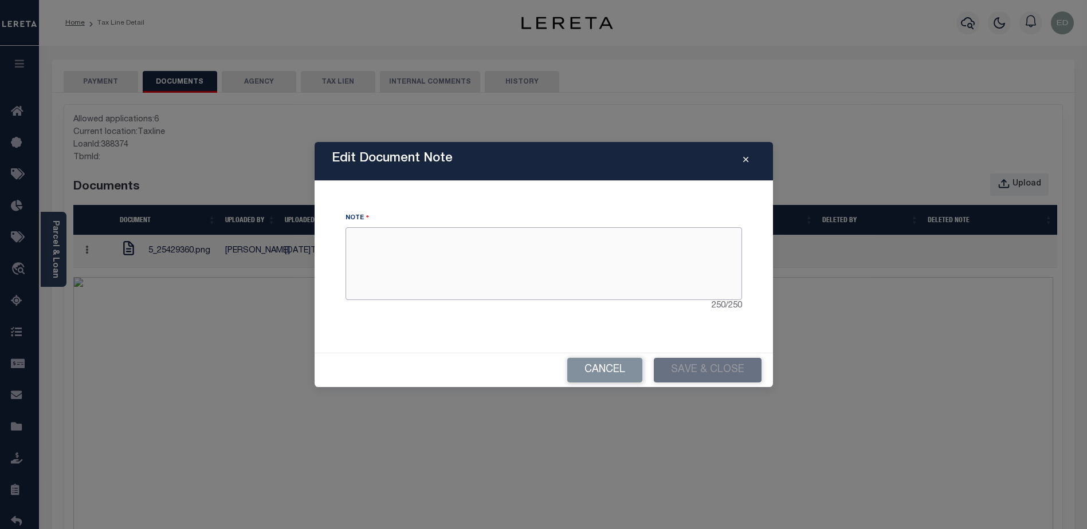
click at [392, 242] on textarea at bounding box center [544, 263] width 397 height 72
type textarea "sasdasdasd"
click at [695, 377] on button "Save & Close" at bounding box center [708, 370] width 108 height 25
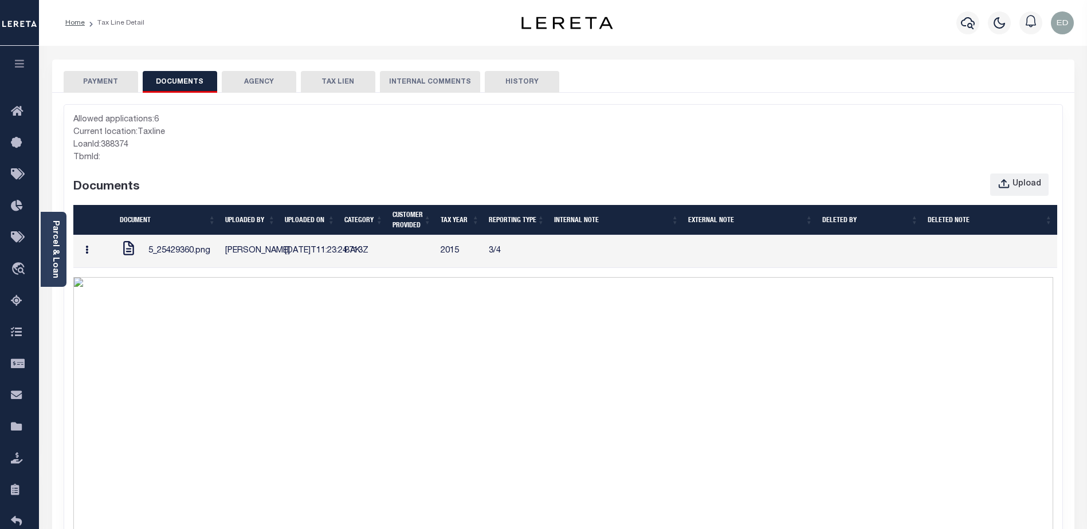
click at [93, 263] on button "button" at bounding box center [87, 252] width 18 height 22
click at [105, 281] on link "Edit Note" at bounding box center [110, 273] width 64 height 19
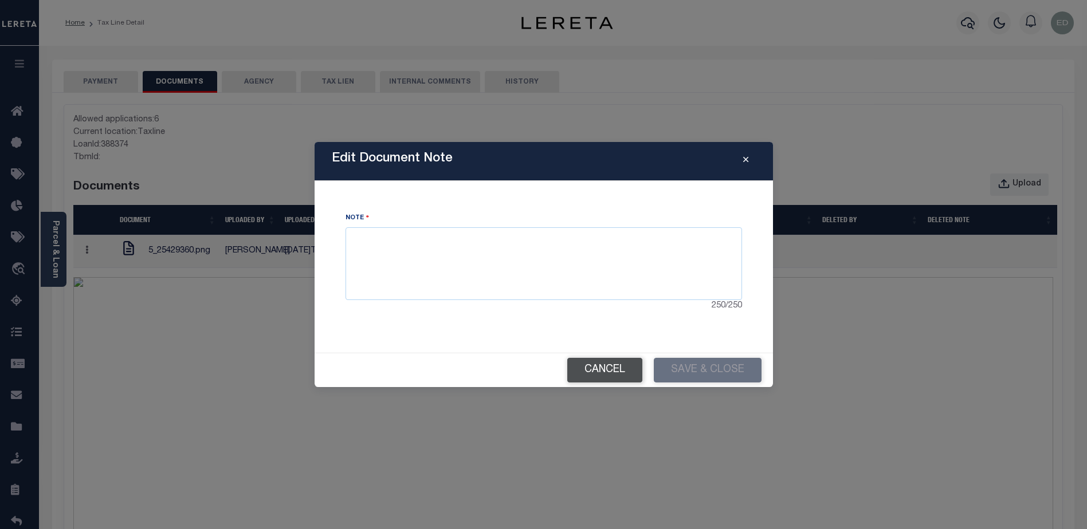
click at [583, 370] on button "Cancel" at bounding box center [604, 370] width 75 height 25
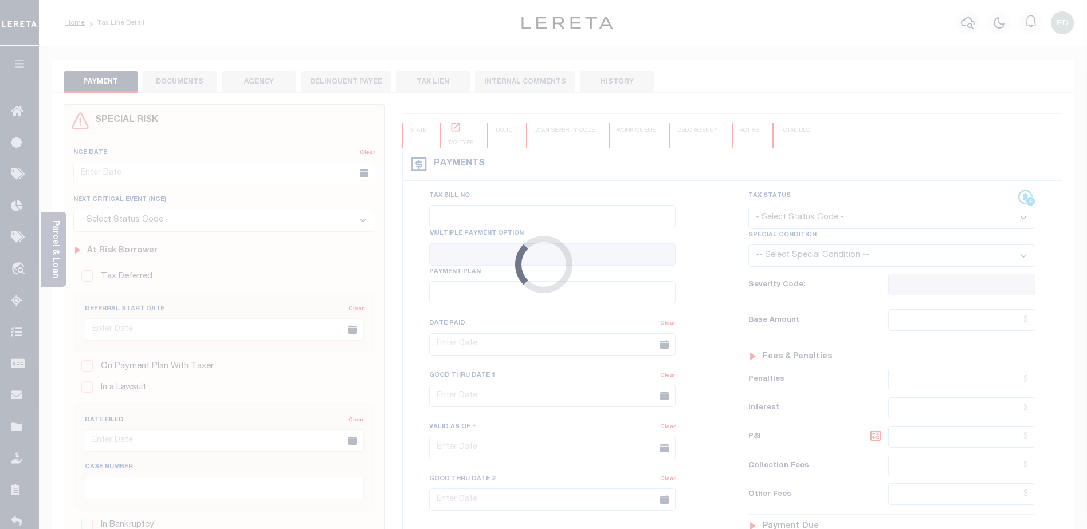
type input "[DATE]"
type input "$1,989.57"
type input "$1,918.27"
type input "$71.46"
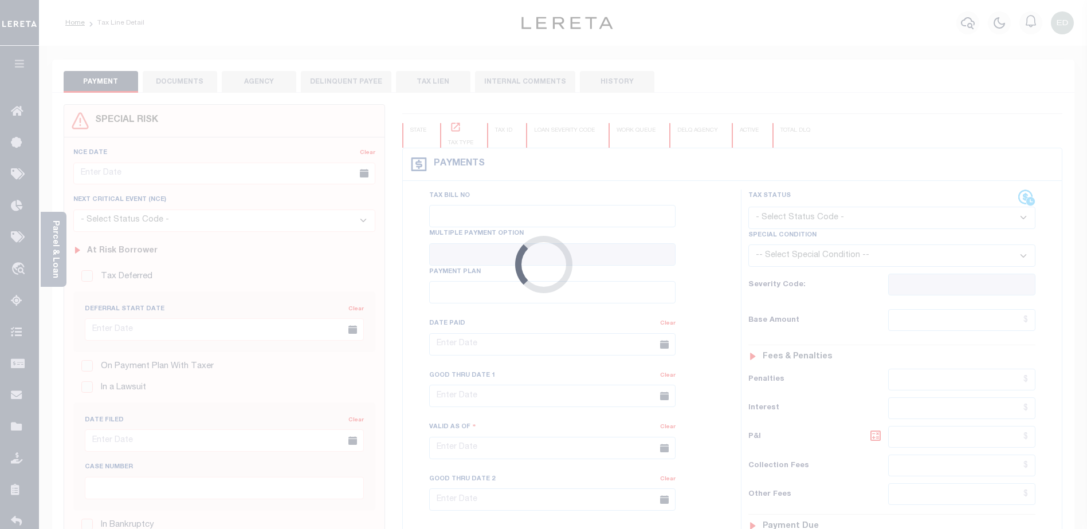
type input "$71.46"
select select "UNP"
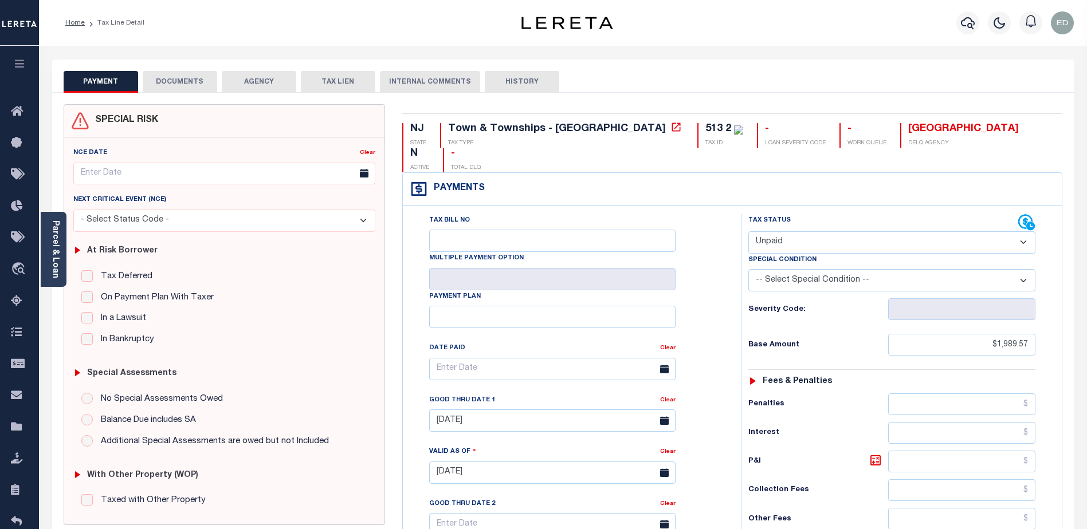
click at [175, 87] on button "DOCUMENTS" at bounding box center [180, 82] width 74 height 22
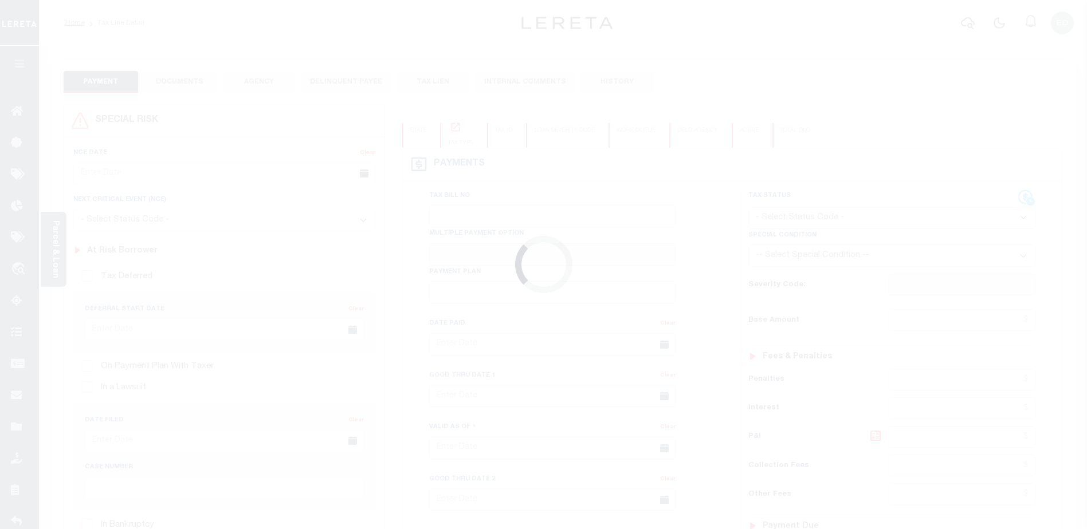
type input "[DATE]"
type input "$1,989.57"
type input "$1,918.27"
type input "$71.46"
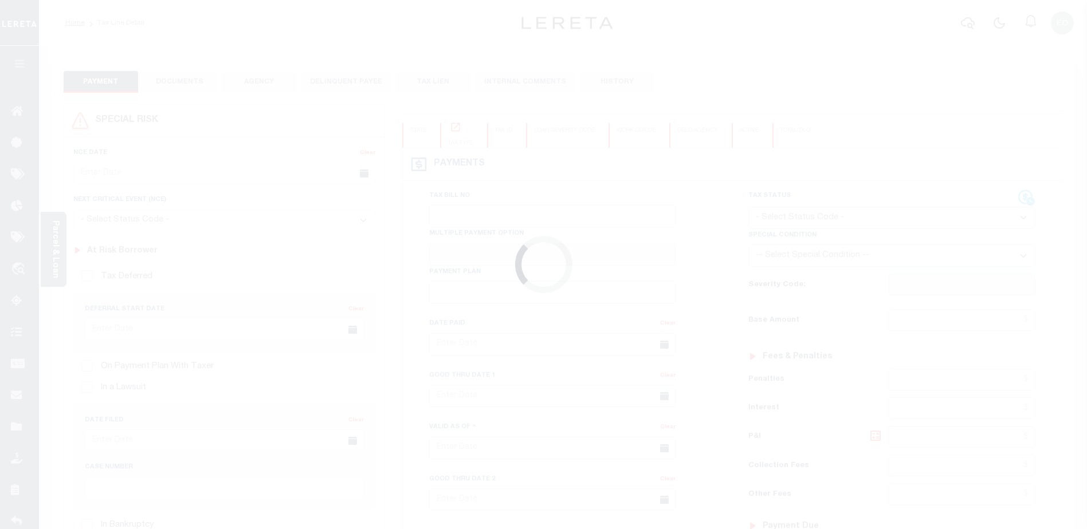
type input "$71.46"
select select "UNP"
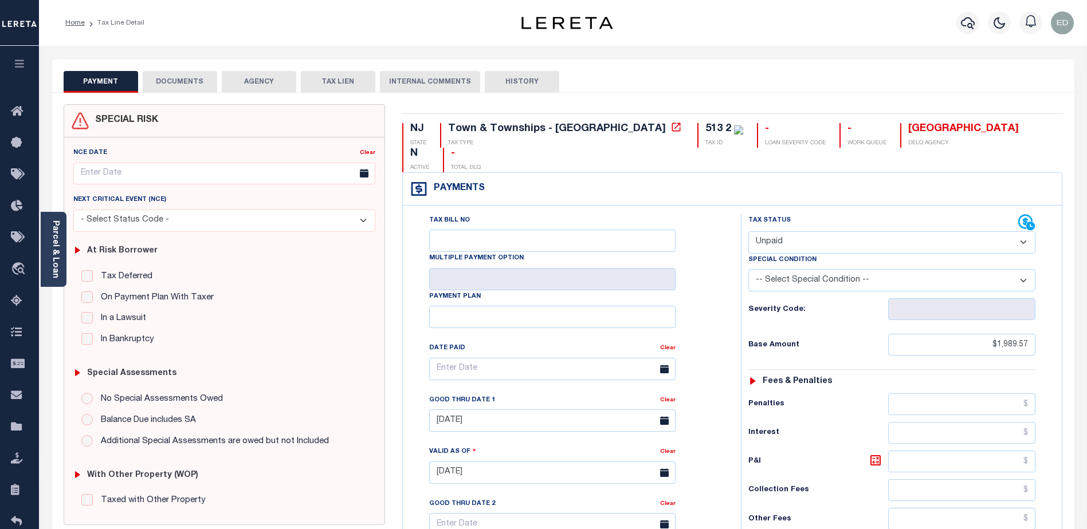
click at [178, 83] on button "DOCUMENTS" at bounding box center [180, 82] width 74 height 22
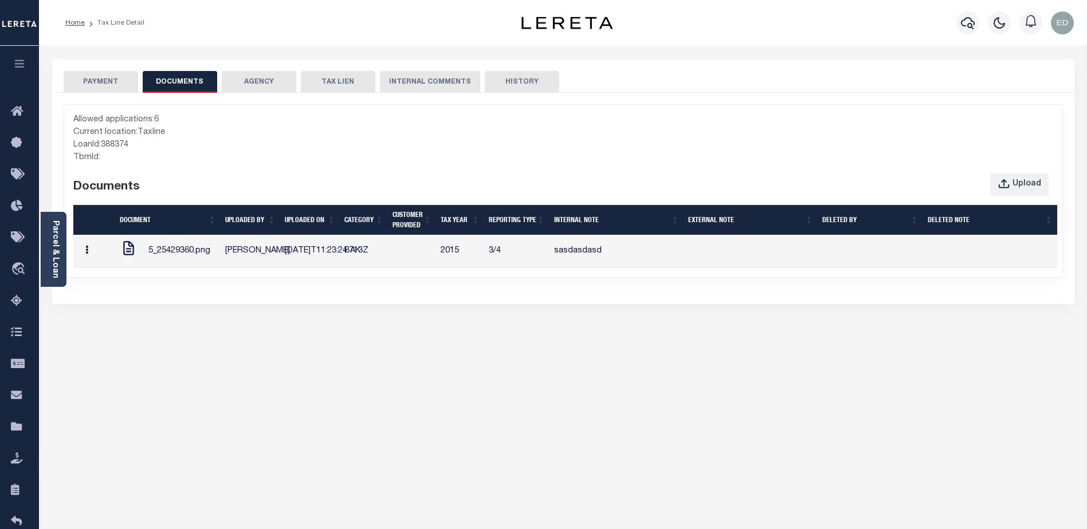
click at [83, 263] on button "button" at bounding box center [87, 252] width 18 height 22
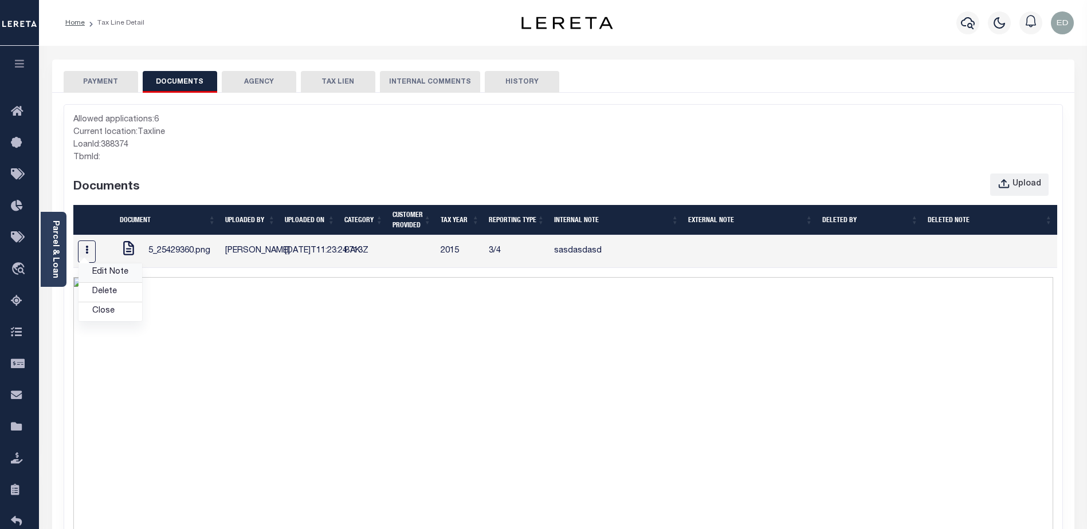
click at [115, 281] on link "Edit Note" at bounding box center [110, 273] width 64 height 19
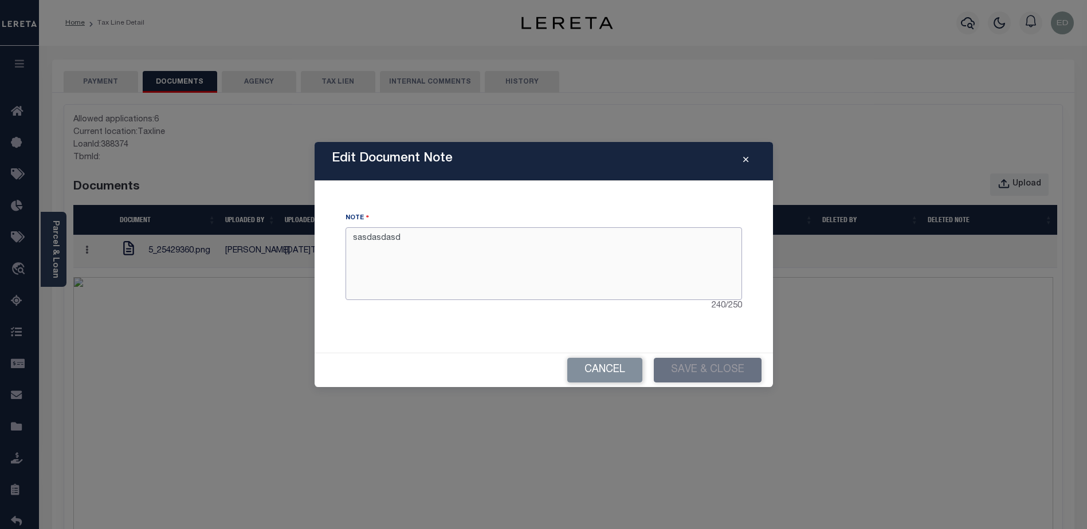
click at [376, 238] on textarea "sasdasdasd" at bounding box center [544, 263] width 397 height 72
click at [370, 237] on textarea "sasdasdasd" at bounding box center [544, 263] width 397 height 72
type textarea "updated internal note"
click at [735, 378] on button "Save & Close" at bounding box center [708, 370] width 108 height 25
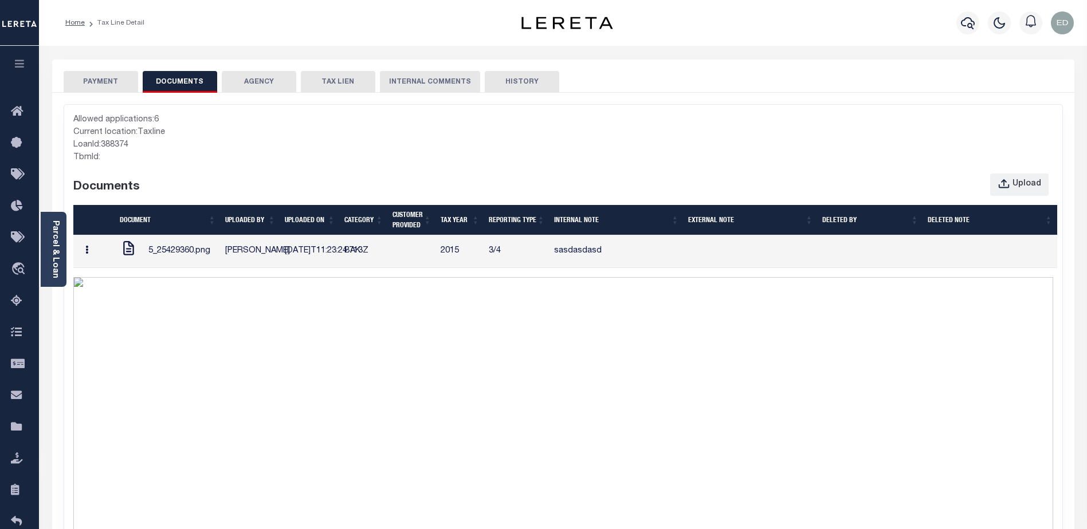
click at [87, 254] on icon "button" at bounding box center [86, 250] width 3 height 9
click at [97, 279] on link "Edit Note" at bounding box center [110, 273] width 64 height 19
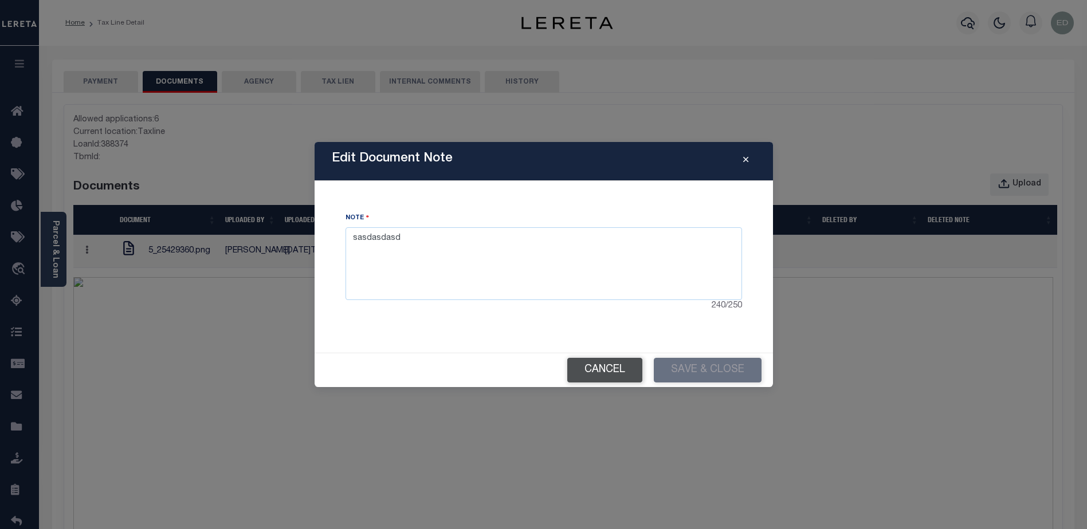
click at [613, 370] on button "Cancel" at bounding box center [604, 370] width 75 height 25
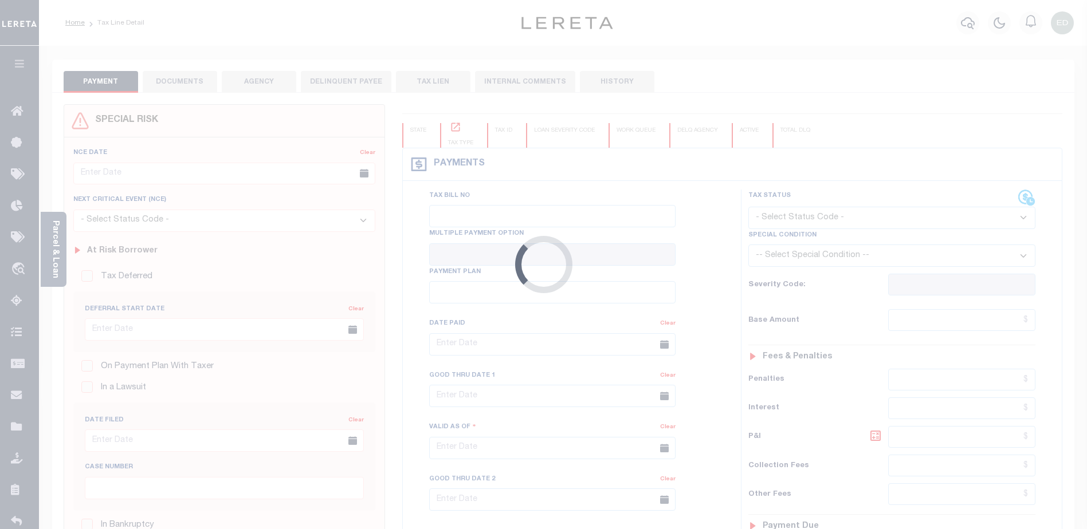
type input "[DATE]"
type input "$1,989.57"
type input "$1,918.27"
type input "$71.46"
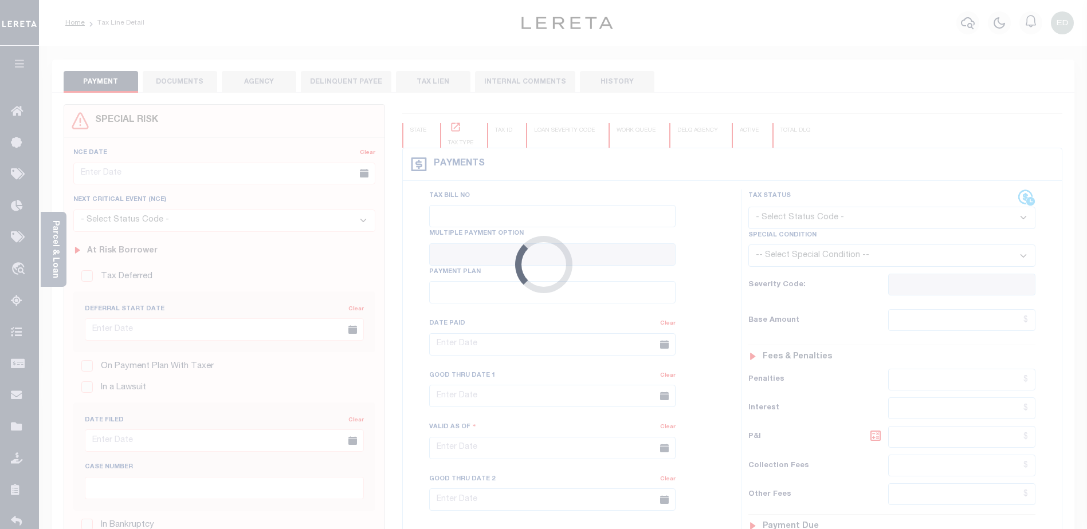
type input "$71.46"
select select "UNP"
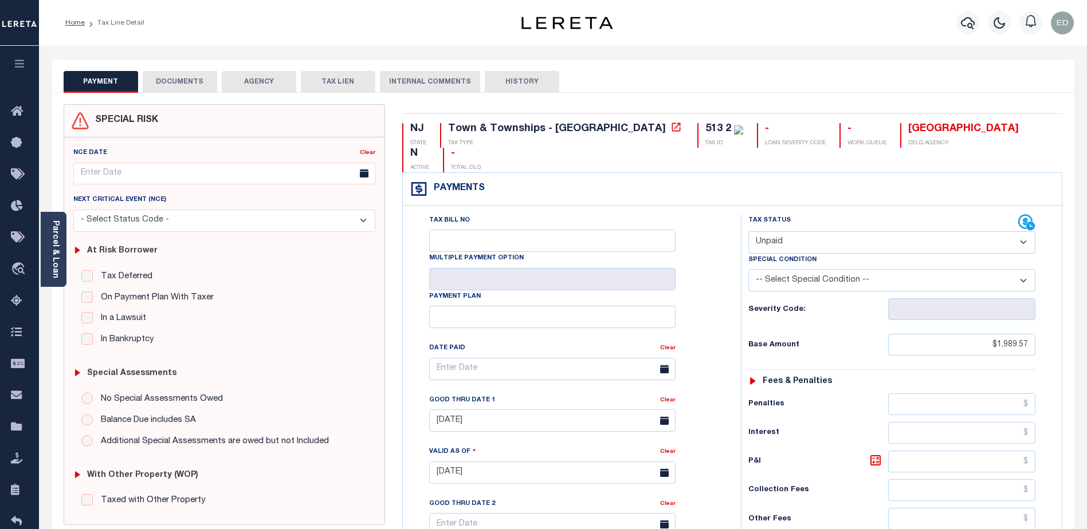
click at [201, 84] on button "DOCUMENTS" at bounding box center [180, 82] width 74 height 22
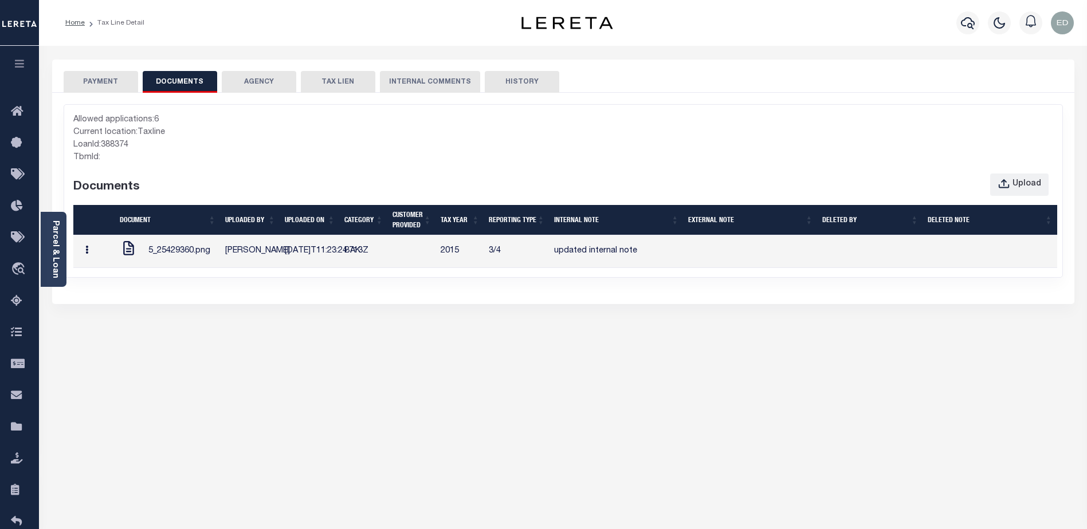
click at [88, 263] on button "button" at bounding box center [87, 252] width 18 height 22
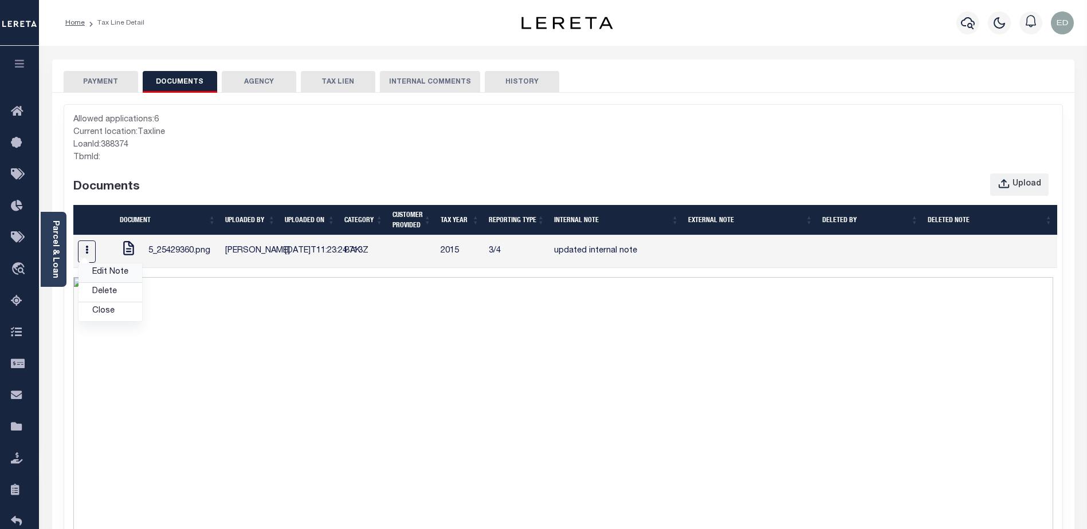
click at [100, 282] on link "Edit Note" at bounding box center [110, 273] width 64 height 19
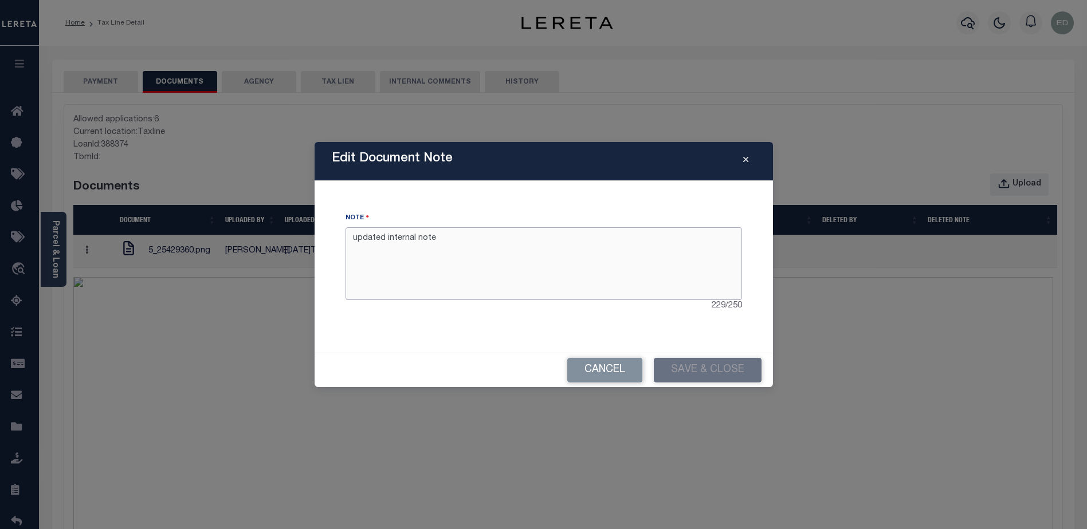
click at [462, 250] on textarea "updated internal note" at bounding box center [544, 263] width 397 height 72
click at [609, 355] on div "Cancel Save & Close" at bounding box center [544, 371] width 458 height 34
click at [610, 368] on button "Cancel" at bounding box center [604, 370] width 75 height 25
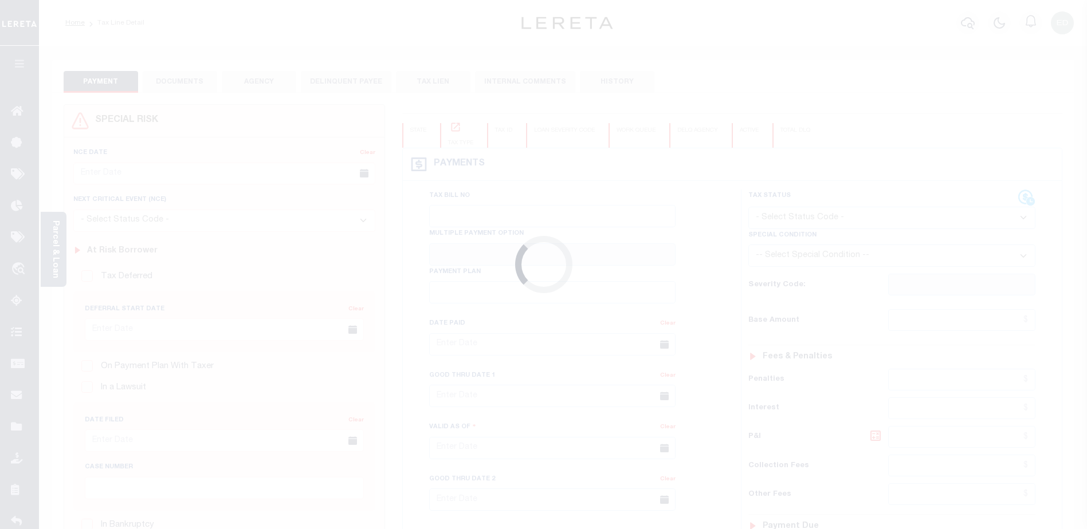
type input "[DATE]"
type input "$1,989.57"
type input "$1,918.27"
type input "$71.46"
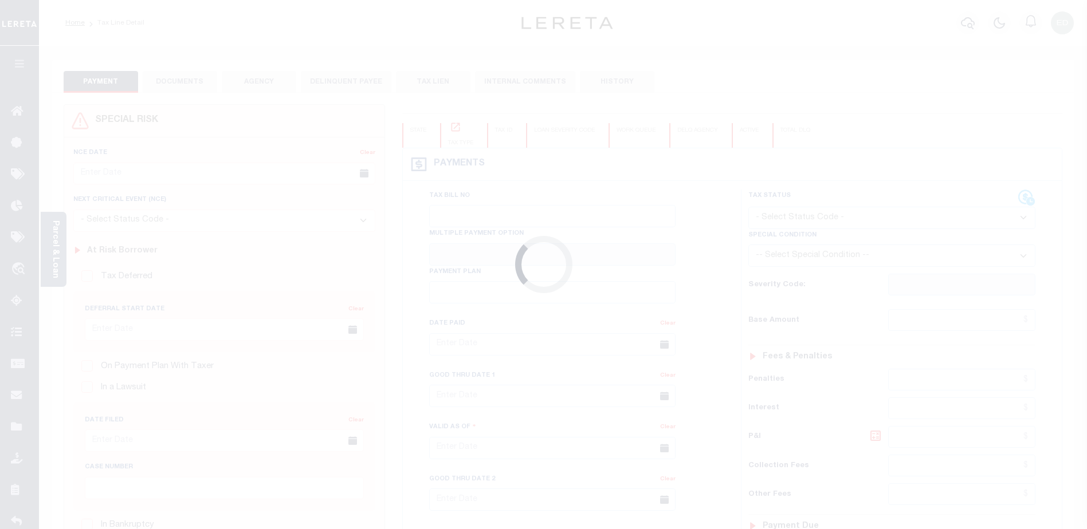
type input "$71.46"
select select "UNP"
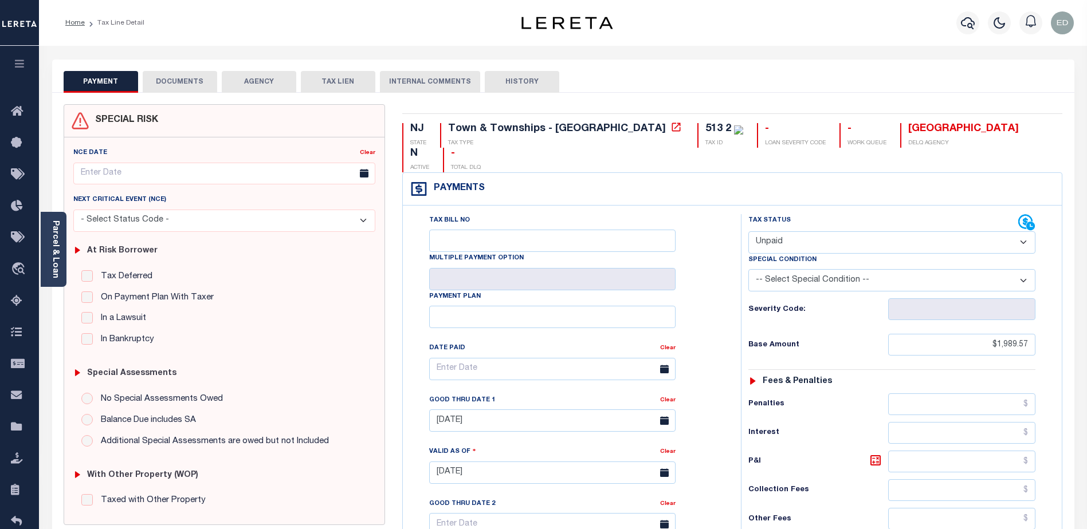
click at [199, 85] on button "DOCUMENTS" at bounding box center [180, 82] width 74 height 22
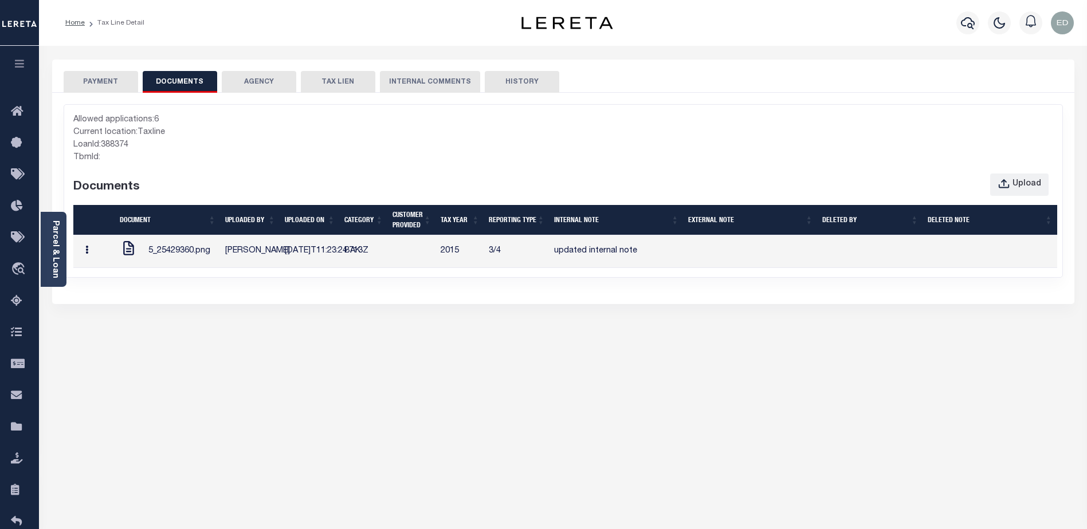
click at [95, 260] on button "button" at bounding box center [87, 252] width 18 height 22
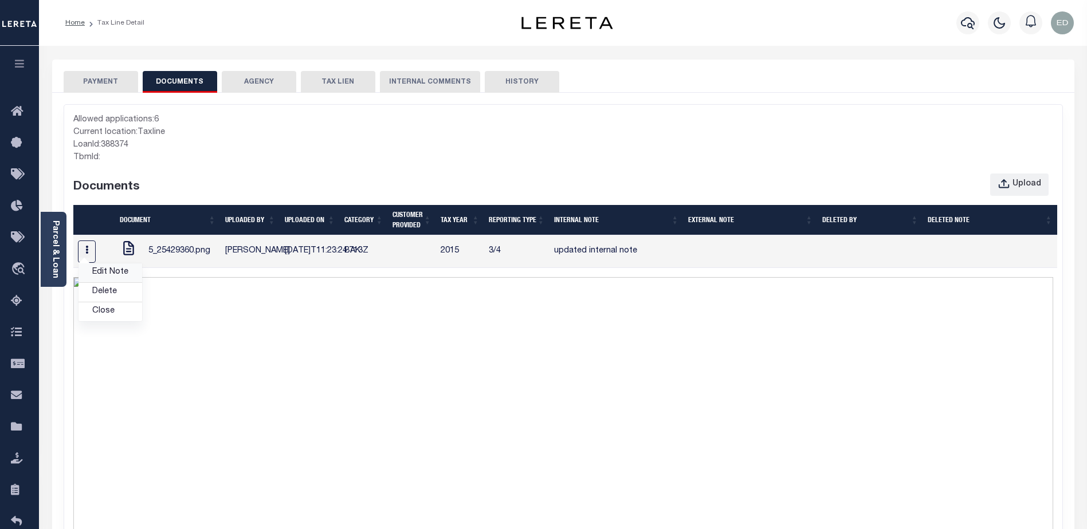
click at [103, 282] on link "Edit Note" at bounding box center [110, 273] width 64 height 19
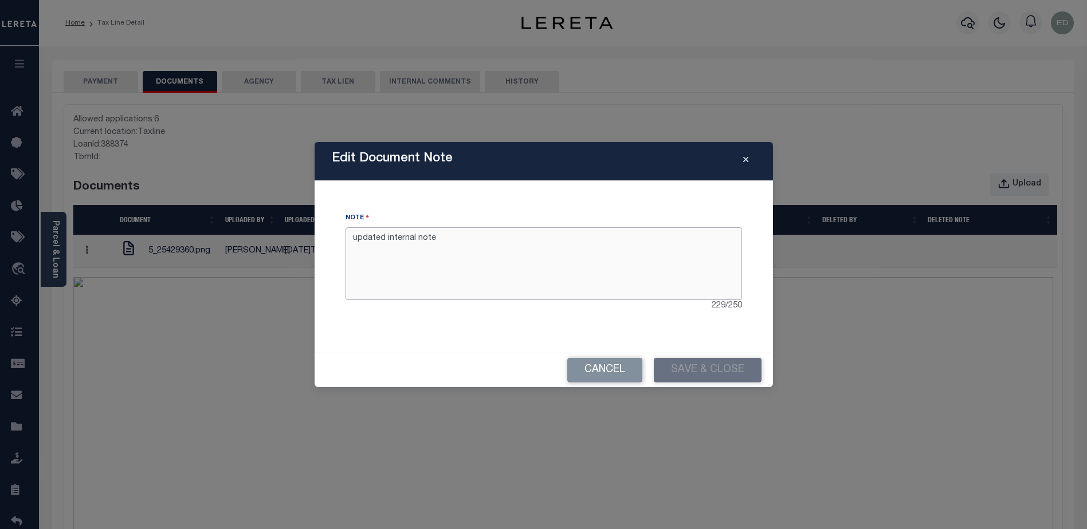
click at [458, 240] on textarea "updated internal note" at bounding box center [544, 263] width 397 height 72
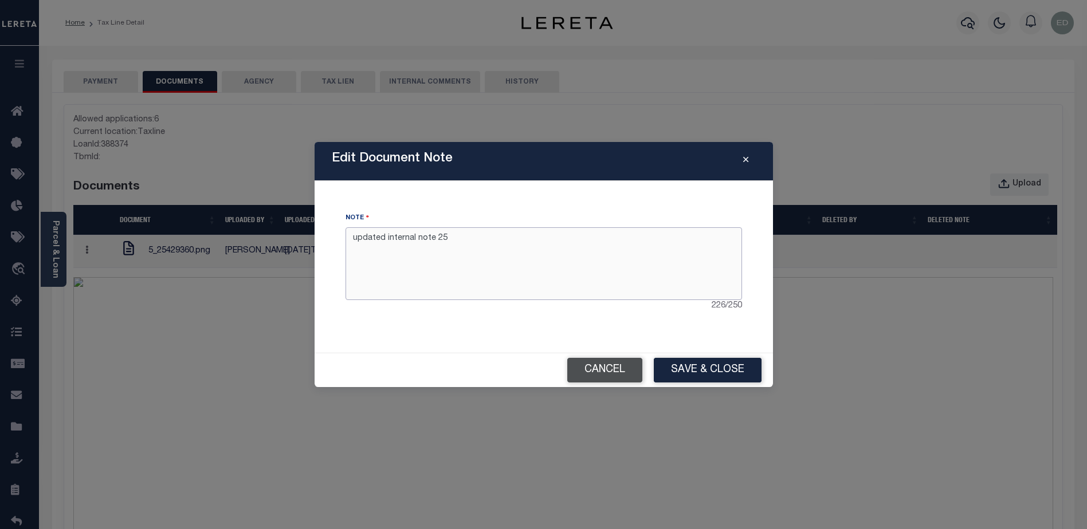
type textarea "updated internal note 25"
click at [614, 372] on button "Cancel" at bounding box center [604, 370] width 75 height 25
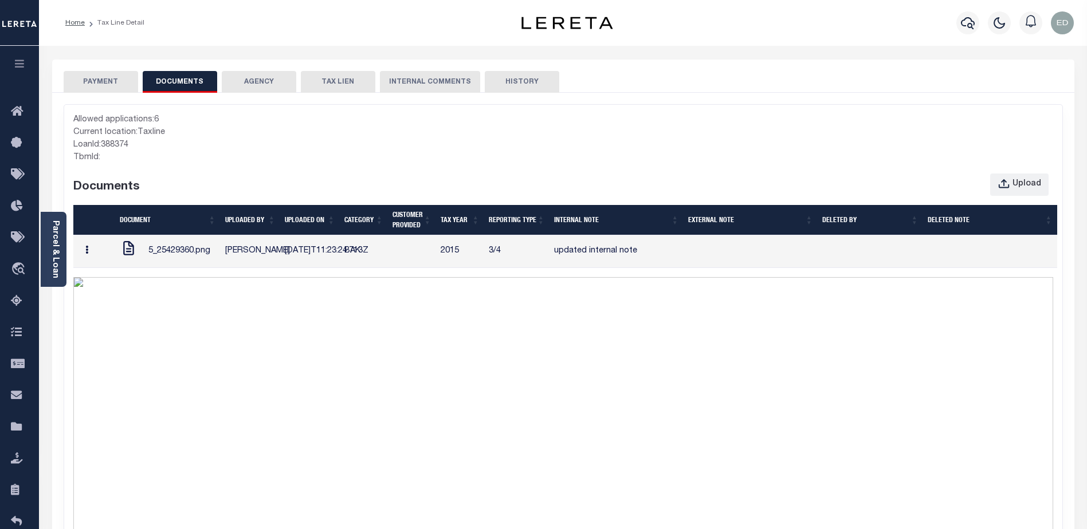
click at [91, 262] on button "button" at bounding box center [87, 252] width 18 height 22
click at [110, 281] on link "Edit Note" at bounding box center [110, 273] width 64 height 19
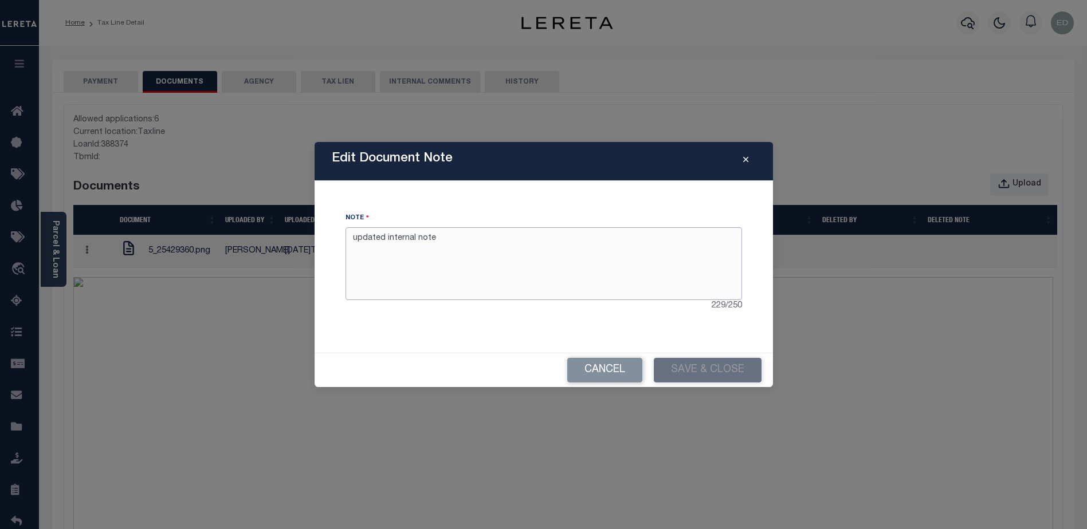
click at [472, 237] on textarea "updated internal note" at bounding box center [544, 263] width 397 height 72
type textarea "updated internal note 25"
